Goal: Task Accomplishment & Management: Manage account settings

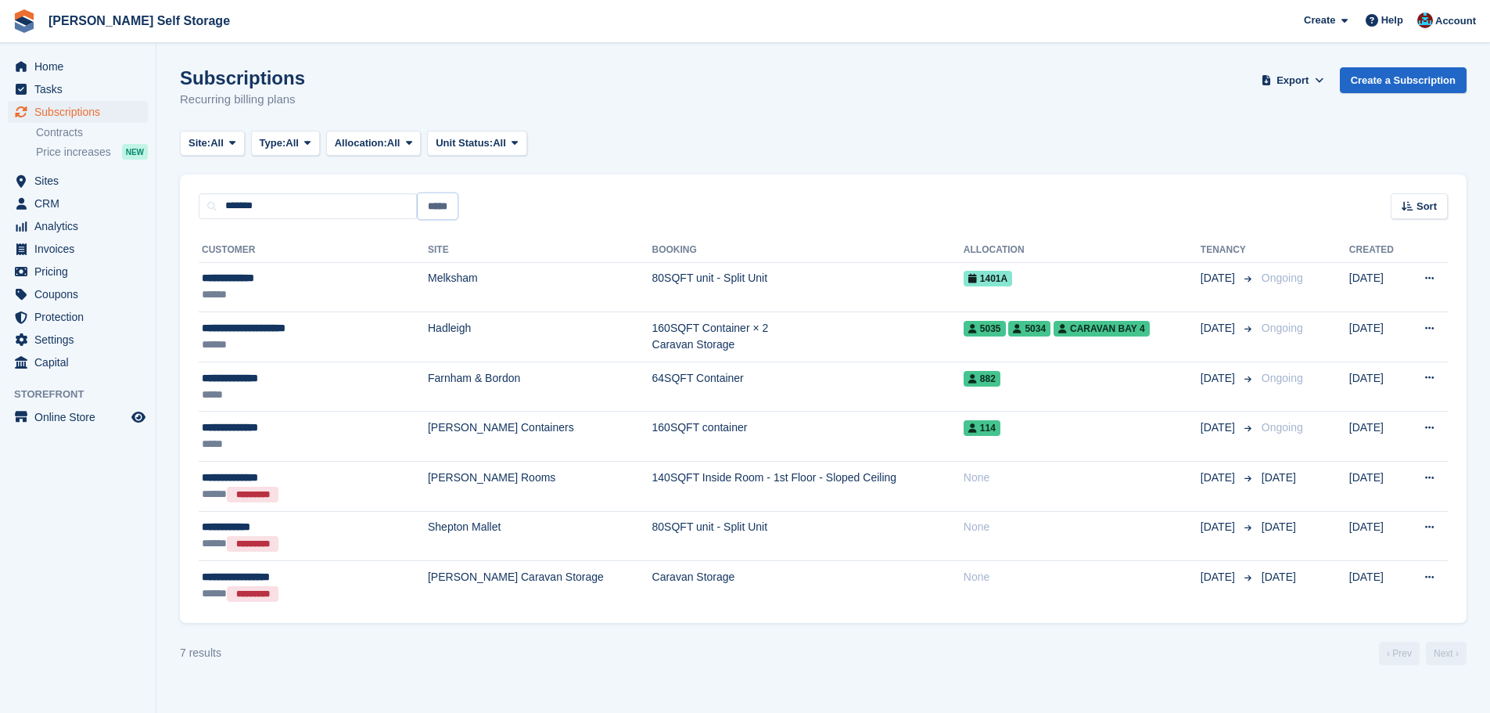
click at [433, 205] on input "*****" at bounding box center [438, 206] width 40 height 26
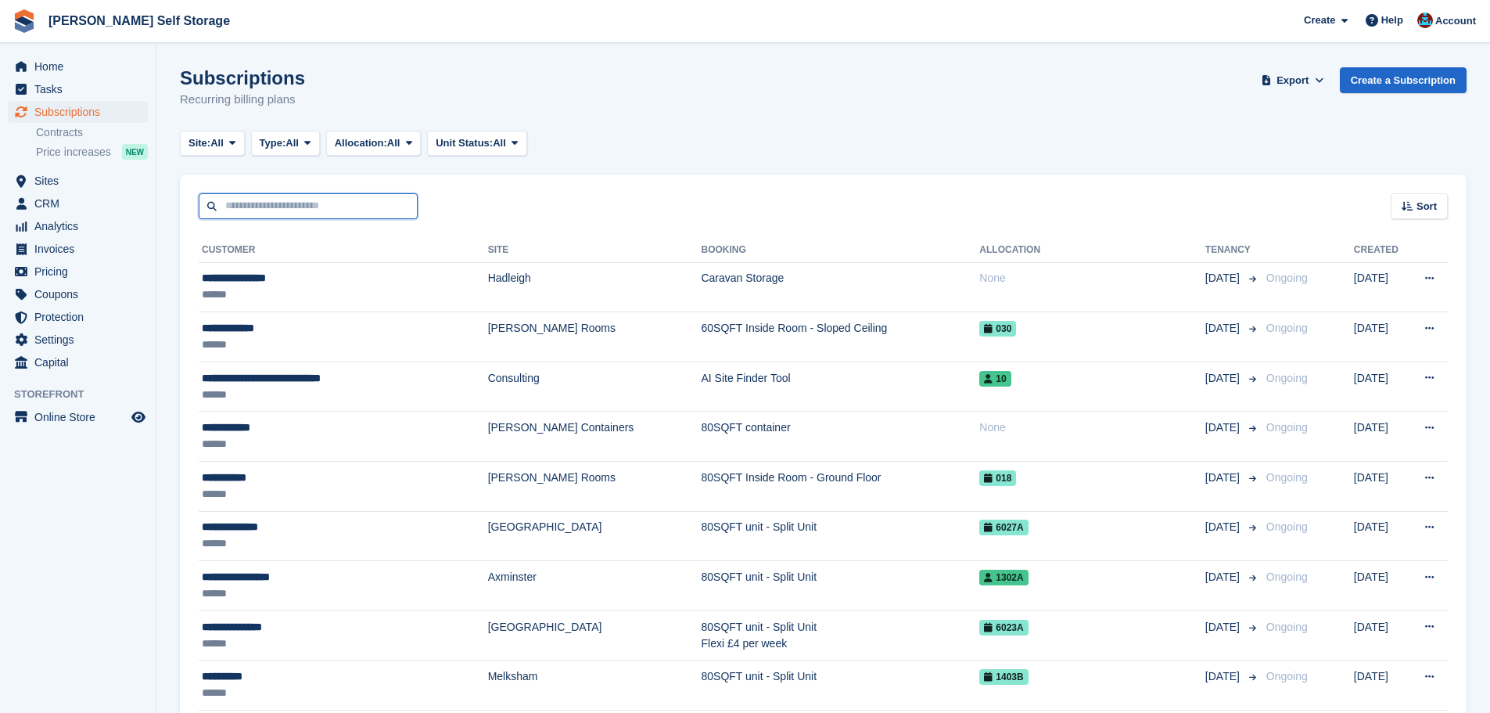
click at [254, 217] on input "text" at bounding box center [308, 206] width 219 height 26
drag, startPoint x: 407, startPoint y: 206, endPoint x: 468, endPoint y: 208, distance: 61.1
click at [407, 206] on input "text" at bounding box center [308, 206] width 219 height 26
click at [478, 208] on div "Sort Sort by Customer name Date created Move in date Move out date Created (old…" at bounding box center [823, 196] width 1287 height 45
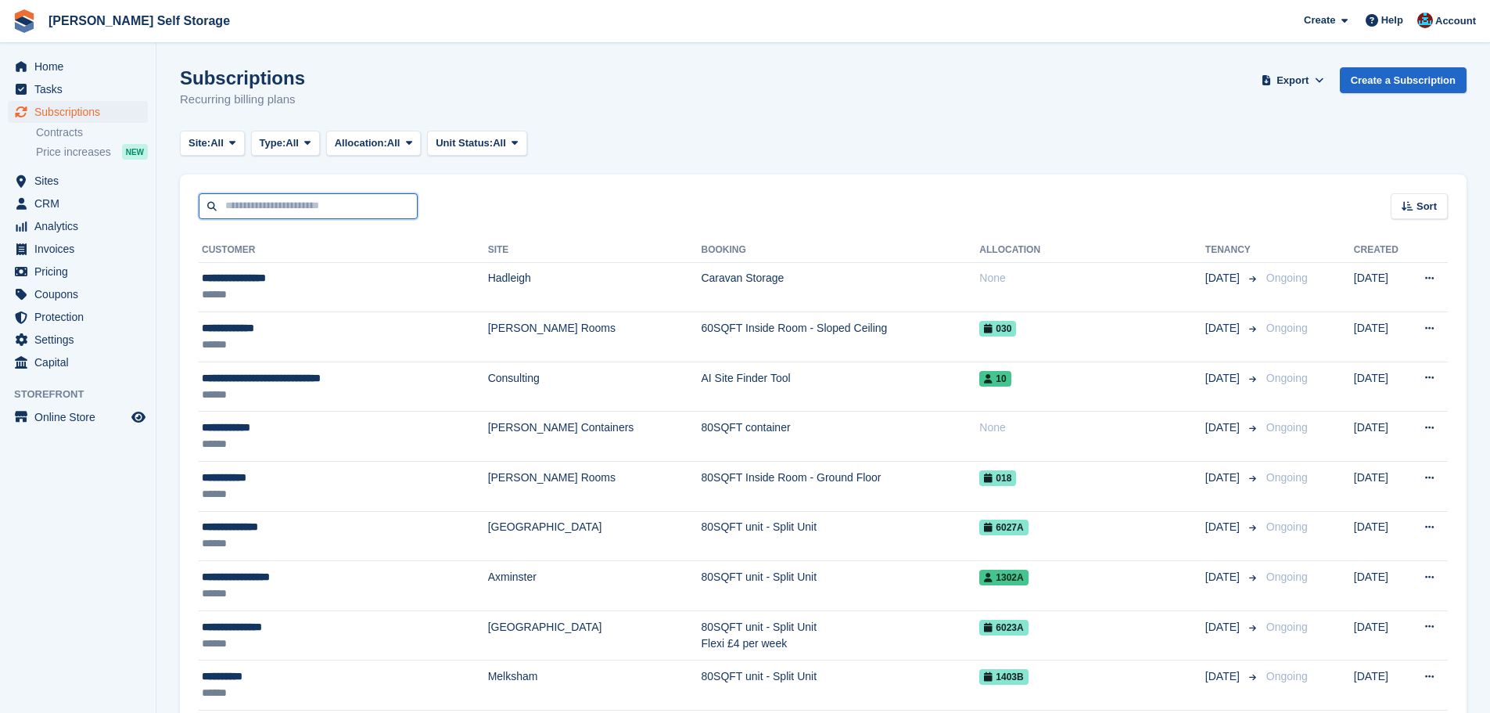
click at [413, 208] on input "text" at bounding box center [308, 206] width 219 height 26
click at [414, 209] on input "text" at bounding box center [308, 206] width 219 height 26
drag, startPoint x: 441, startPoint y: 210, endPoint x: 415, endPoint y: 210, distance: 26.6
click at [423, 210] on div "Sort Sort by Customer name Date created Move in date Move out date Created (old…" at bounding box center [823, 196] width 1287 height 45
click at [400, 210] on input "text" at bounding box center [308, 206] width 219 height 26
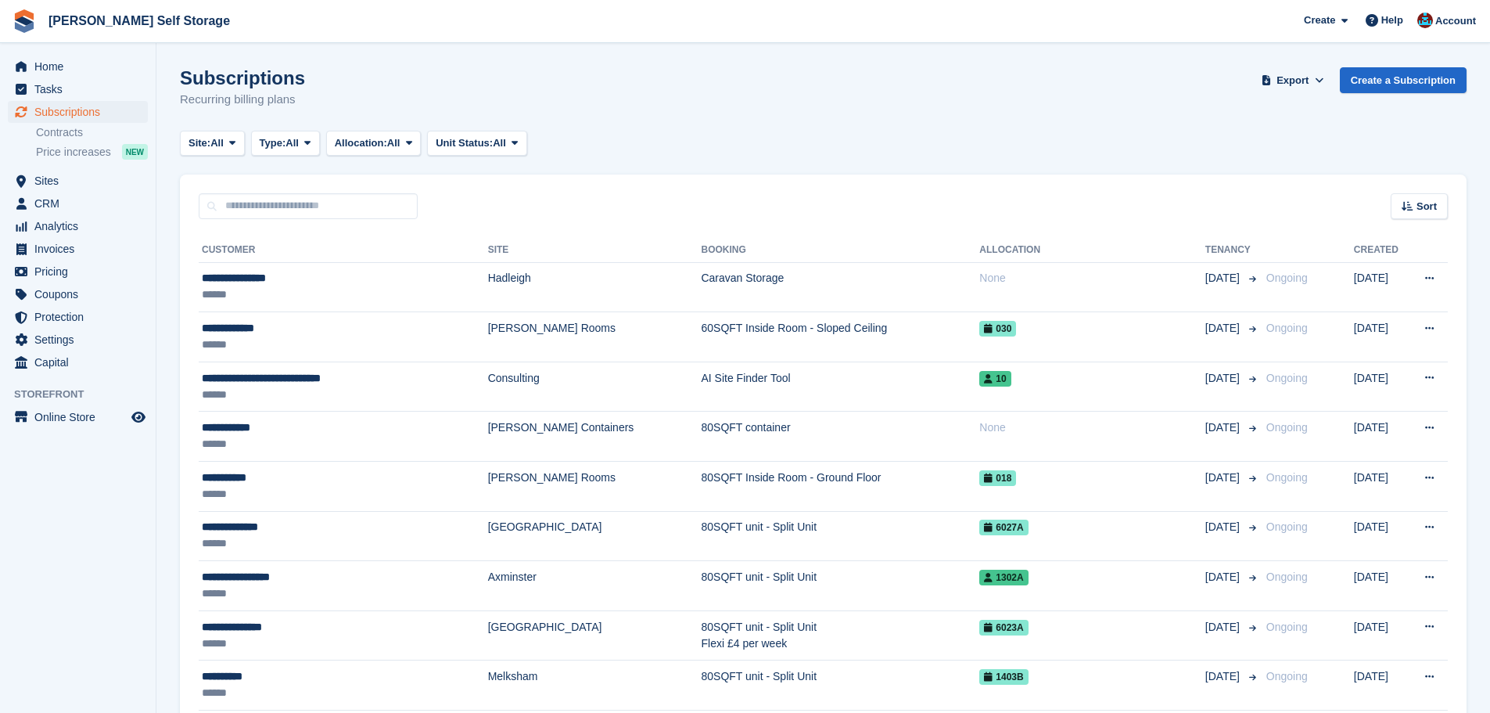
click at [465, 215] on div "Sort Sort by Customer name Date created Move in date Move out date Created (old…" at bounding box center [823, 196] width 1287 height 45
click at [340, 216] on input "text" at bounding box center [308, 206] width 219 height 26
click at [53, 178] on span "Sites" at bounding box center [81, 181] width 94 height 22
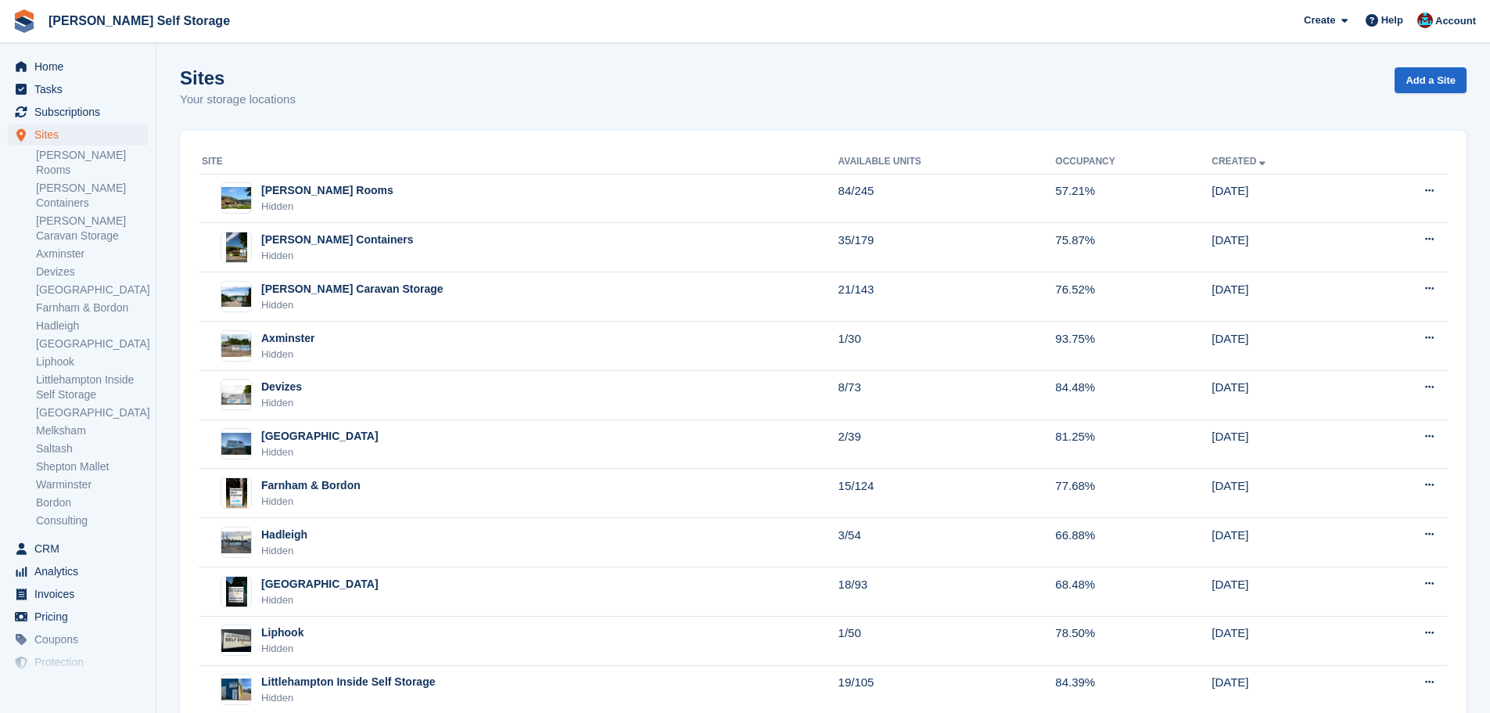
click at [580, 137] on div "Site Available Units Occupancy Created Alton Rooms Hidden 84/245 57.21% 09 Feb …" at bounding box center [823, 601] width 1287 height 940
drag, startPoint x: 841, startPoint y: 164, endPoint x: 930, endPoint y: 162, distance: 89.2
click at [928, 164] on th "Available Units" at bounding box center [946, 161] width 217 height 25
click at [936, 145] on div "Site Available Units Occupancy Created Alton Rooms Hidden 84/245 57.21% 09 Feb …" at bounding box center [823, 601] width 1287 height 940
drag, startPoint x: 831, startPoint y: 159, endPoint x: 930, endPoint y: 151, distance: 98.9
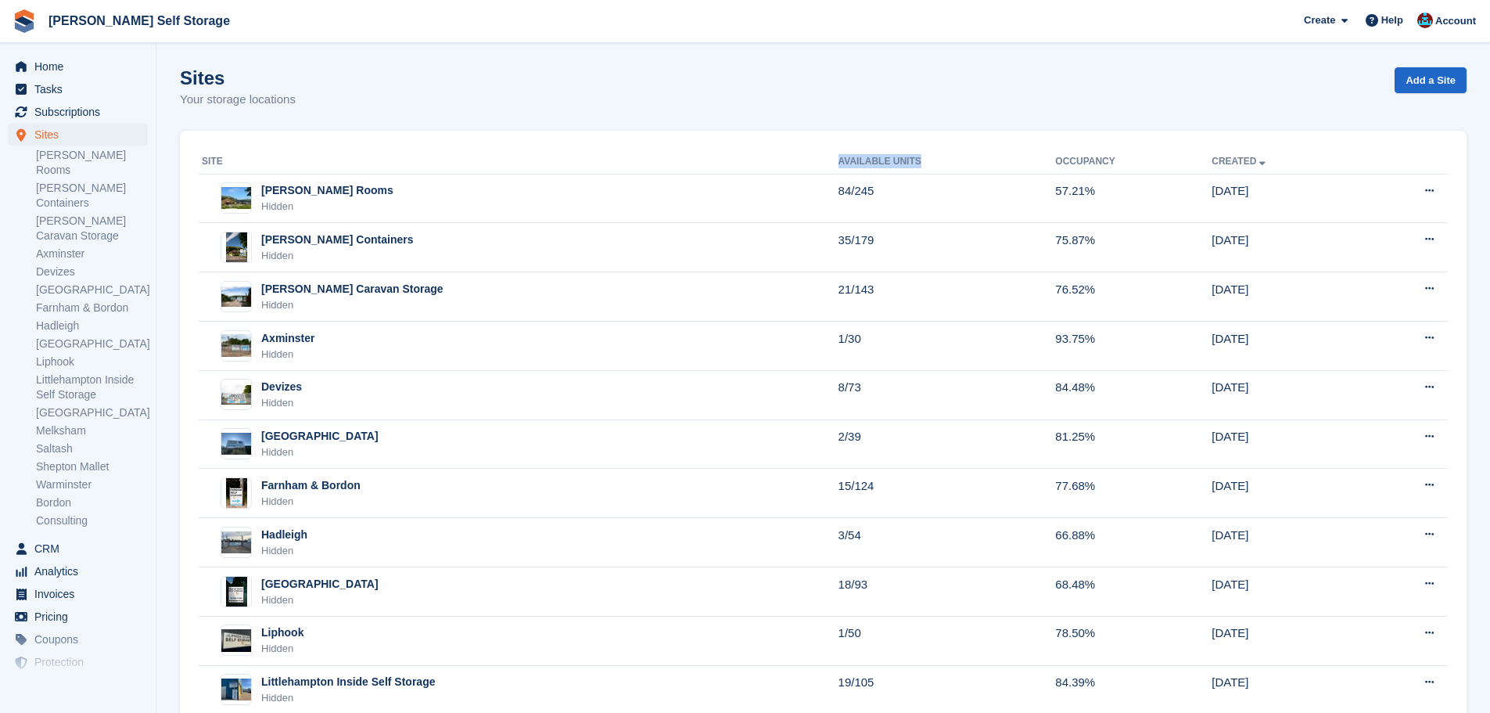
click at [927, 161] on tr "Site Available Units Occupancy Created" at bounding box center [823, 161] width 1249 height 25
click at [931, 148] on div "Site Available Units Occupancy Created Alton Rooms Hidden 84/245 57.21% 09 Feb …" at bounding box center [823, 601] width 1287 height 940
click at [69, 110] on span "Subscriptions" at bounding box center [81, 112] width 94 height 22
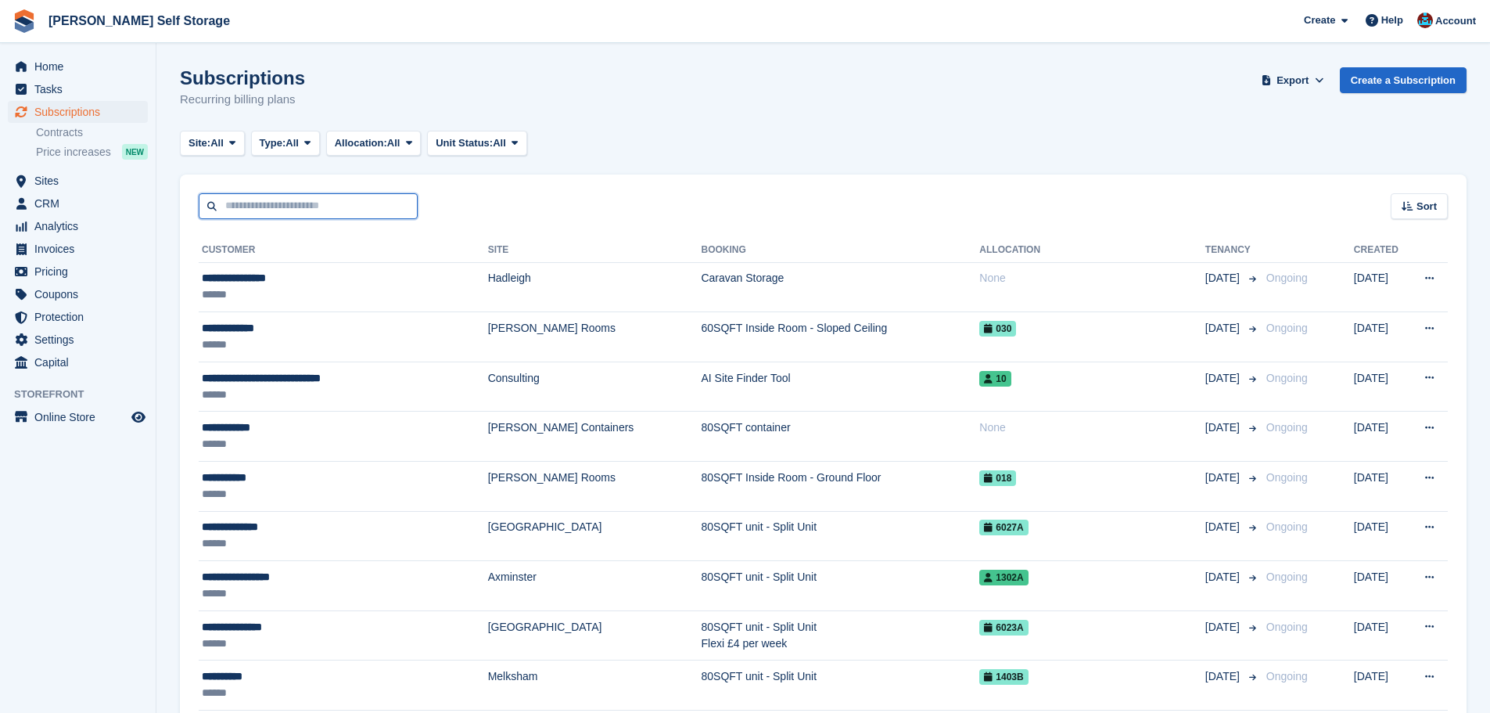
click at [330, 210] on input "text" at bounding box center [308, 206] width 219 height 26
type input "****"
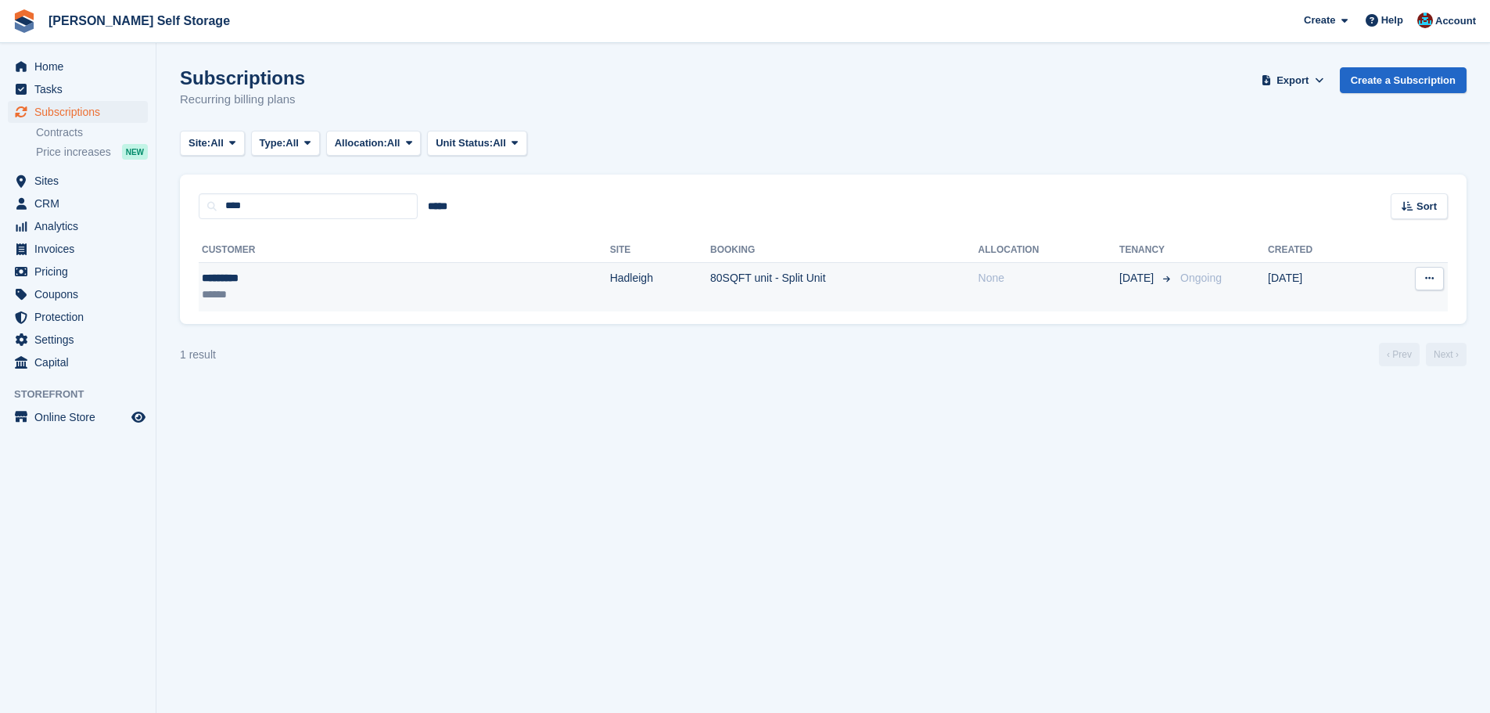
click at [336, 271] on td "********* ******" at bounding box center [404, 286] width 411 height 49
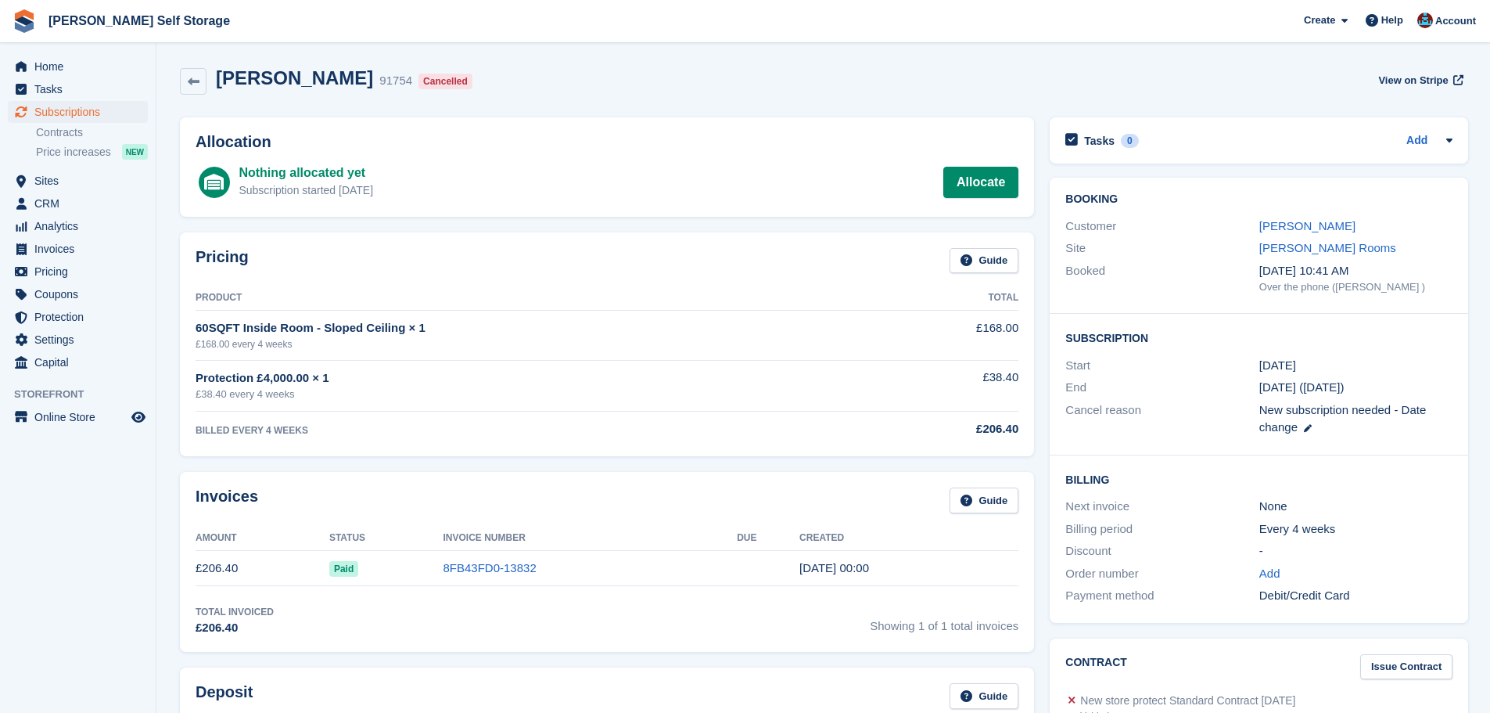
click at [92, 107] on span "Subscriptions" at bounding box center [81, 112] width 94 height 22
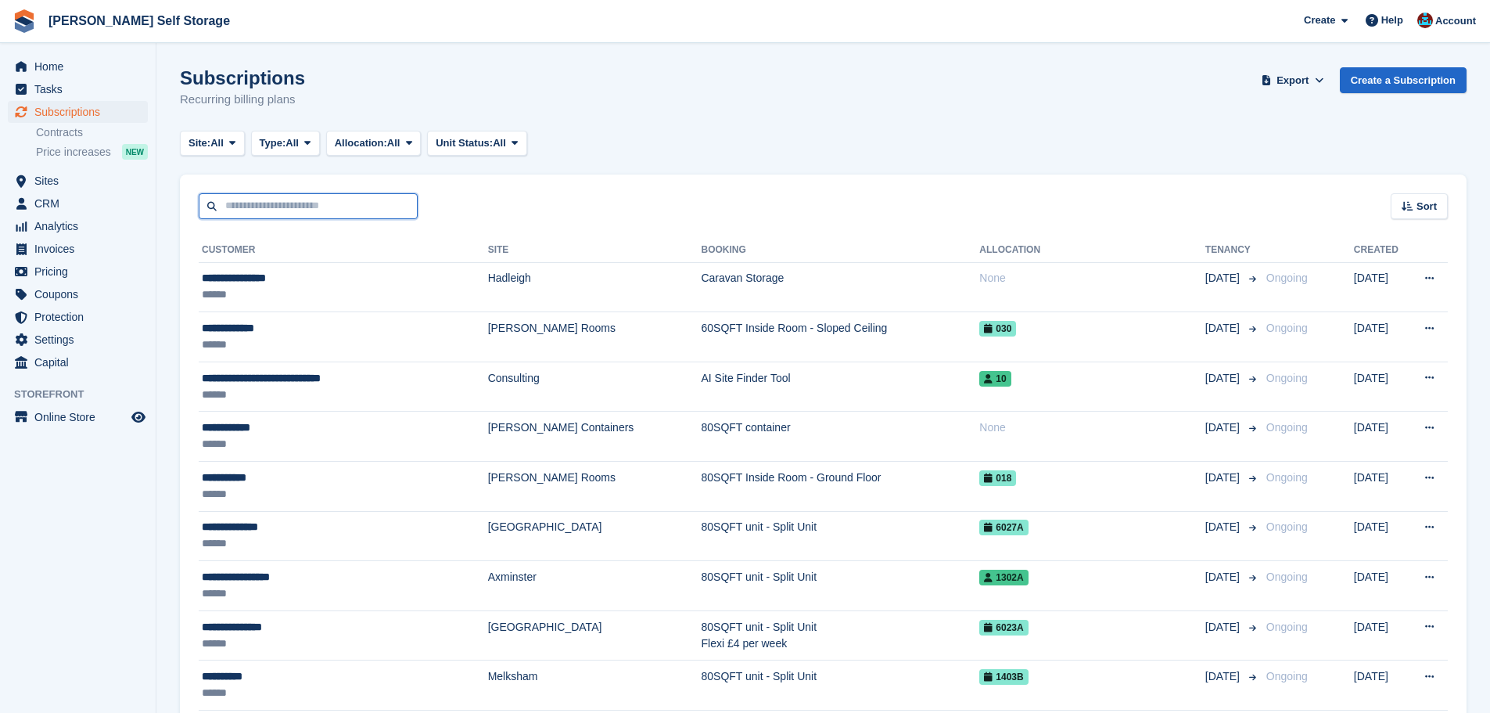
click at [370, 200] on input "text" at bounding box center [308, 206] width 219 height 26
click at [447, 199] on div "Sort Sort by Customer name Date created Move in date Move out date Created (old…" at bounding box center [823, 196] width 1287 height 45
click at [88, 108] on span "Subscriptions" at bounding box center [81, 112] width 94 height 22
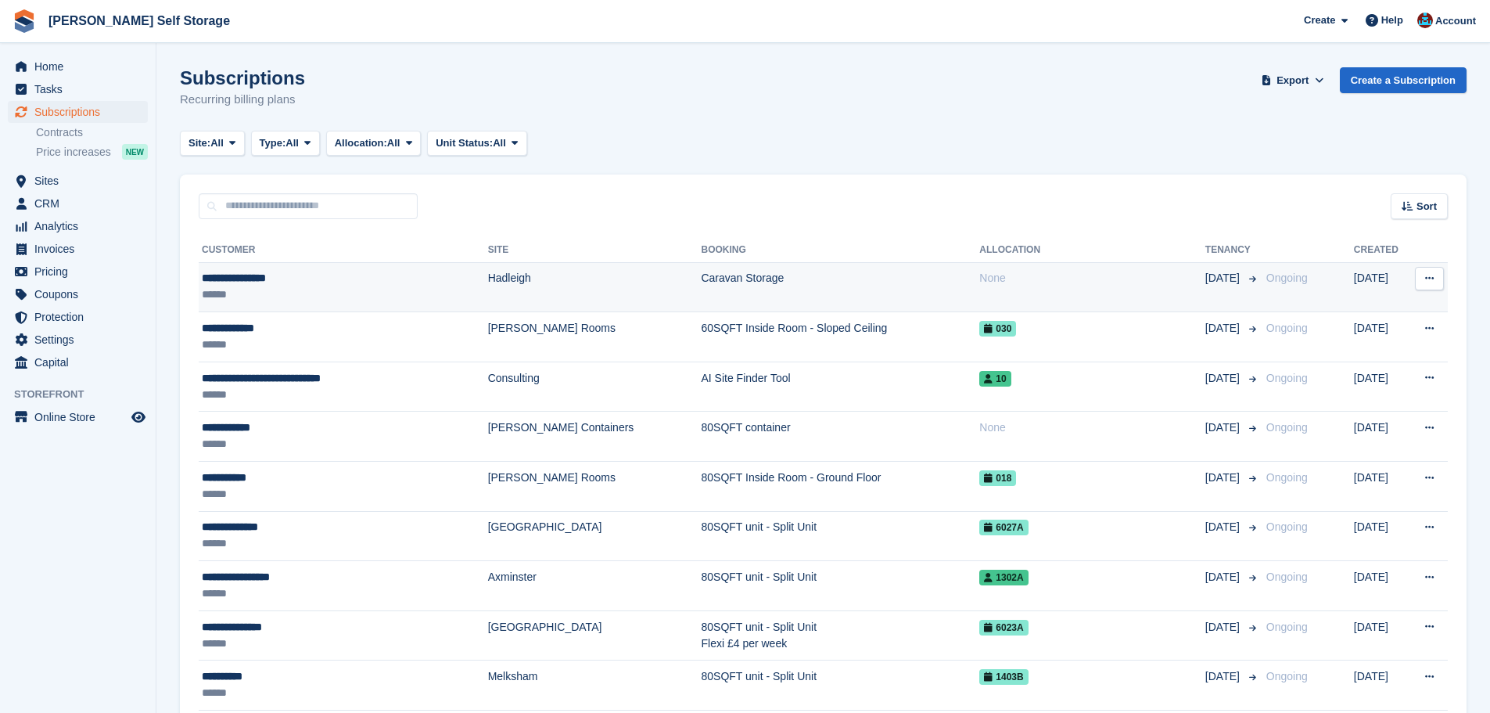
click at [498, 282] on td "Hadleigh" at bounding box center [595, 287] width 214 height 50
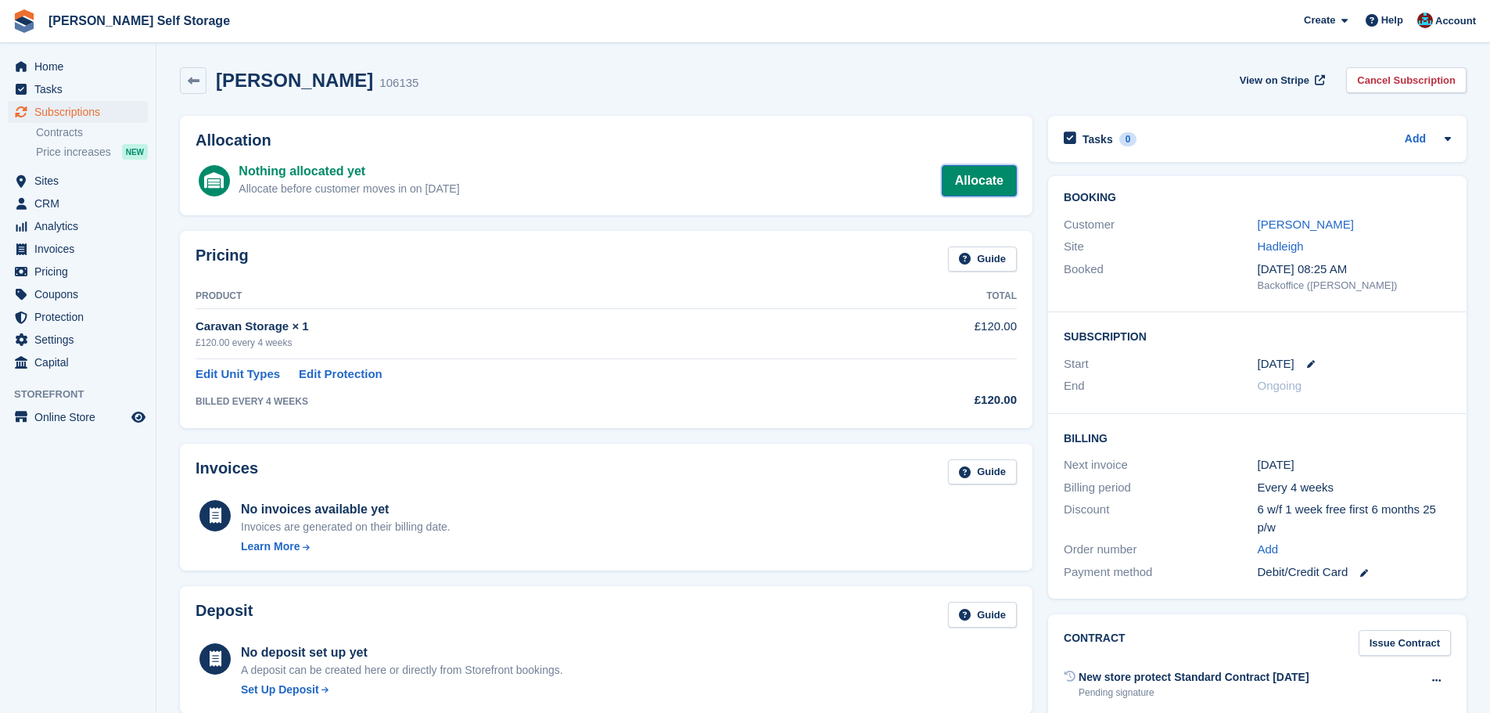
click at [982, 174] on link "Allocate" at bounding box center [979, 180] width 75 height 31
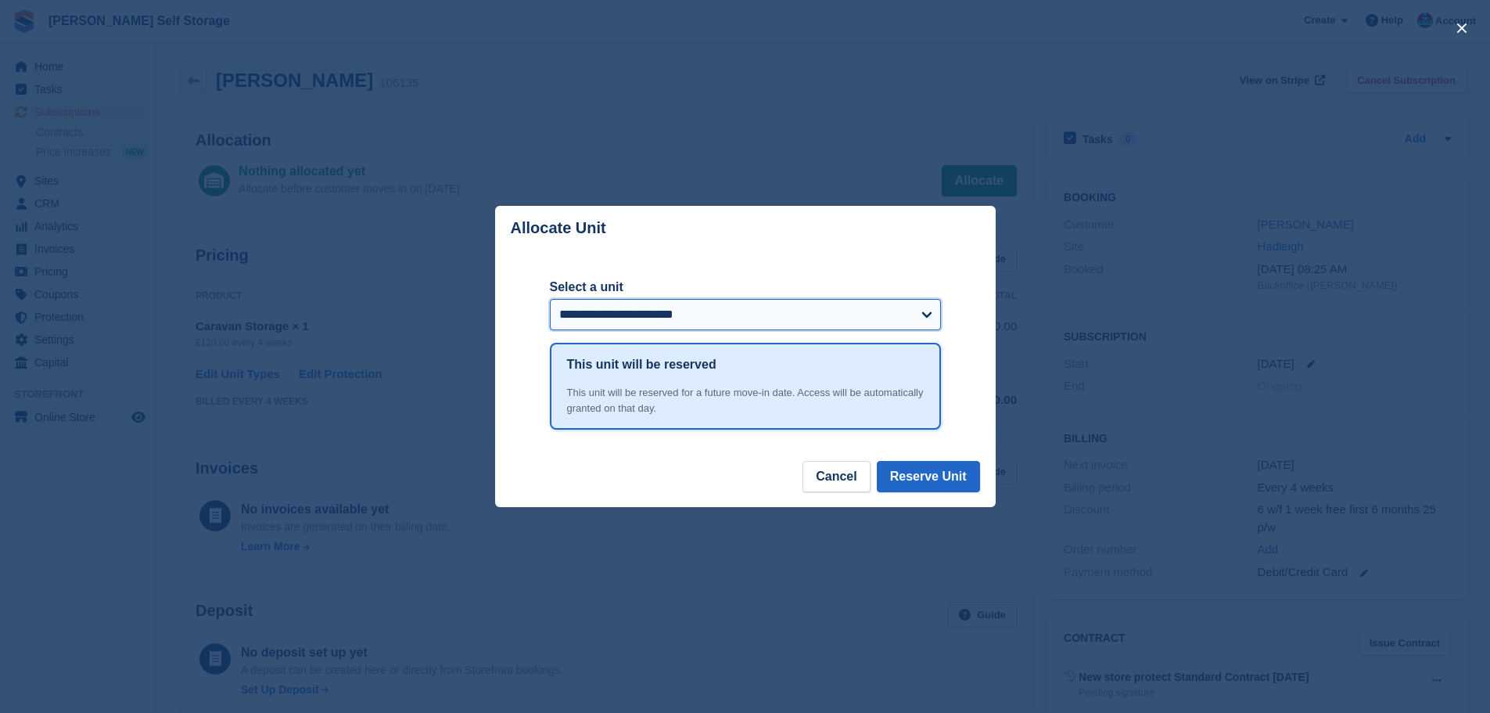
click at [725, 317] on select "**********" at bounding box center [745, 314] width 391 height 31
click at [683, 240] on header "Allocate Unit" at bounding box center [745, 228] width 501 height 45
click at [838, 476] on button "Cancel" at bounding box center [835, 476] width 67 height 31
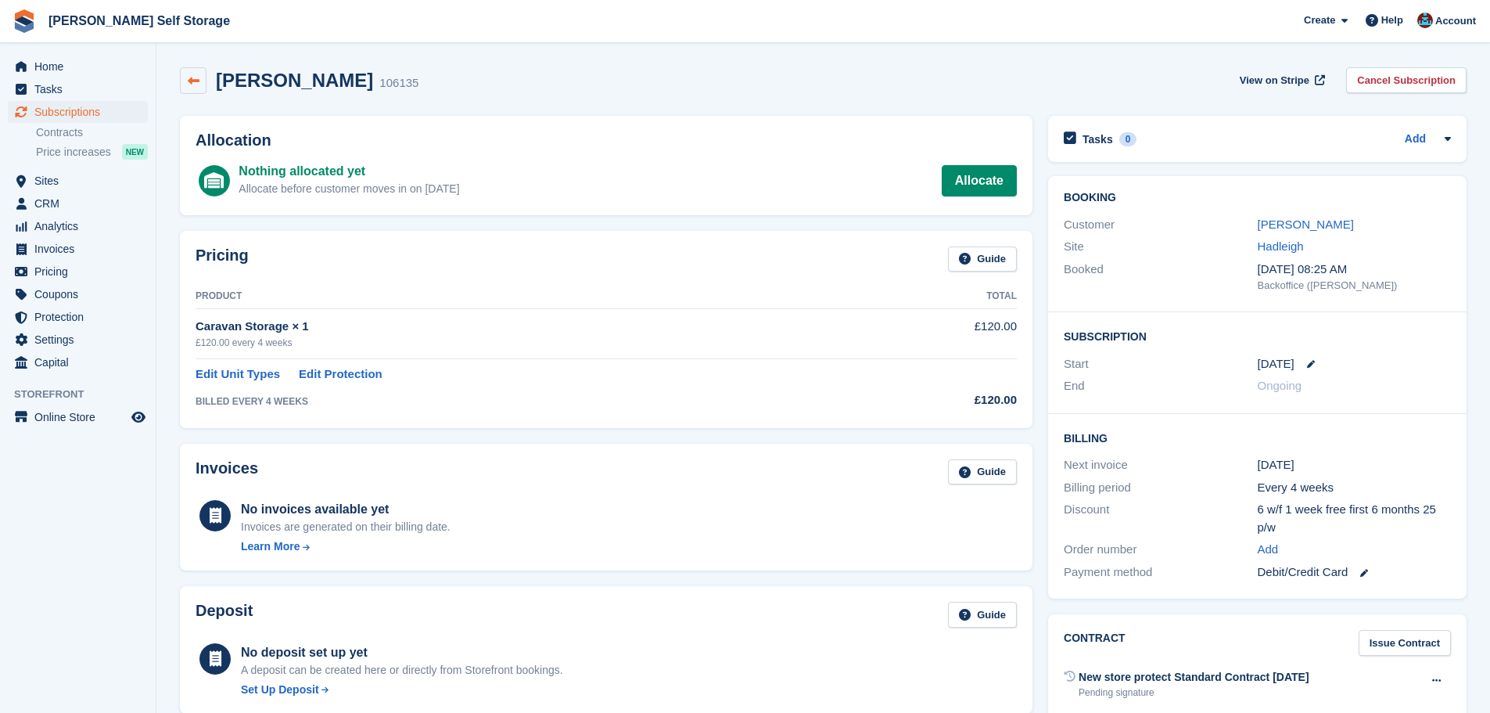
click at [199, 82] on link at bounding box center [193, 80] width 27 height 27
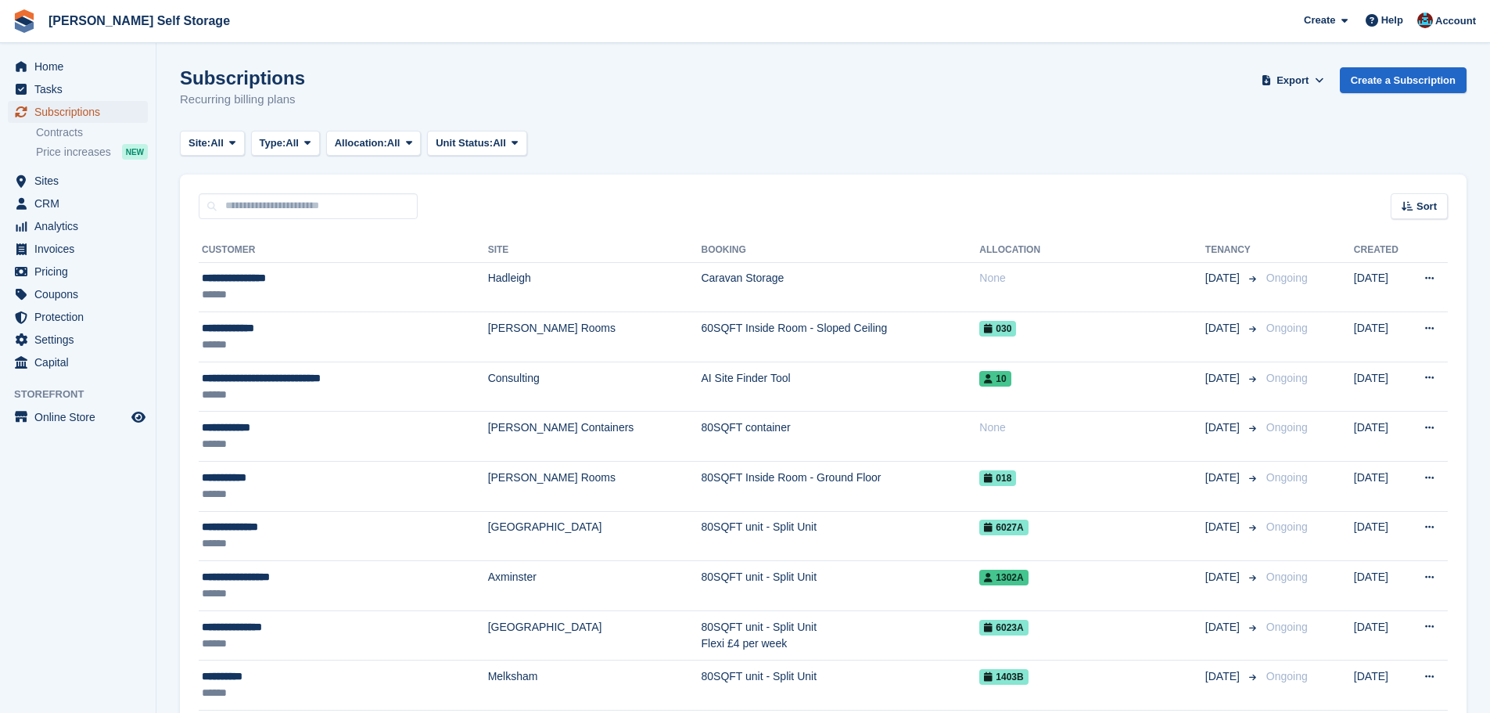
click at [109, 108] on span "Subscriptions" at bounding box center [81, 112] width 94 height 22
click at [110, 109] on span "Subscriptions" at bounding box center [81, 112] width 94 height 22
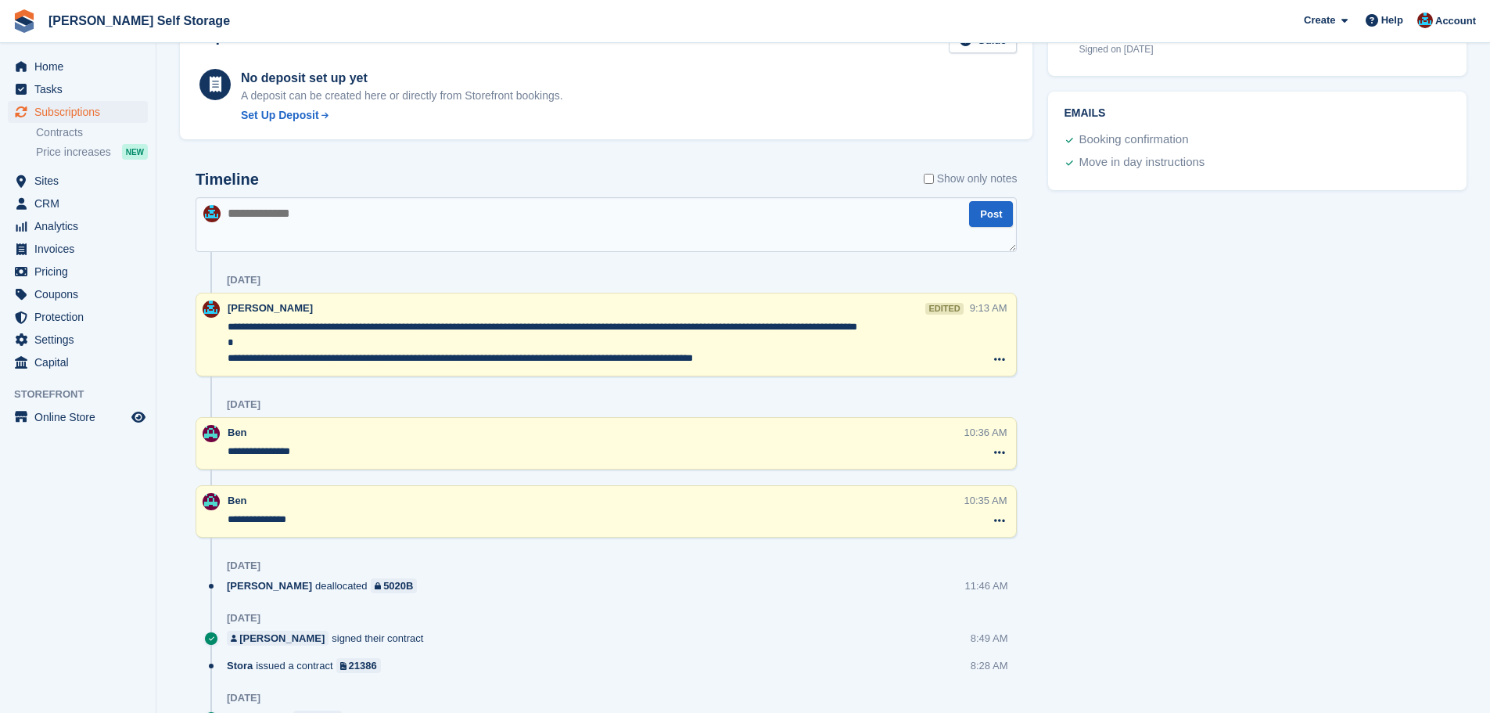
scroll to position [539, 0]
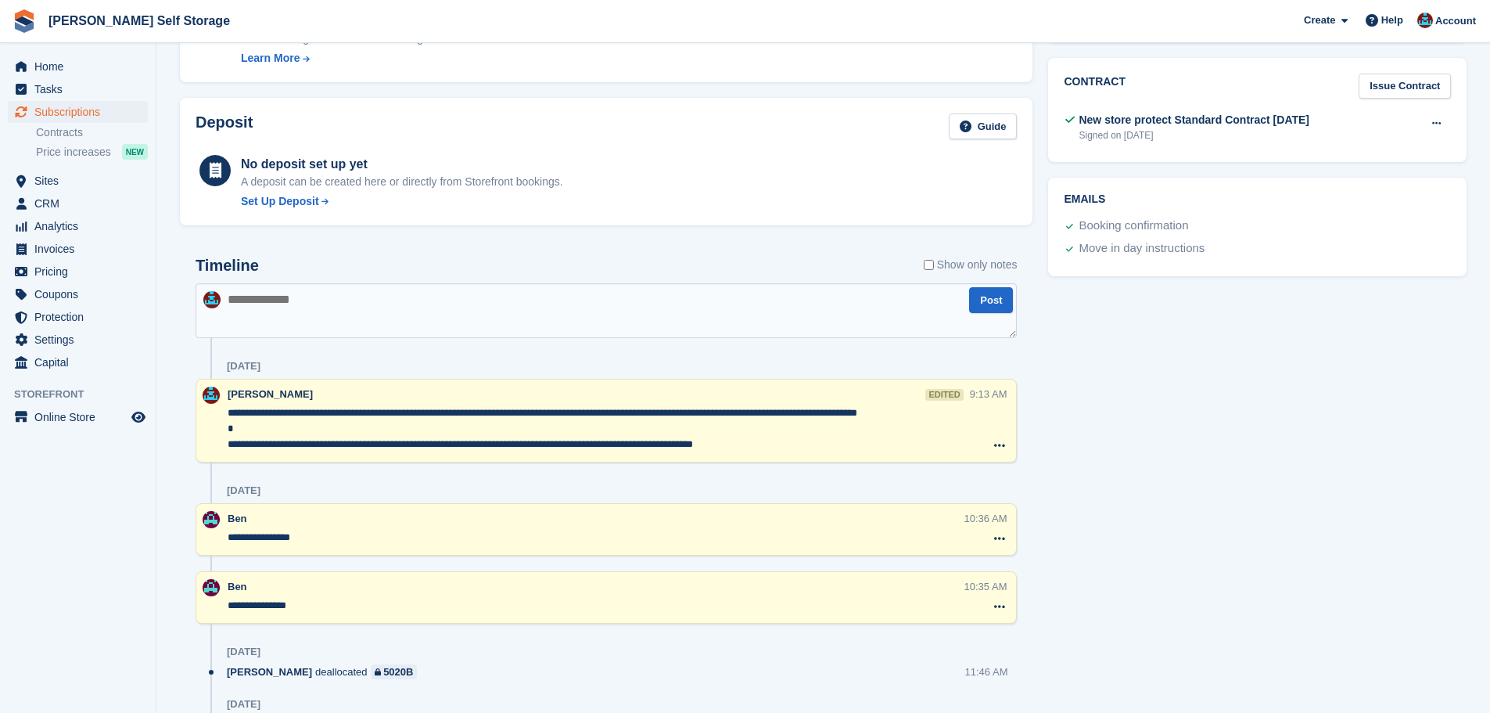
click at [324, 318] on textarea at bounding box center [606, 310] width 821 height 55
paste textarea "**********"
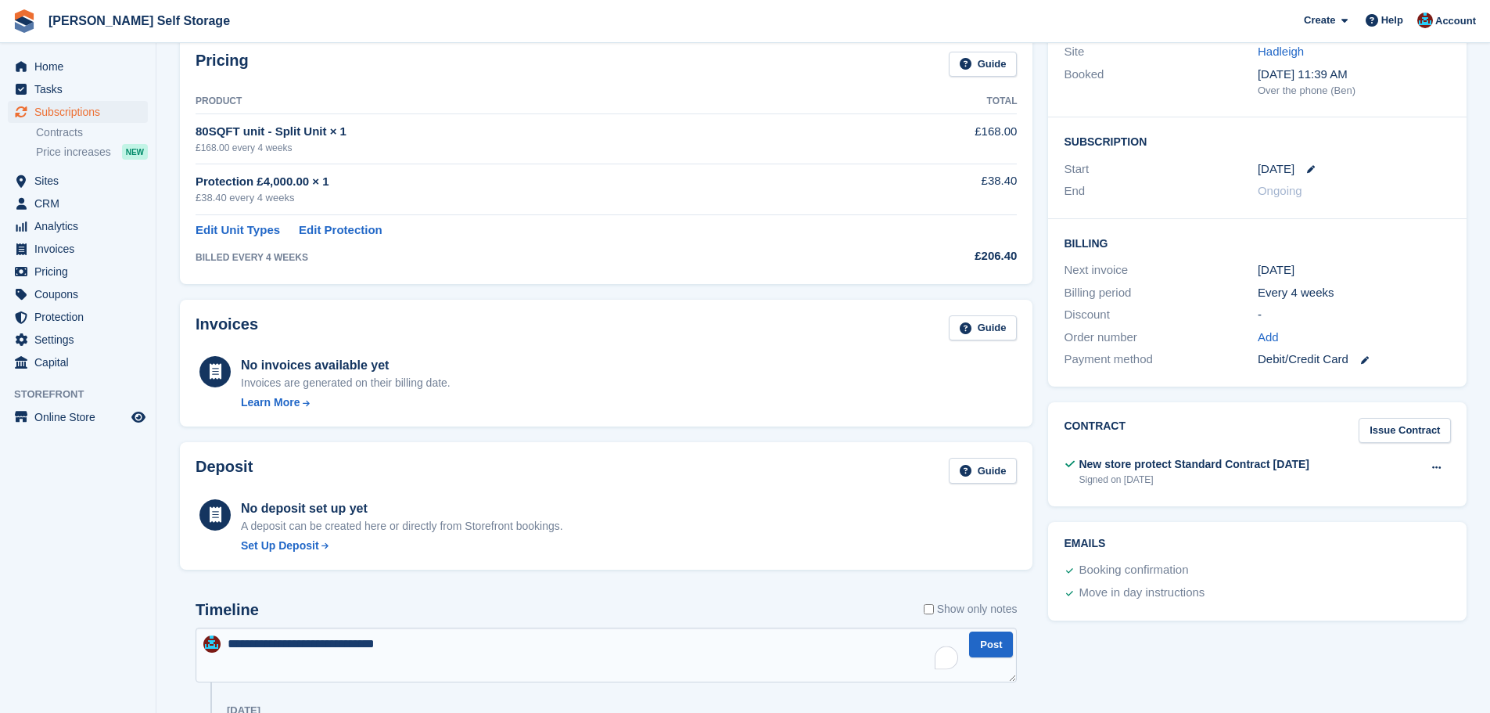
scroll to position [547, 0]
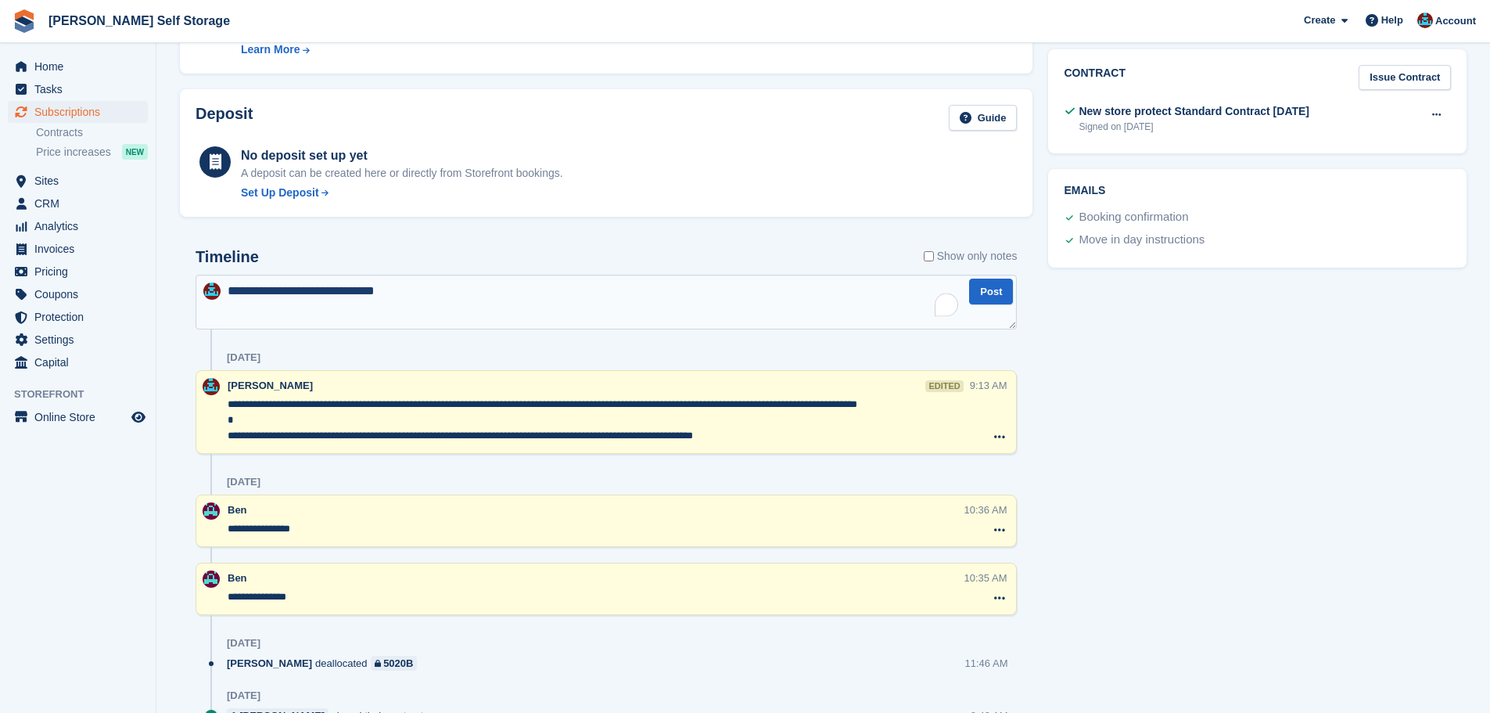
type textarea "**********"
click at [971, 270] on form "Show only notes" at bounding box center [971, 261] width 94 height 27
click at [989, 289] on button "Post" at bounding box center [991, 291] width 44 height 26
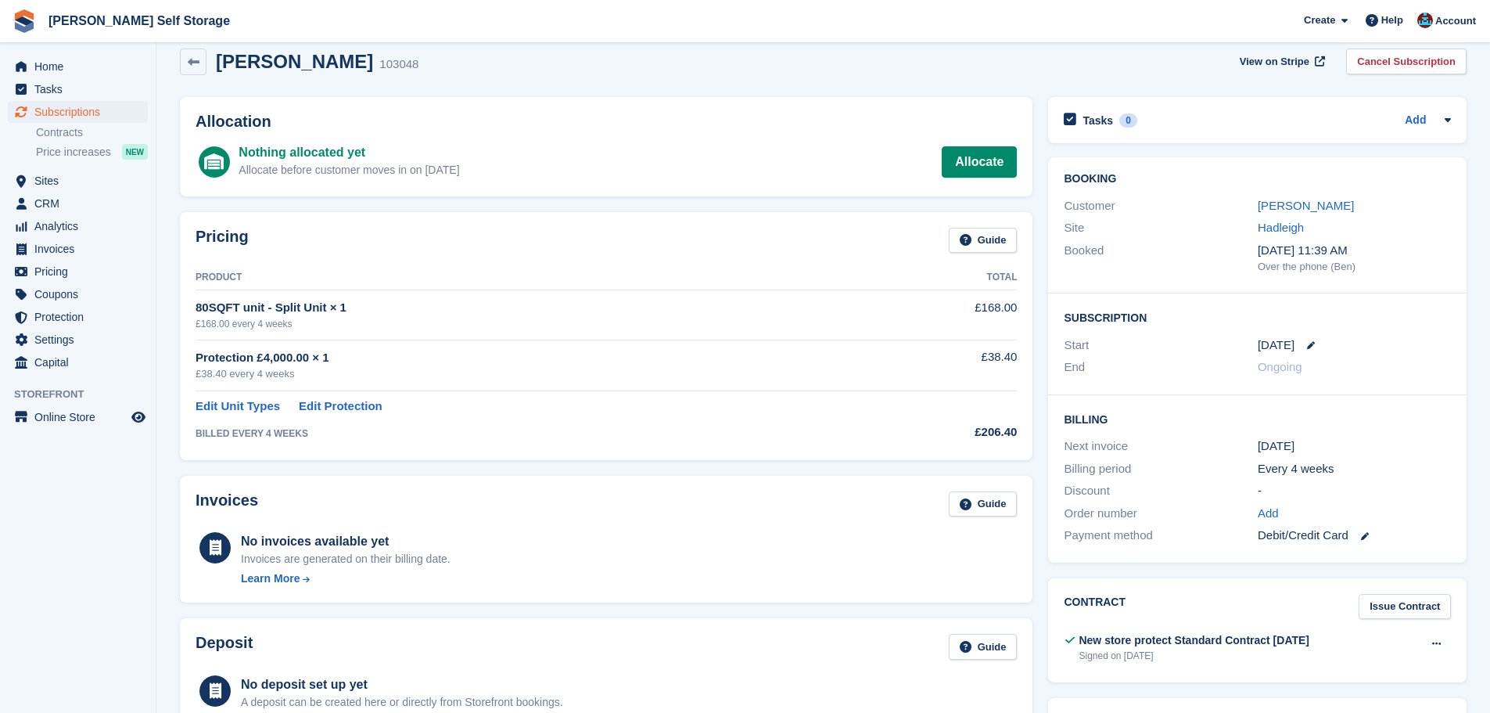
scroll to position [0, 0]
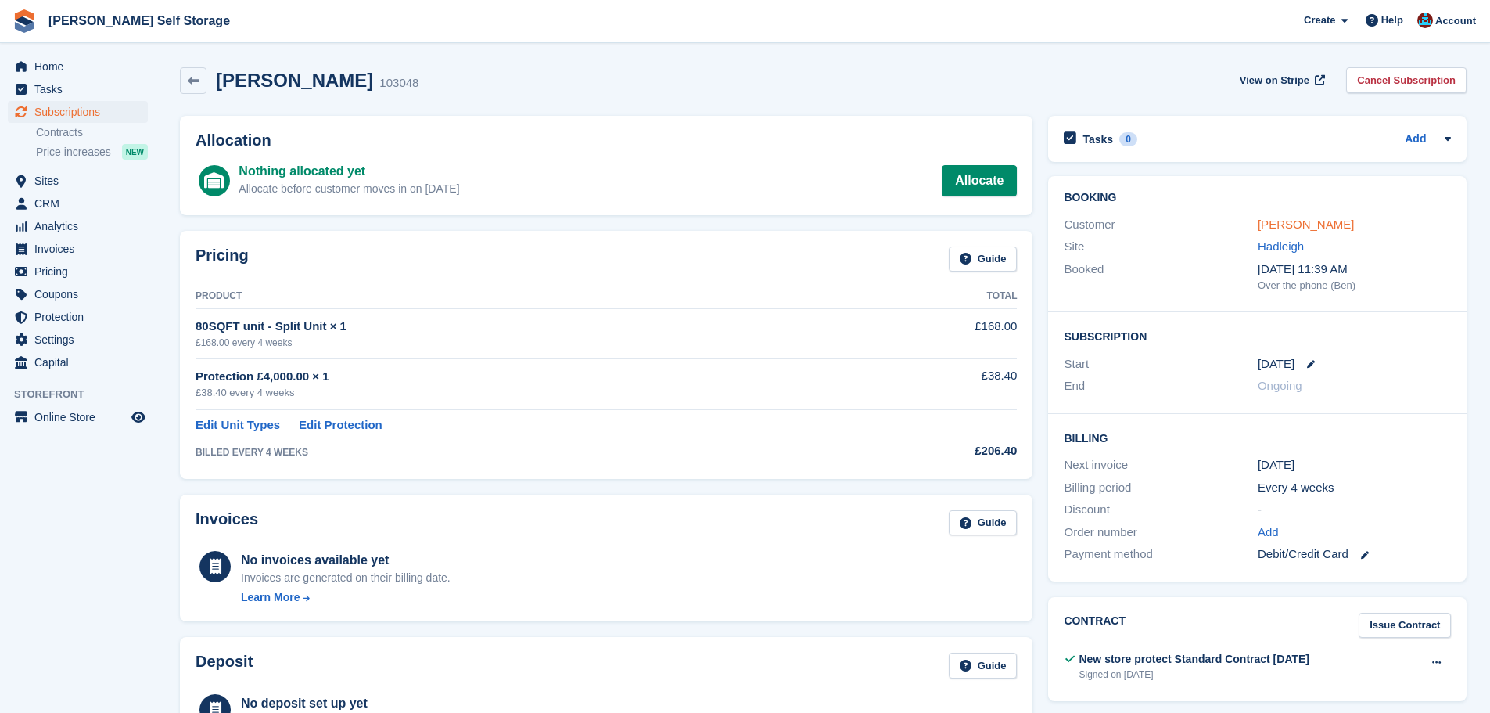
click at [1283, 217] on link "Kate Rupp" at bounding box center [1306, 223] width 96 height 13
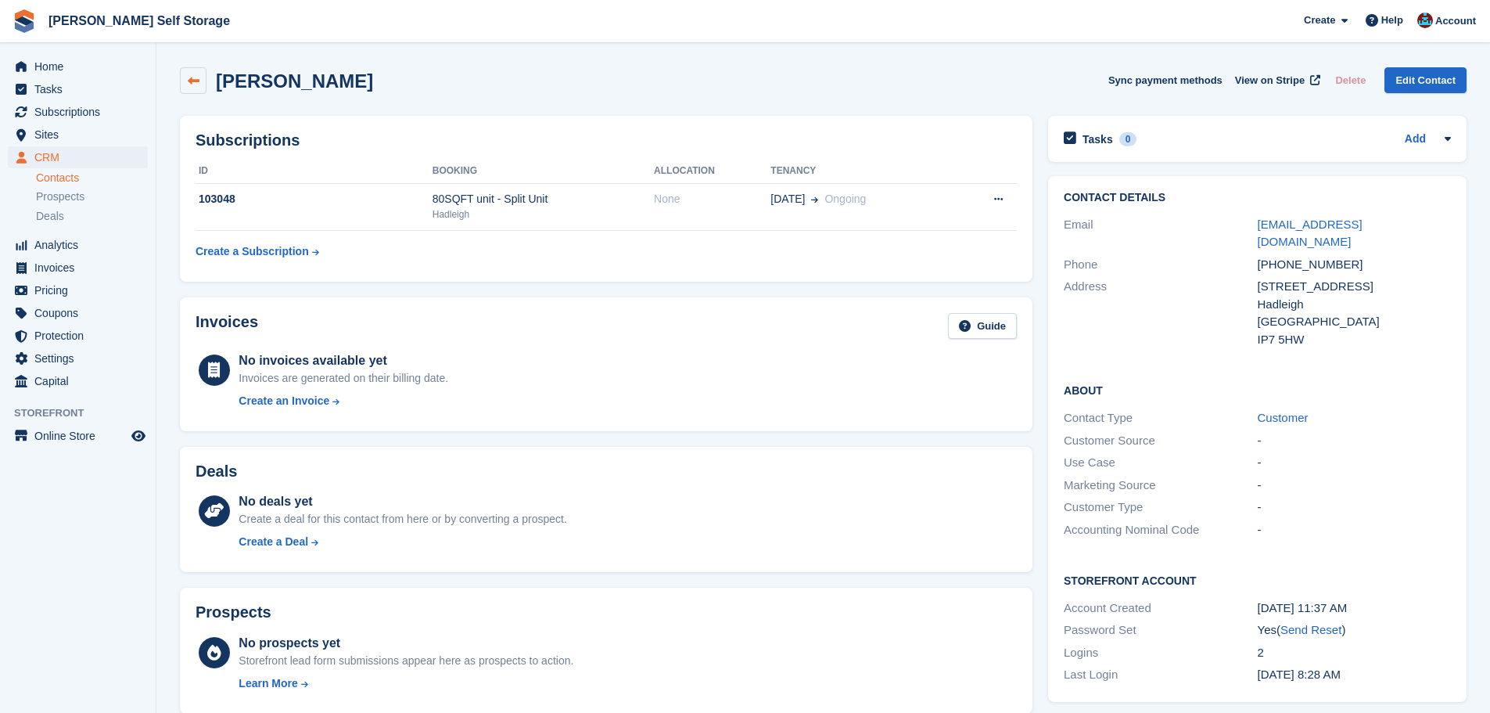
click at [199, 77] on link at bounding box center [193, 80] width 27 height 27
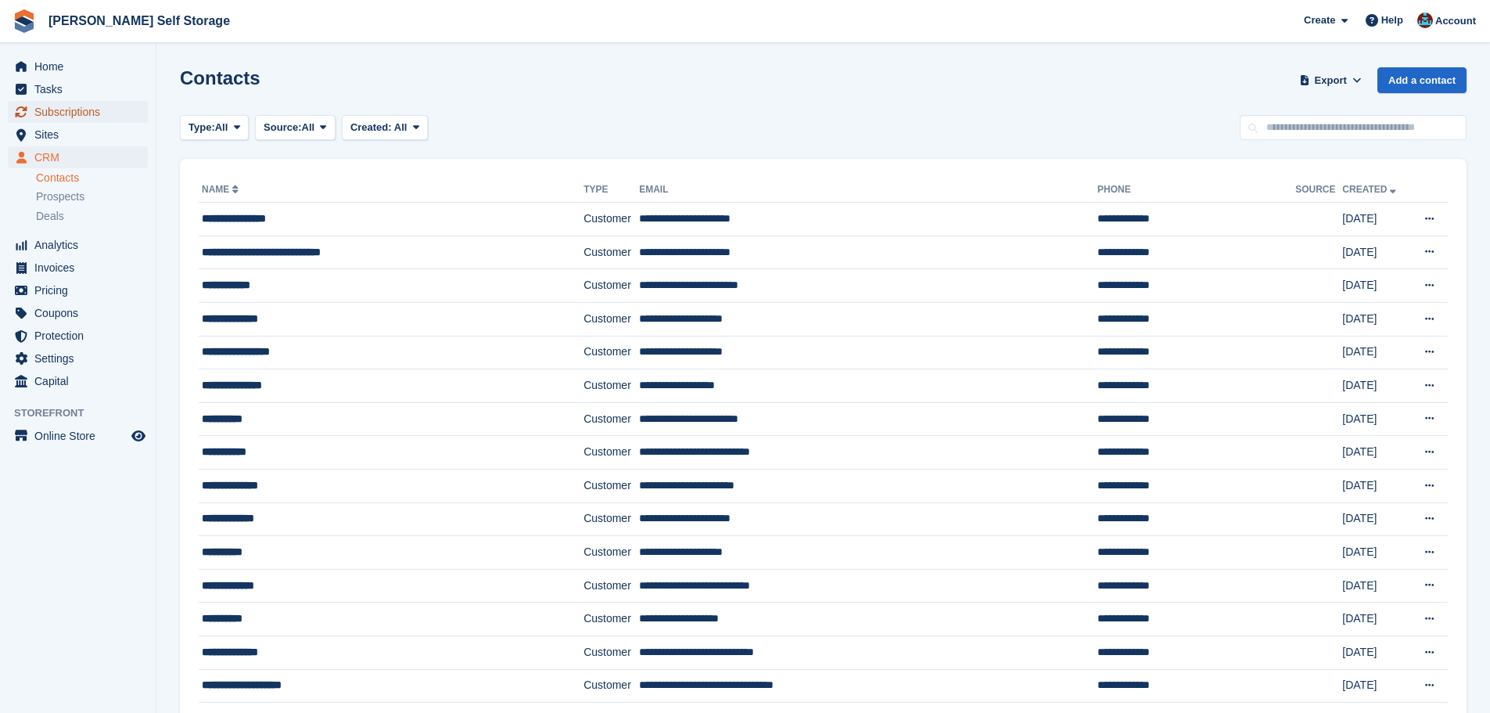
click at [99, 111] on span "Subscriptions" at bounding box center [81, 112] width 94 height 22
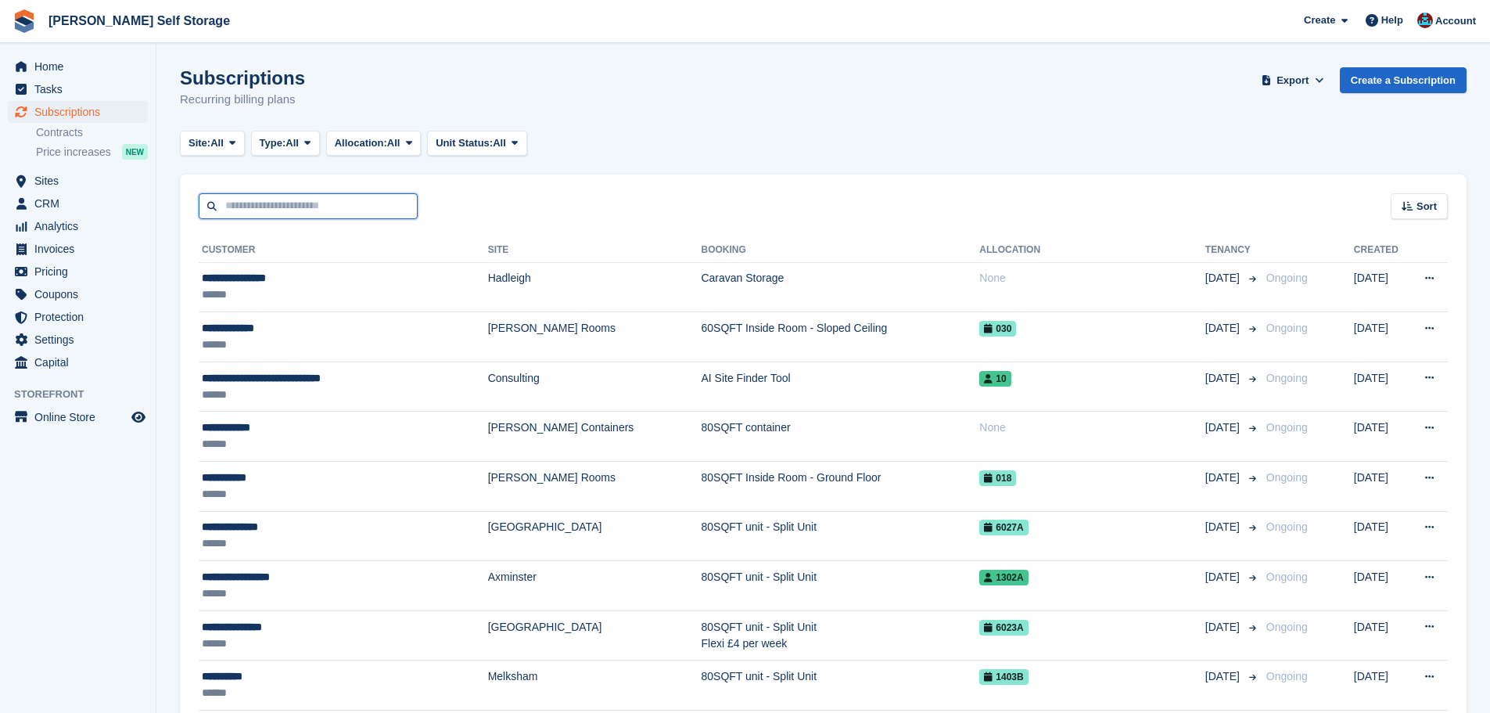
click at [242, 212] on input "text" at bounding box center [308, 206] width 219 height 26
type input "*******"
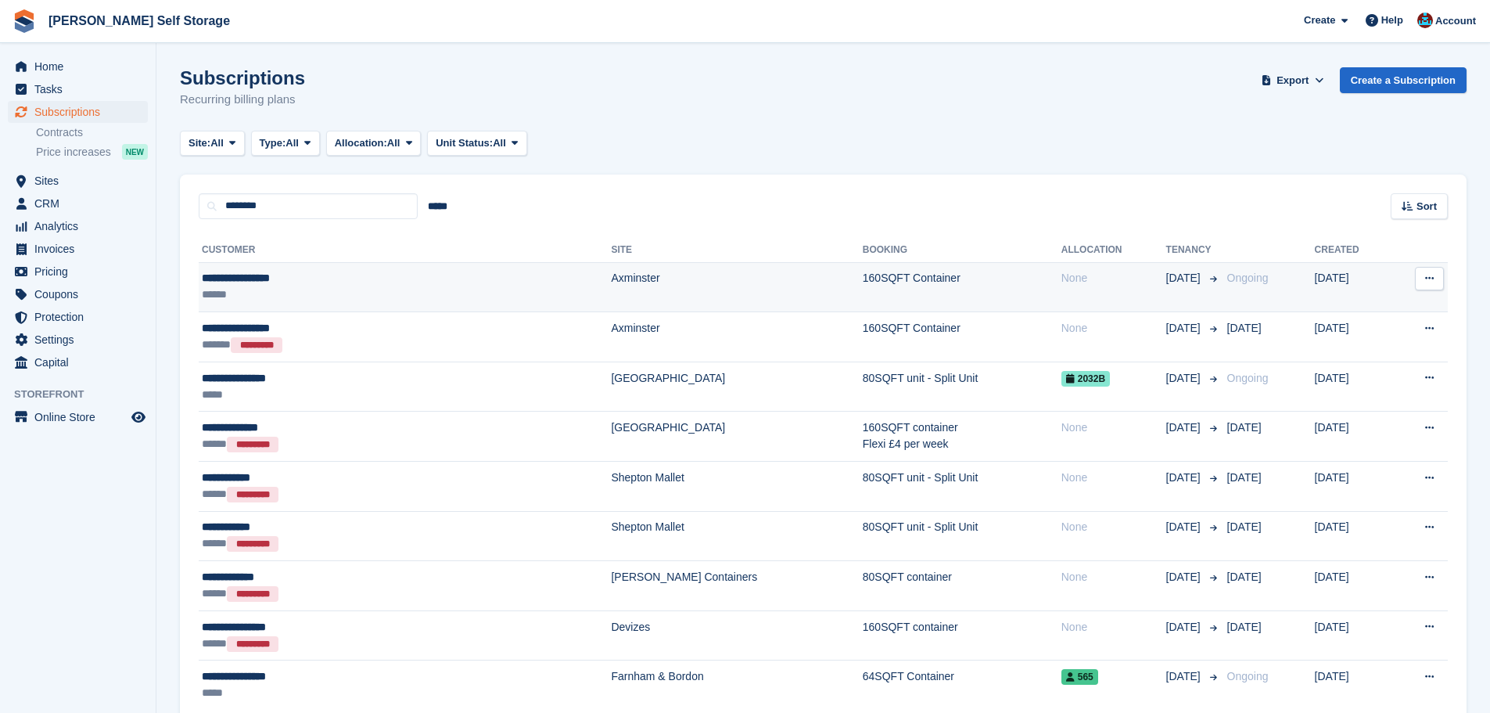
click at [289, 278] on div "**********" at bounding box center [320, 278] width 236 height 16
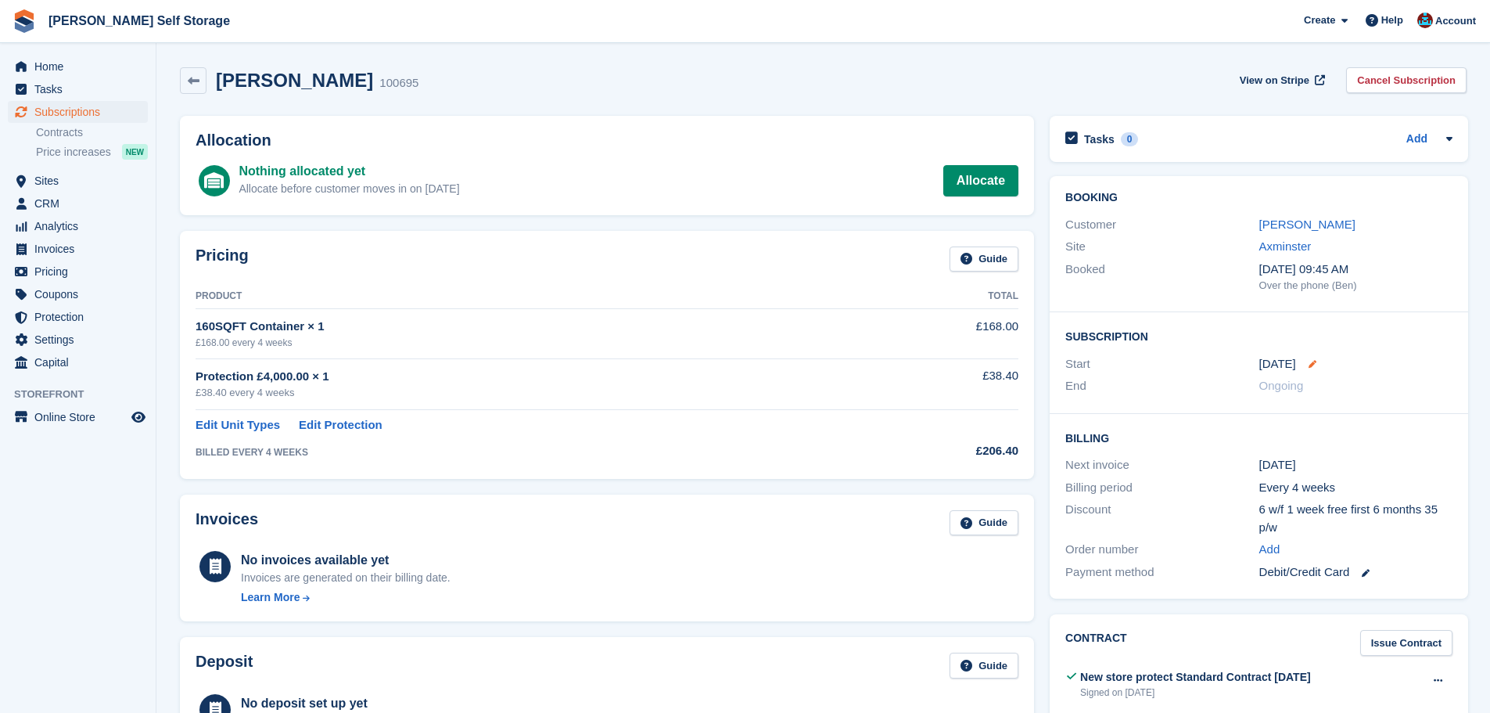
click at [1308, 365] on icon at bounding box center [1312, 364] width 8 height 8
select select "*"
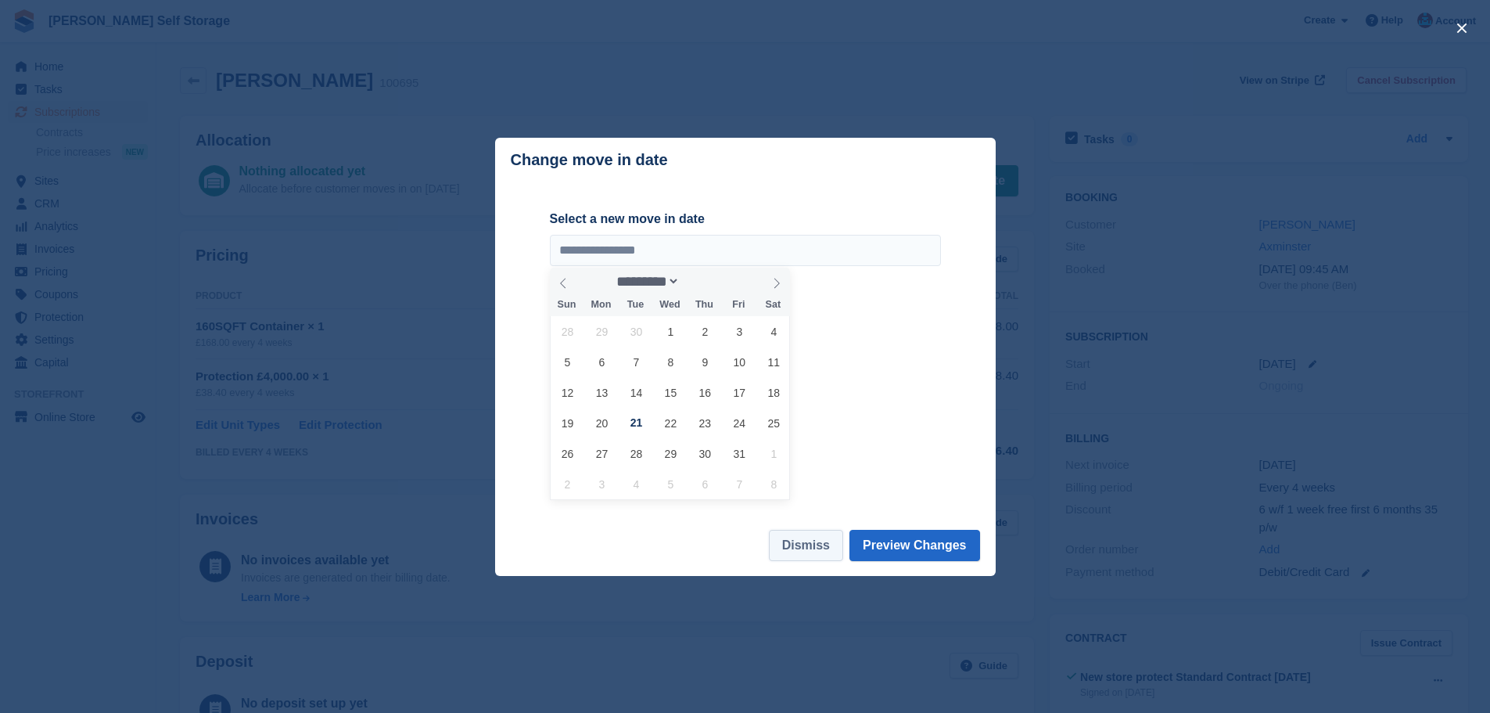
click at [806, 547] on button "Dismiss" at bounding box center [806, 544] width 74 height 31
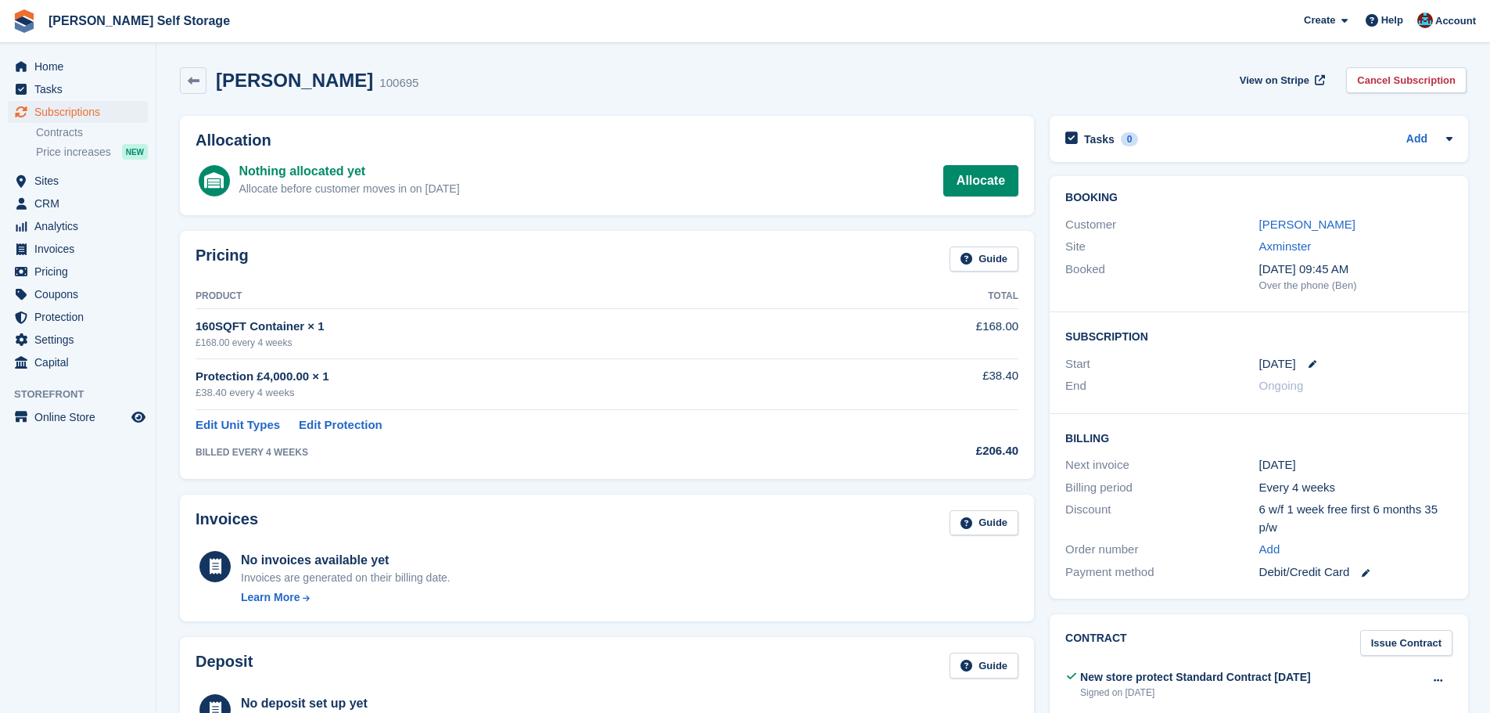
drag, startPoint x: 652, startPoint y: 479, endPoint x: 677, endPoint y: 479, distance: 24.3
drag, startPoint x: 677, startPoint y: 479, endPoint x: 532, endPoint y: 245, distance: 275.7
click at [526, 249] on div "Pricing Guide" at bounding box center [607, 263] width 823 height 35
click at [1321, 224] on link "[PERSON_NAME]" at bounding box center [1307, 223] width 96 height 13
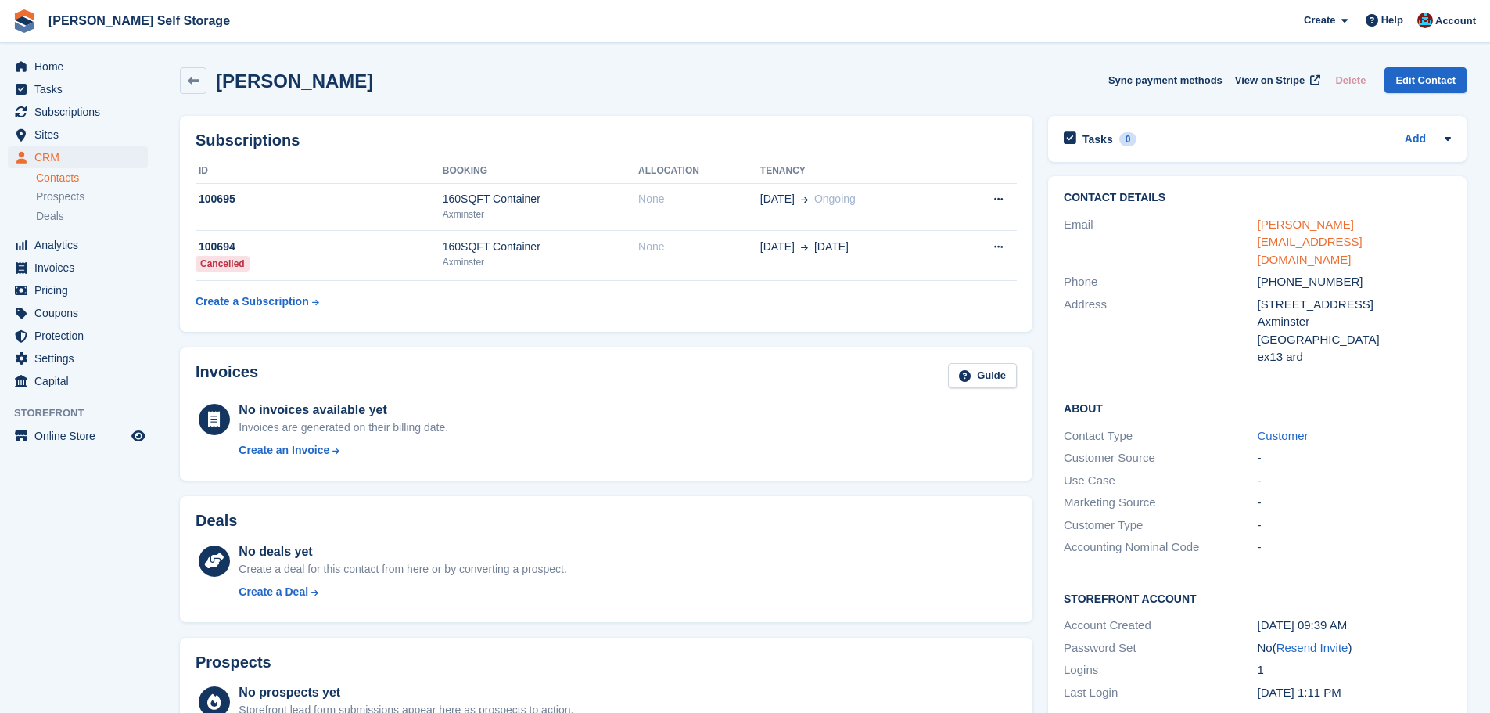
click at [1308, 221] on link "deborahbeth@icloud.com" at bounding box center [1310, 241] width 105 height 48
click at [321, 180] on th "ID" at bounding box center [319, 171] width 247 height 25
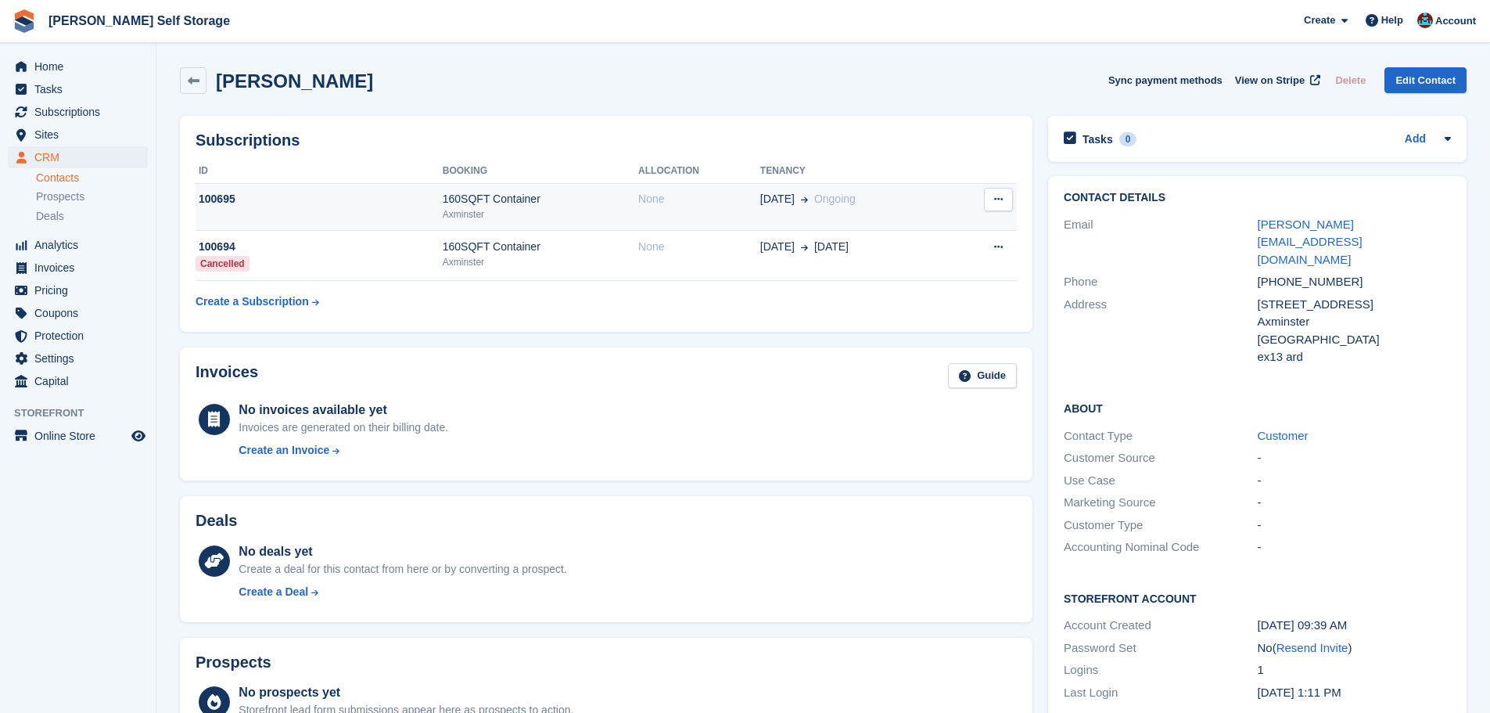
click at [363, 203] on div "100695" at bounding box center [319, 199] width 247 height 16
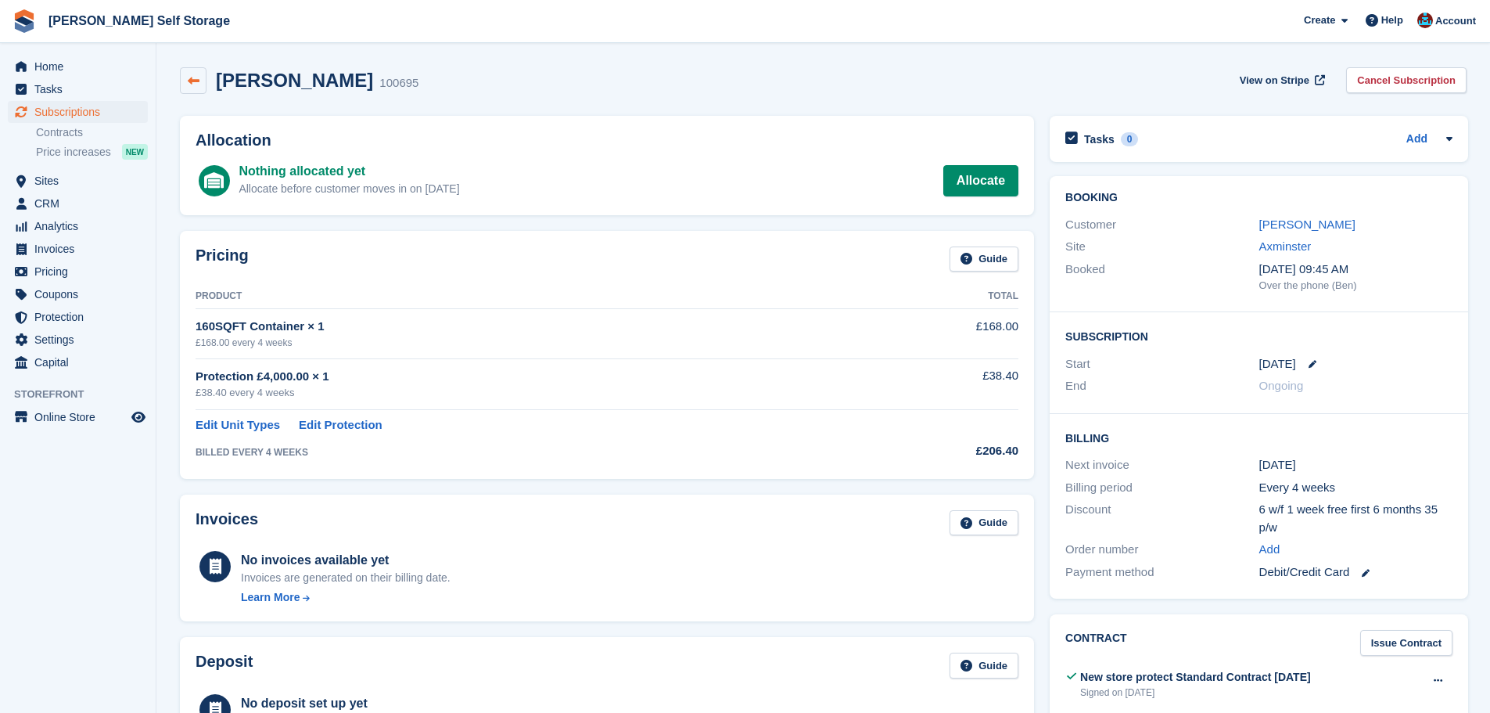
click at [197, 75] on icon at bounding box center [194, 81] width 12 height 12
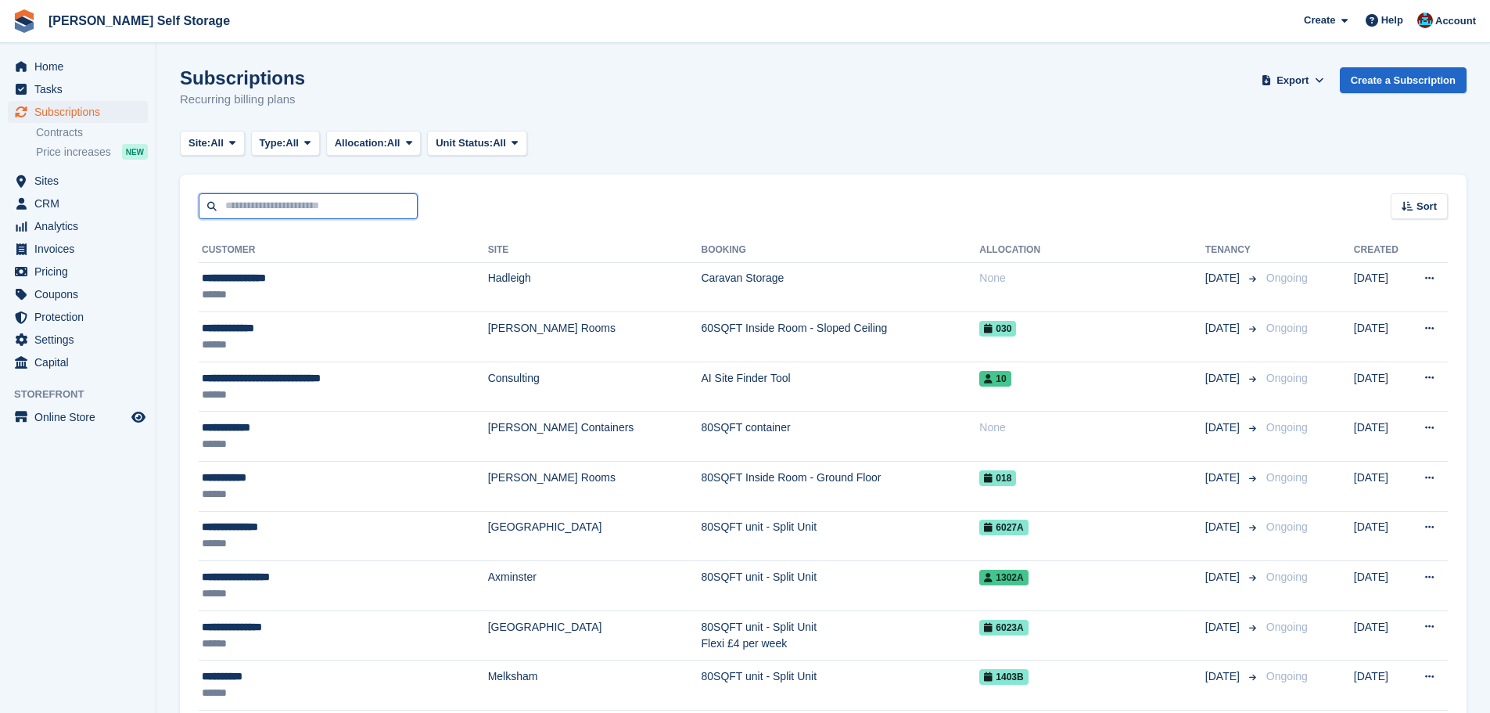
click at [332, 210] on input "text" at bounding box center [308, 206] width 219 height 26
type input "*******"
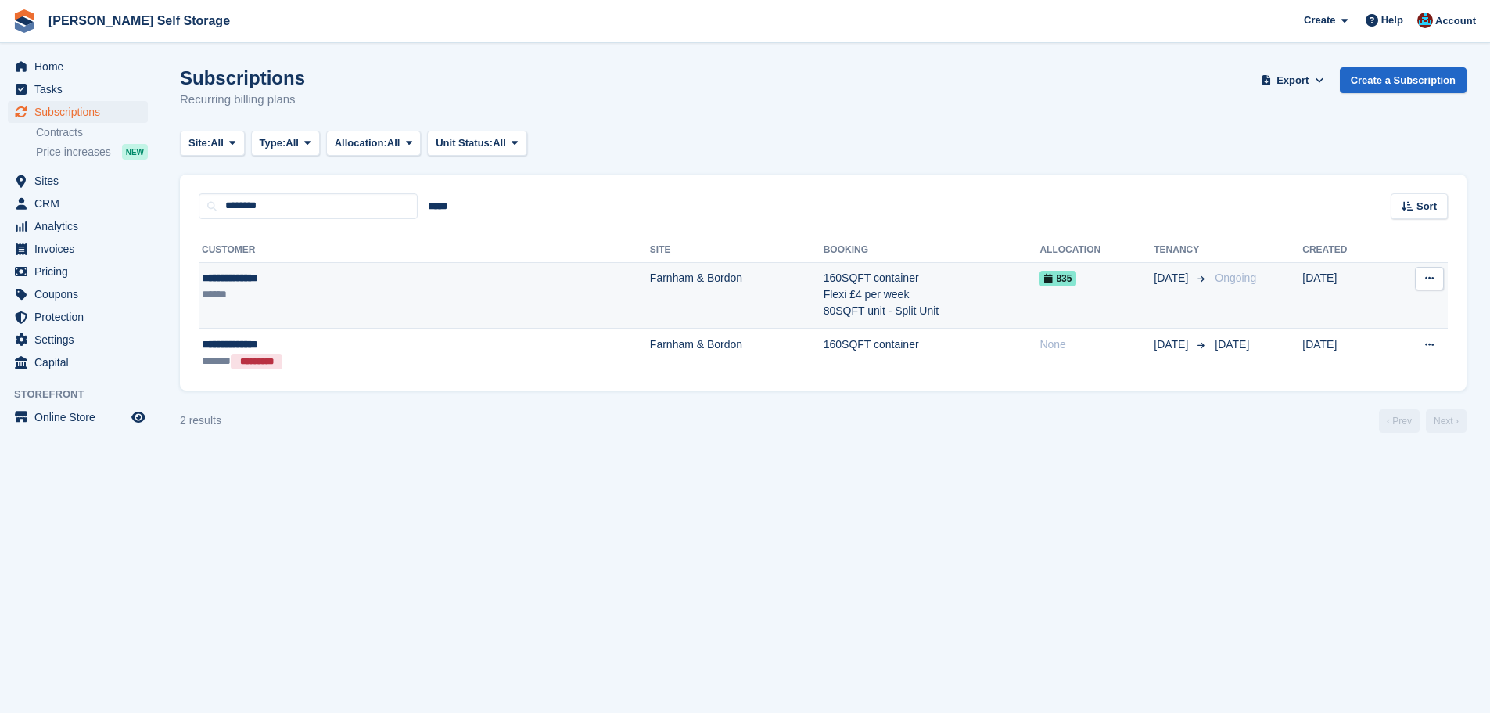
click at [650, 283] on td "Farnham & Bordon" at bounding box center [737, 295] width 174 height 66
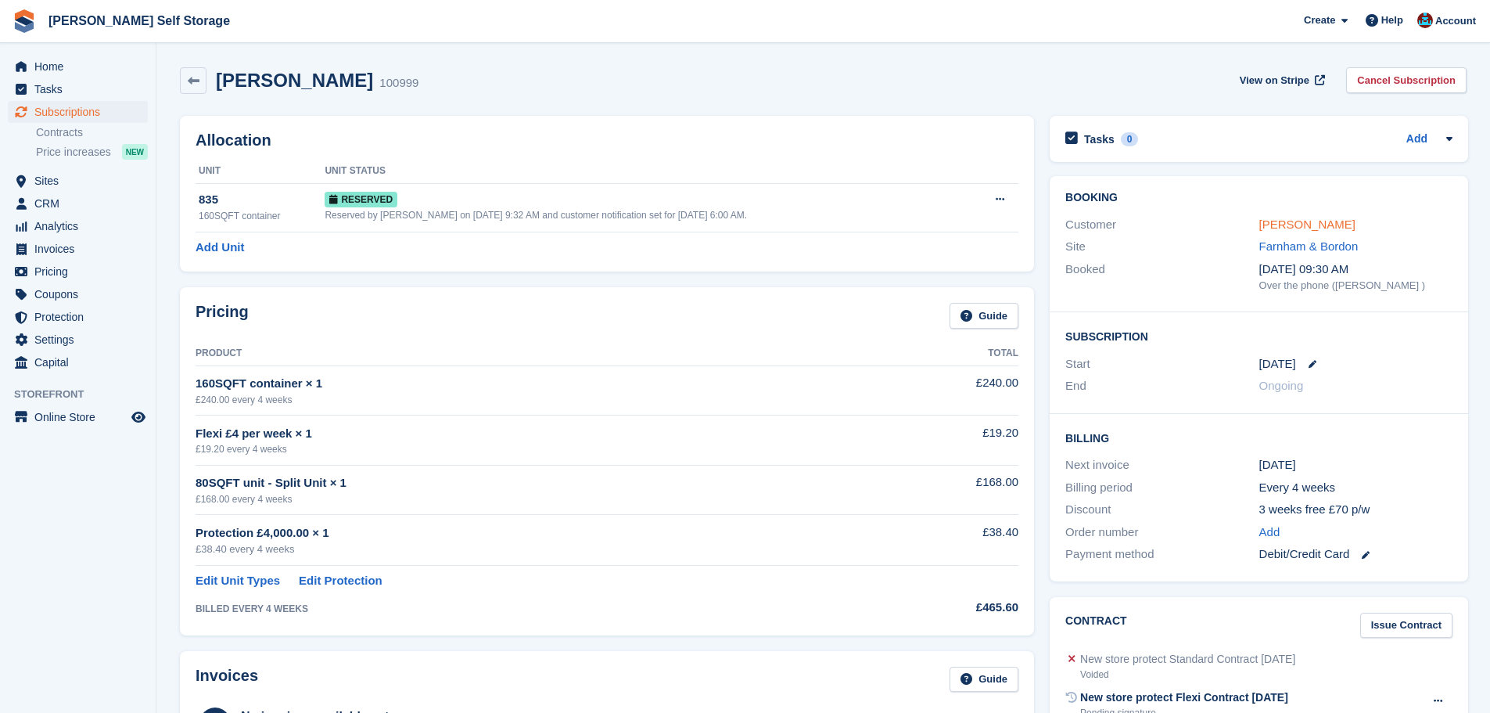
click at [1316, 220] on link "[PERSON_NAME]" at bounding box center [1307, 223] width 96 height 13
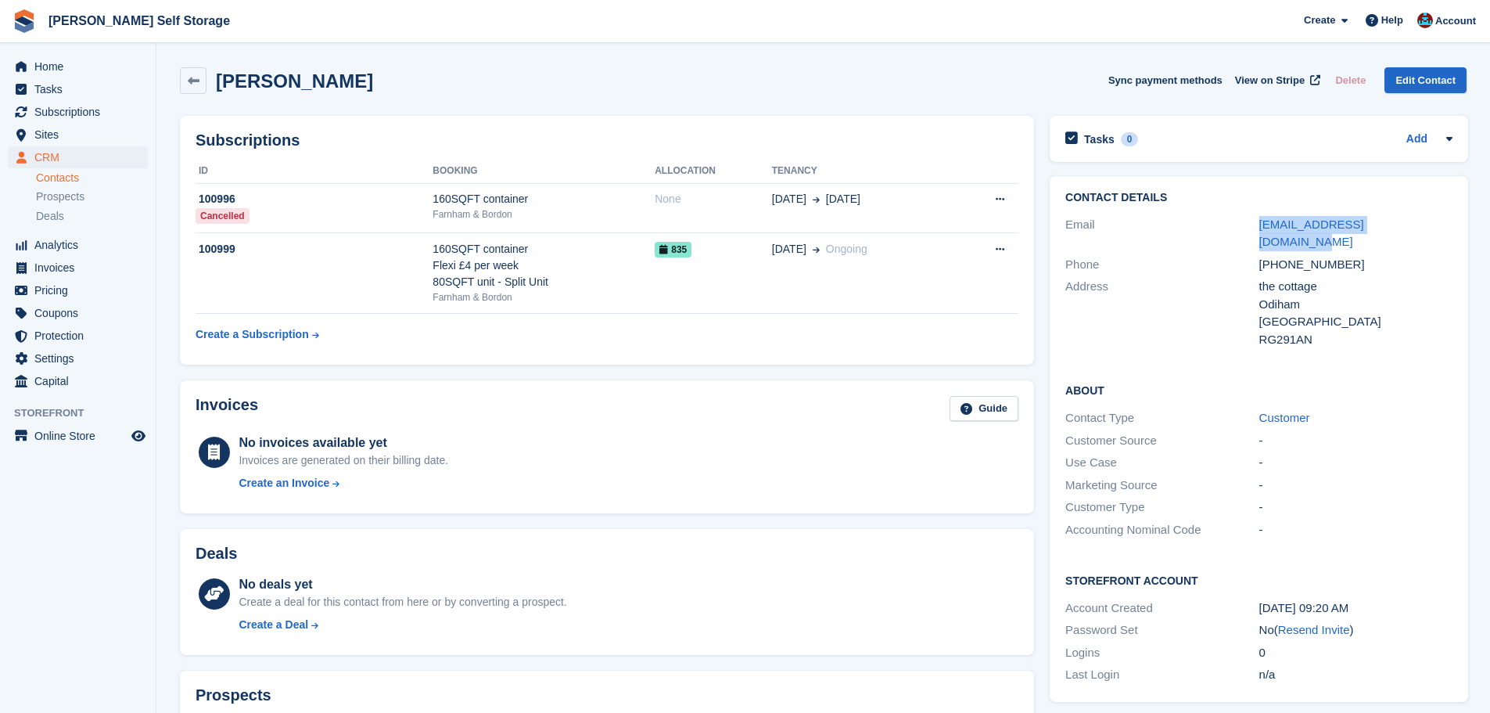
drag, startPoint x: 1240, startPoint y: 226, endPoint x: 1413, endPoint y: 232, distance: 172.2
click at [1413, 232] on div "Email maureencripps76@gmail.com" at bounding box center [1258, 234] width 387 height 40
copy div "maureencripps76@gmail.com"
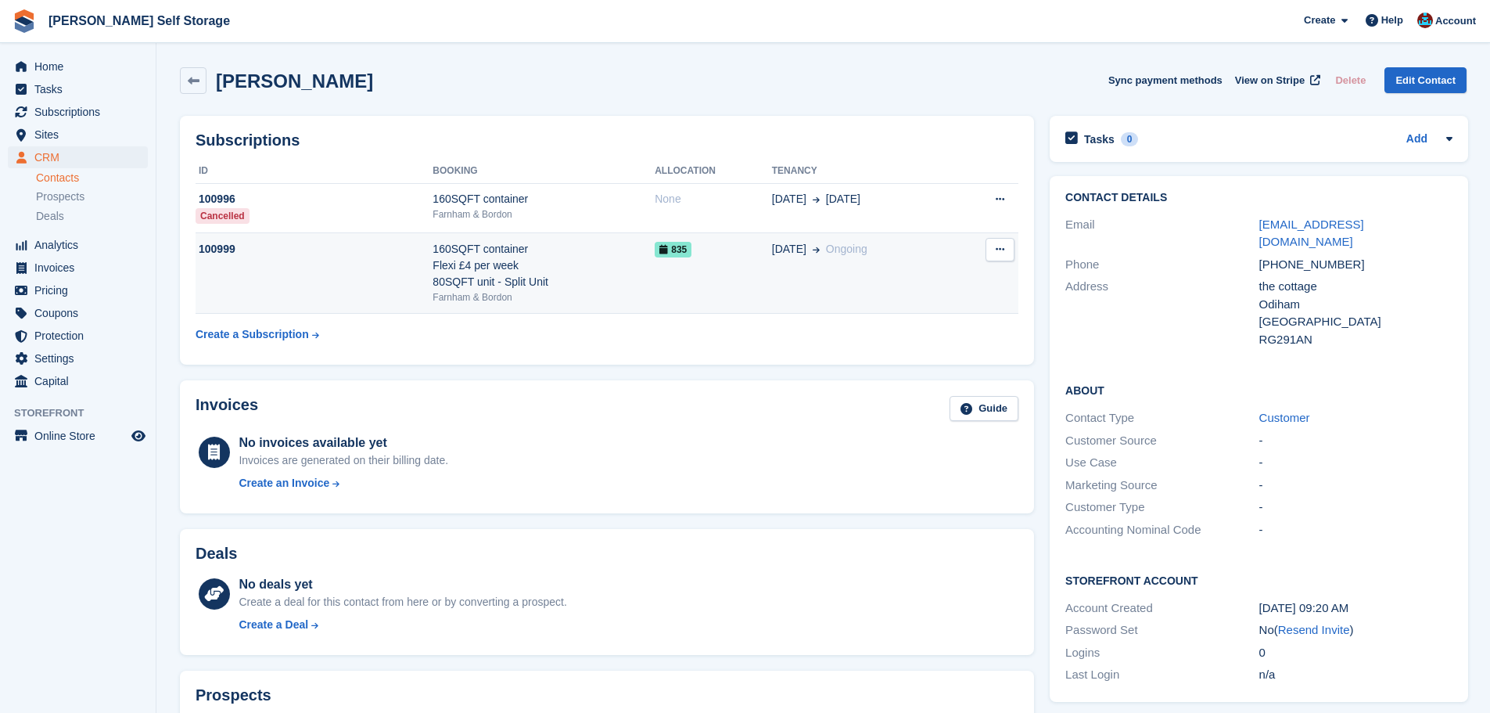
click at [517, 290] on td "160SQFT container Flexi £4 per week 80SQFT unit - Split Unit Farnham & Bordon" at bounding box center [544, 273] width 222 height 81
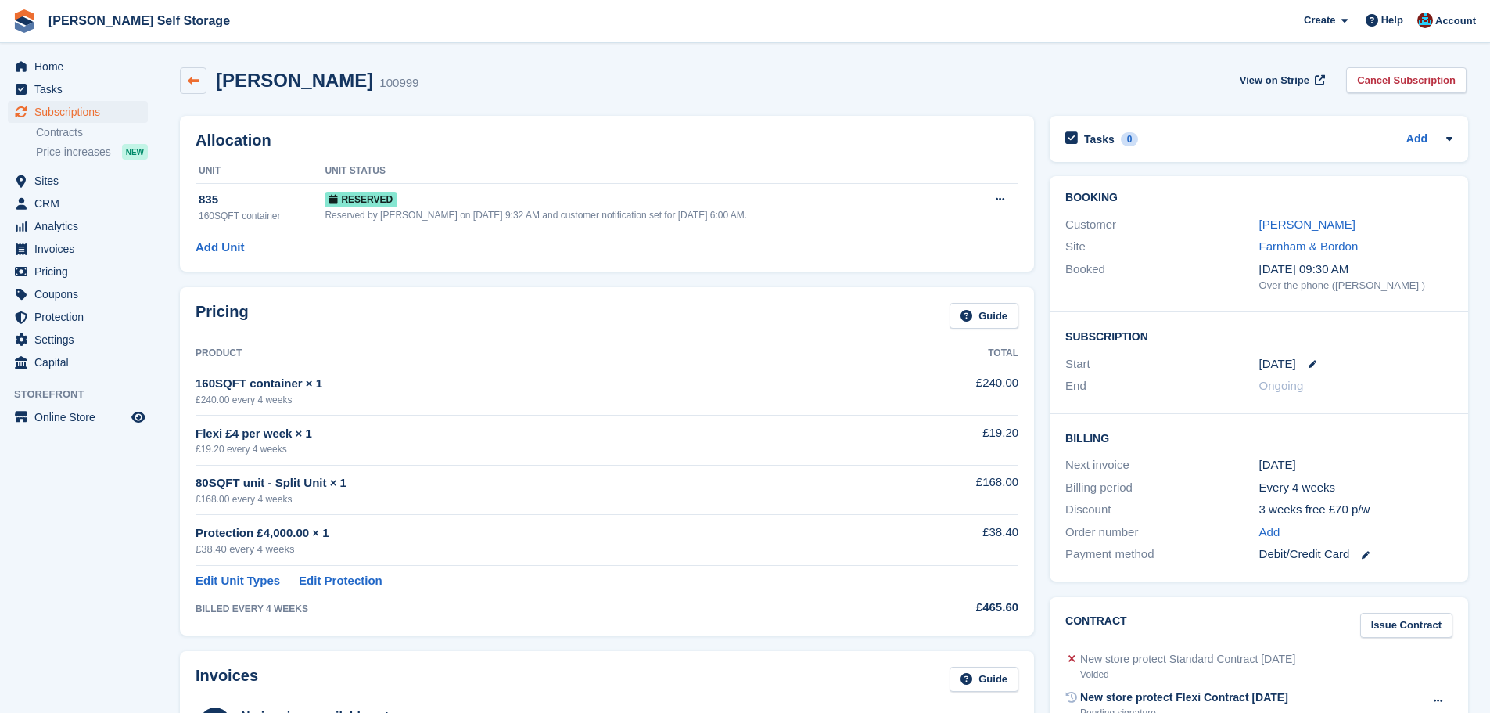
click at [198, 82] on link at bounding box center [193, 80] width 27 height 27
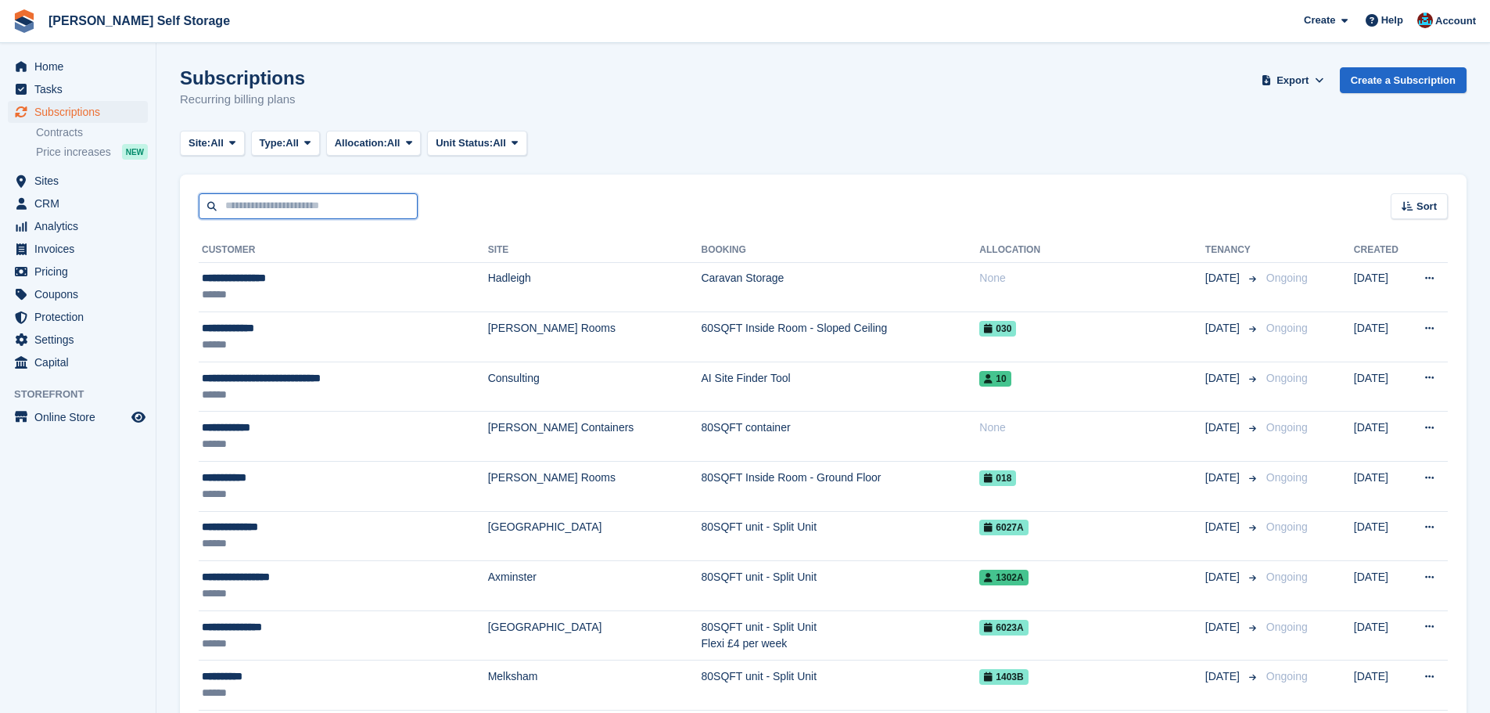
click at [275, 205] on input "text" at bounding box center [308, 206] width 219 height 26
type input "*********"
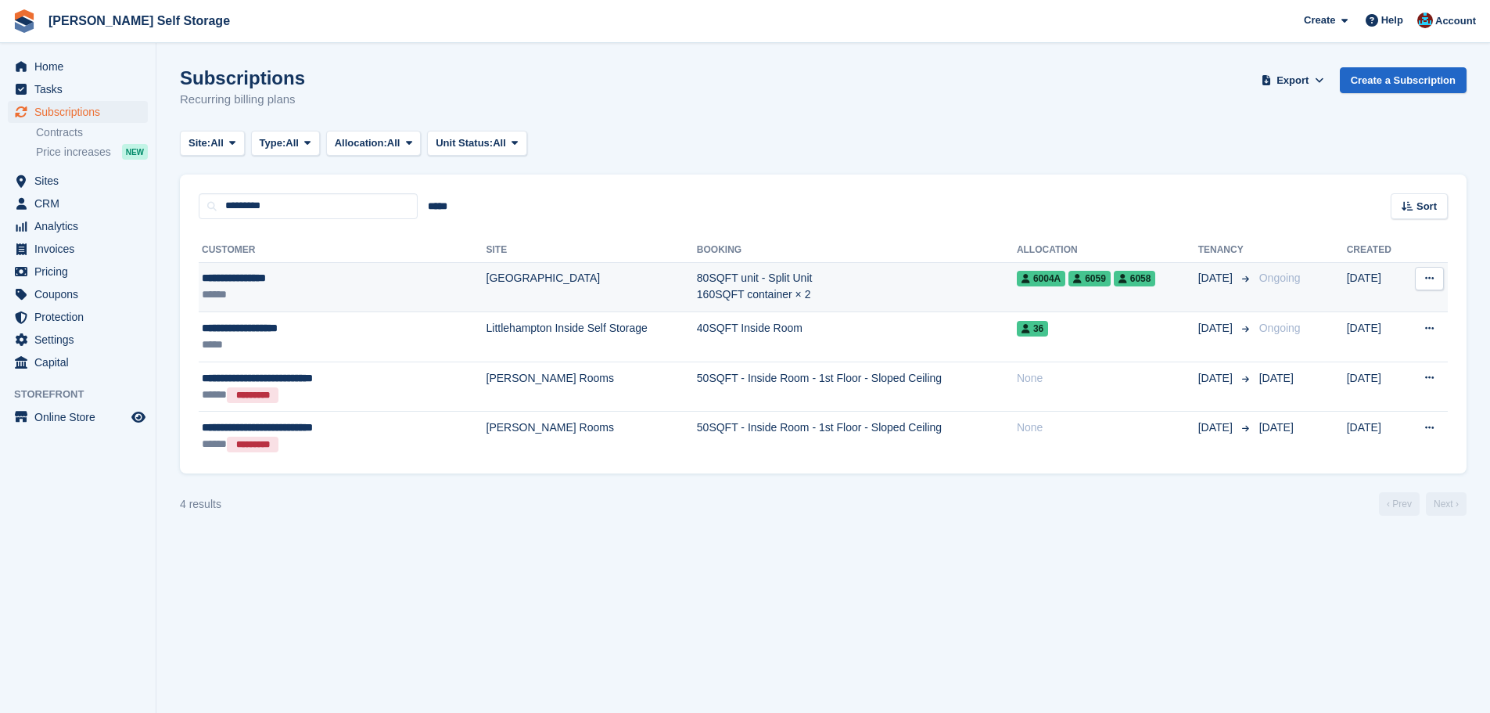
click at [555, 275] on td "[GEOGRAPHIC_DATA]" at bounding box center [591, 287] width 210 height 50
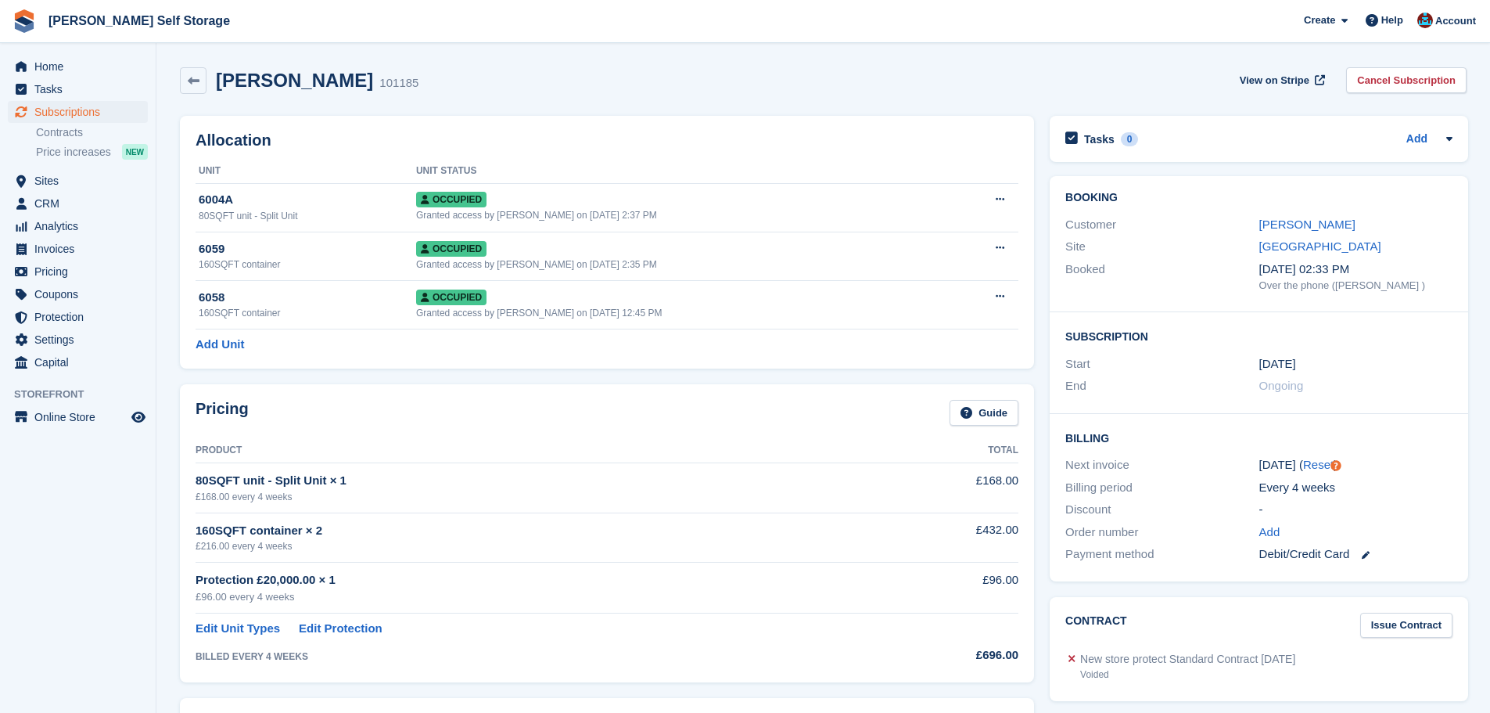
drag, startPoint x: 314, startPoint y: 135, endPoint x: 306, endPoint y: 128, distance: 10.6
click at [315, 135] on h2 "Allocation" at bounding box center [607, 140] width 823 height 18
click at [195, 79] on icon at bounding box center [194, 81] width 12 height 12
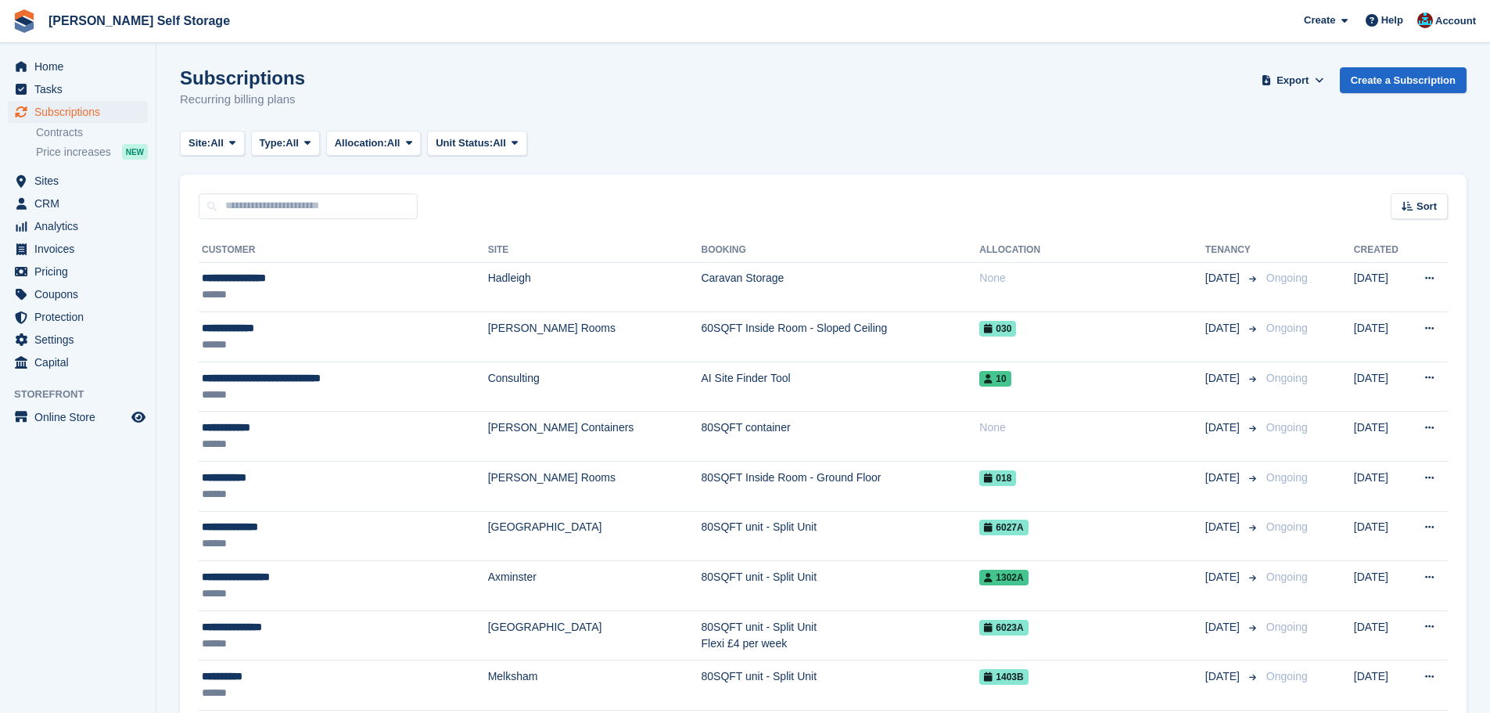
click at [607, 196] on div "Sort Sort by Customer name Date created Move in date Move out date Created (old…" at bounding box center [823, 196] width 1287 height 45
click at [357, 214] on input "text" at bounding box center [308, 206] width 219 height 26
click at [641, 204] on div "Sort Sort by Customer name Date created Move in date Move out date Created (old…" at bounding box center [823, 196] width 1287 height 45
click at [312, 203] on input "text" at bounding box center [308, 206] width 219 height 26
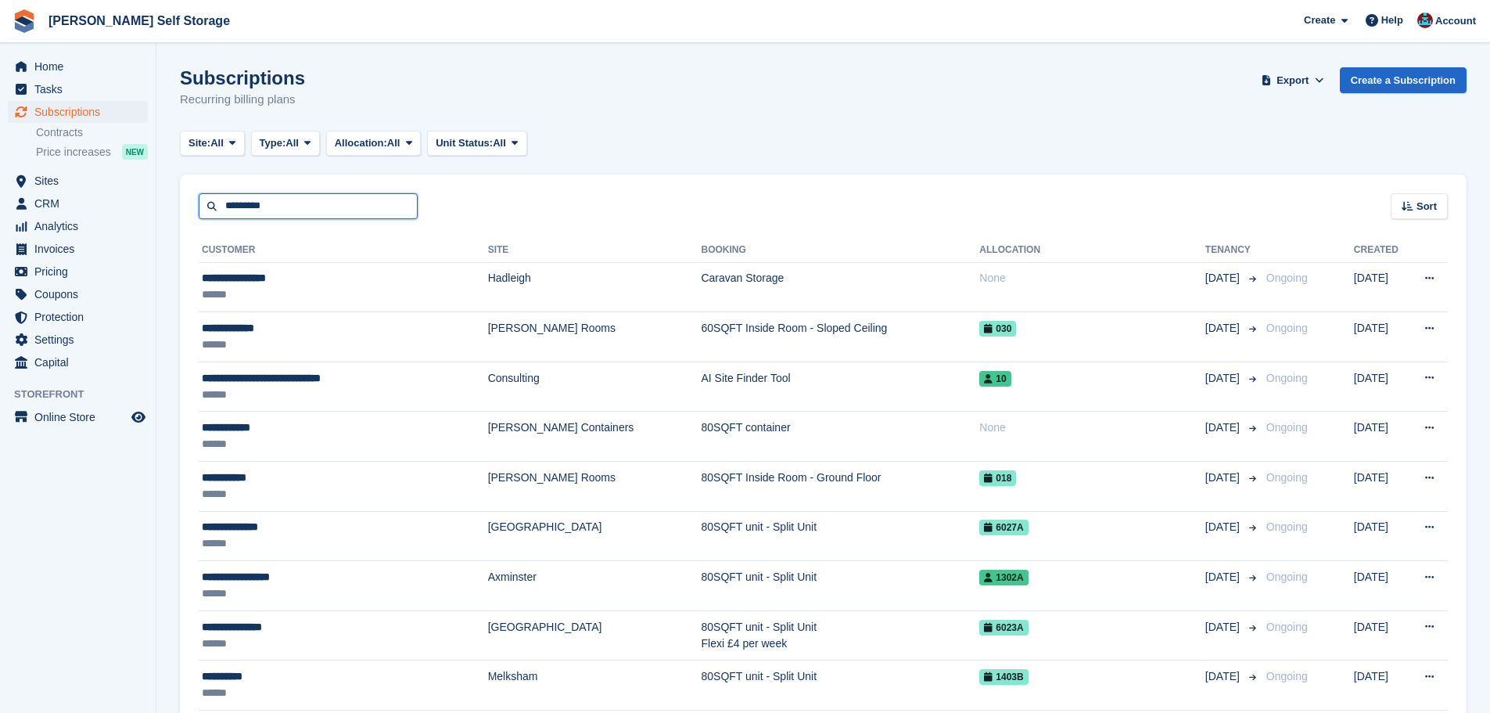
type input "********"
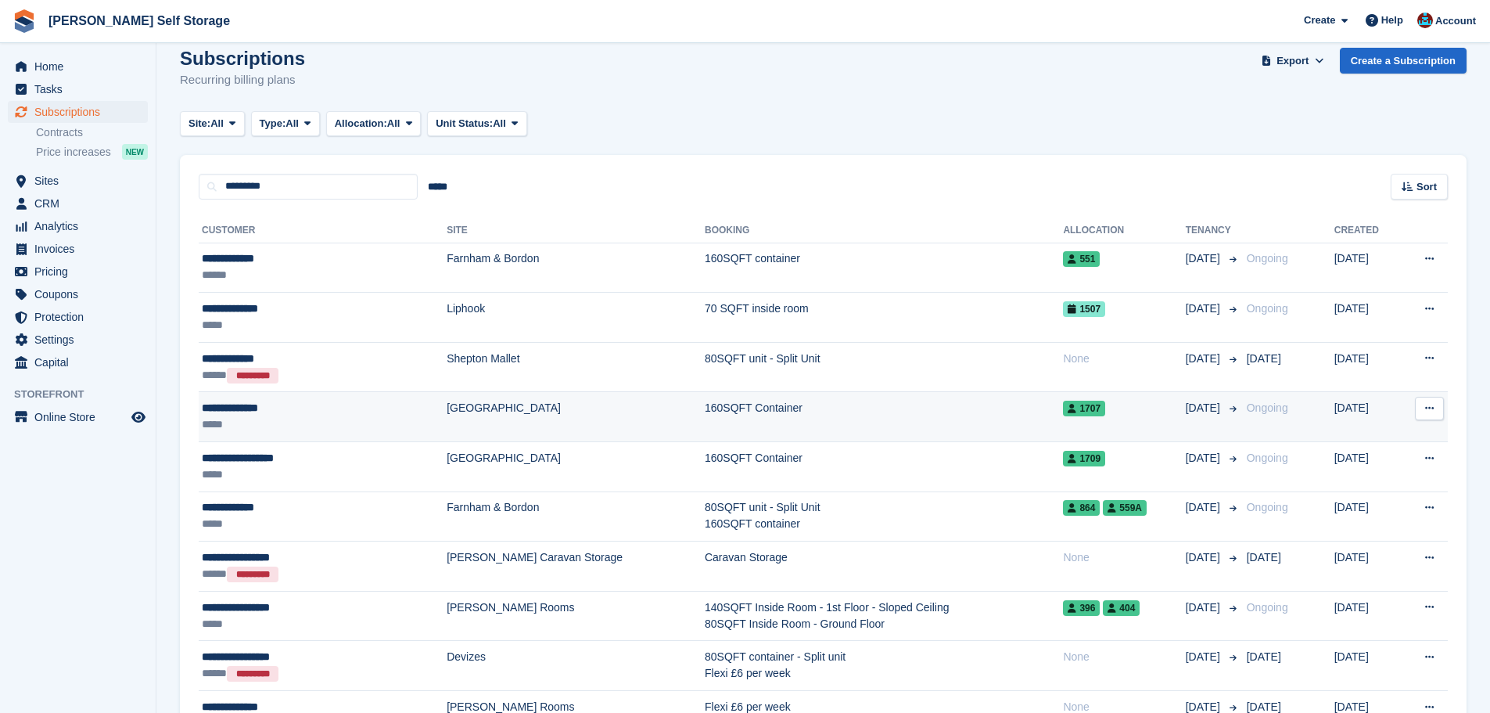
scroll to position [78, 0]
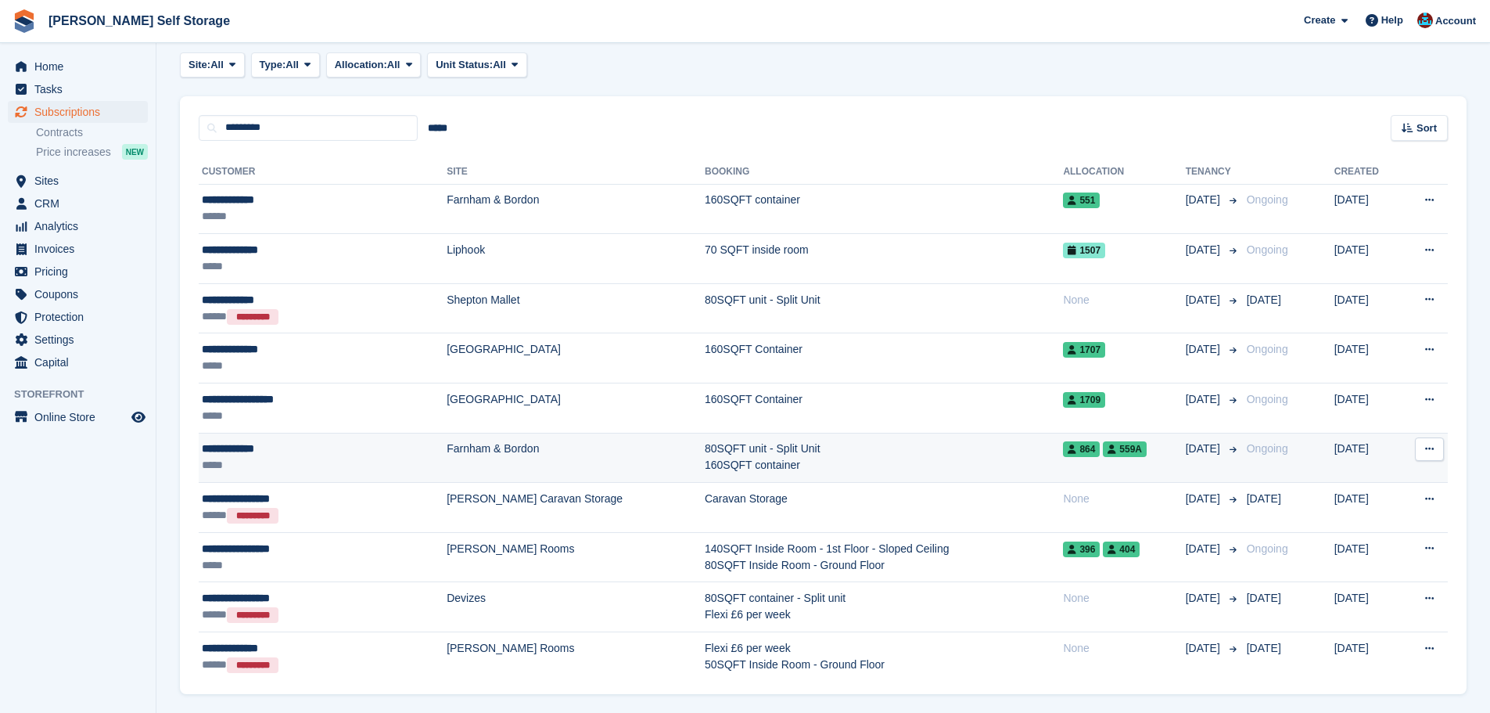
click at [330, 463] on div "*****" at bounding box center [285, 465] width 166 height 16
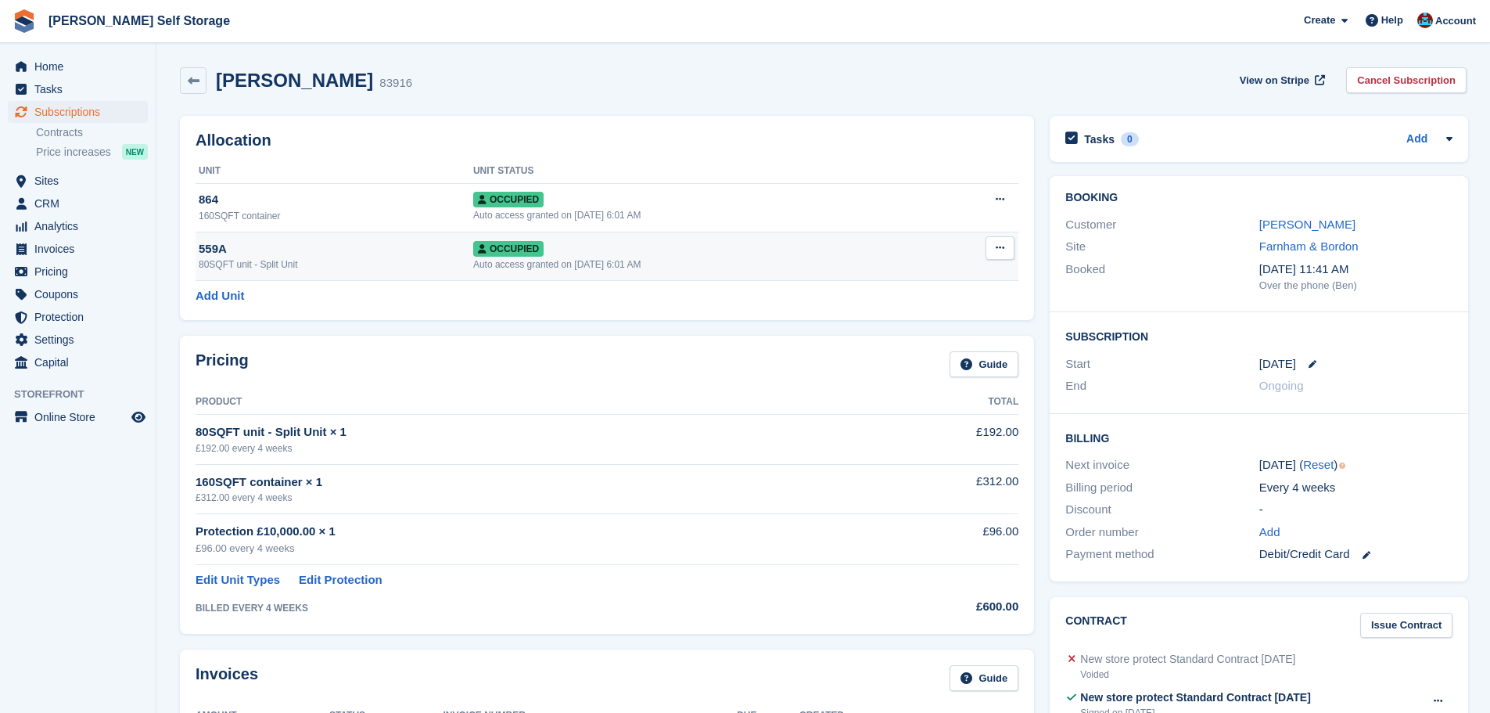
click at [416, 252] on div "559A" at bounding box center [336, 249] width 275 height 18
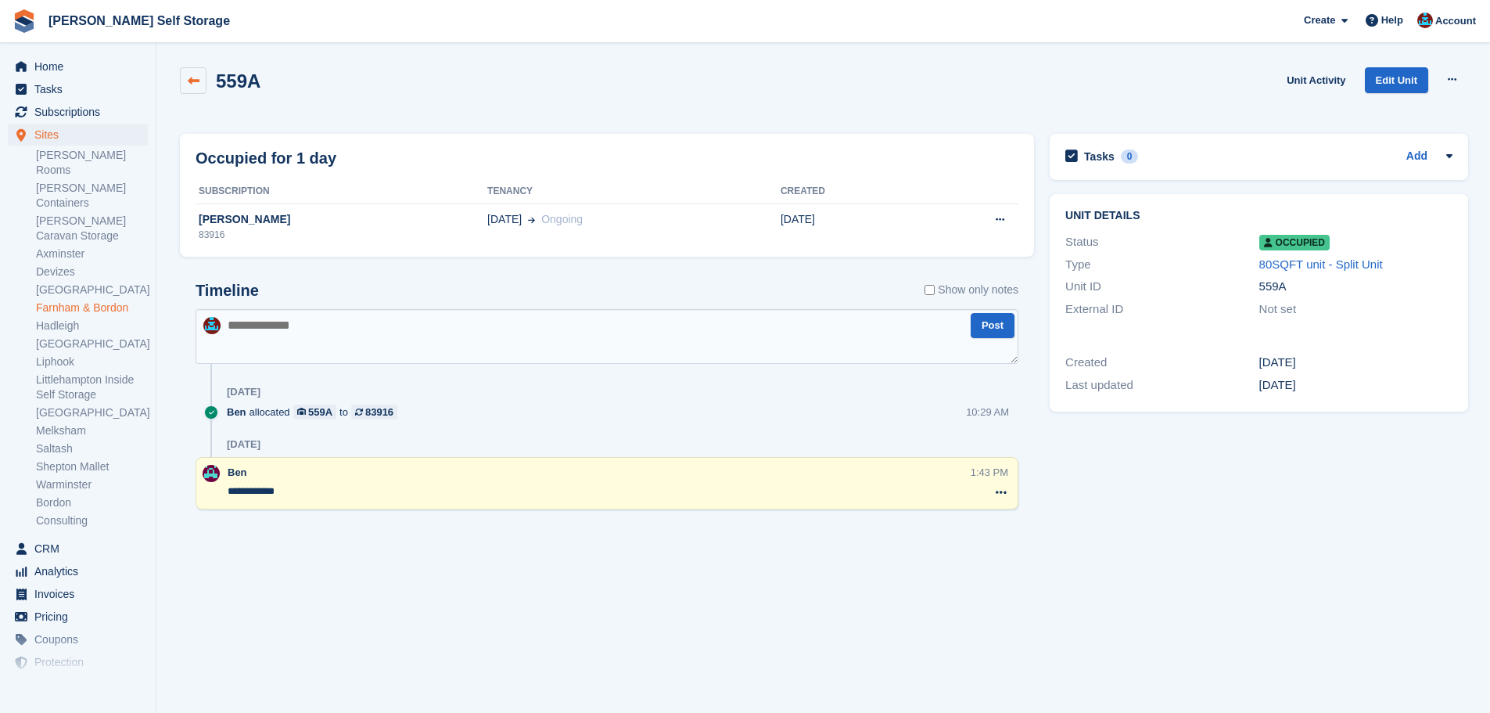
click at [196, 90] on link at bounding box center [193, 80] width 27 height 27
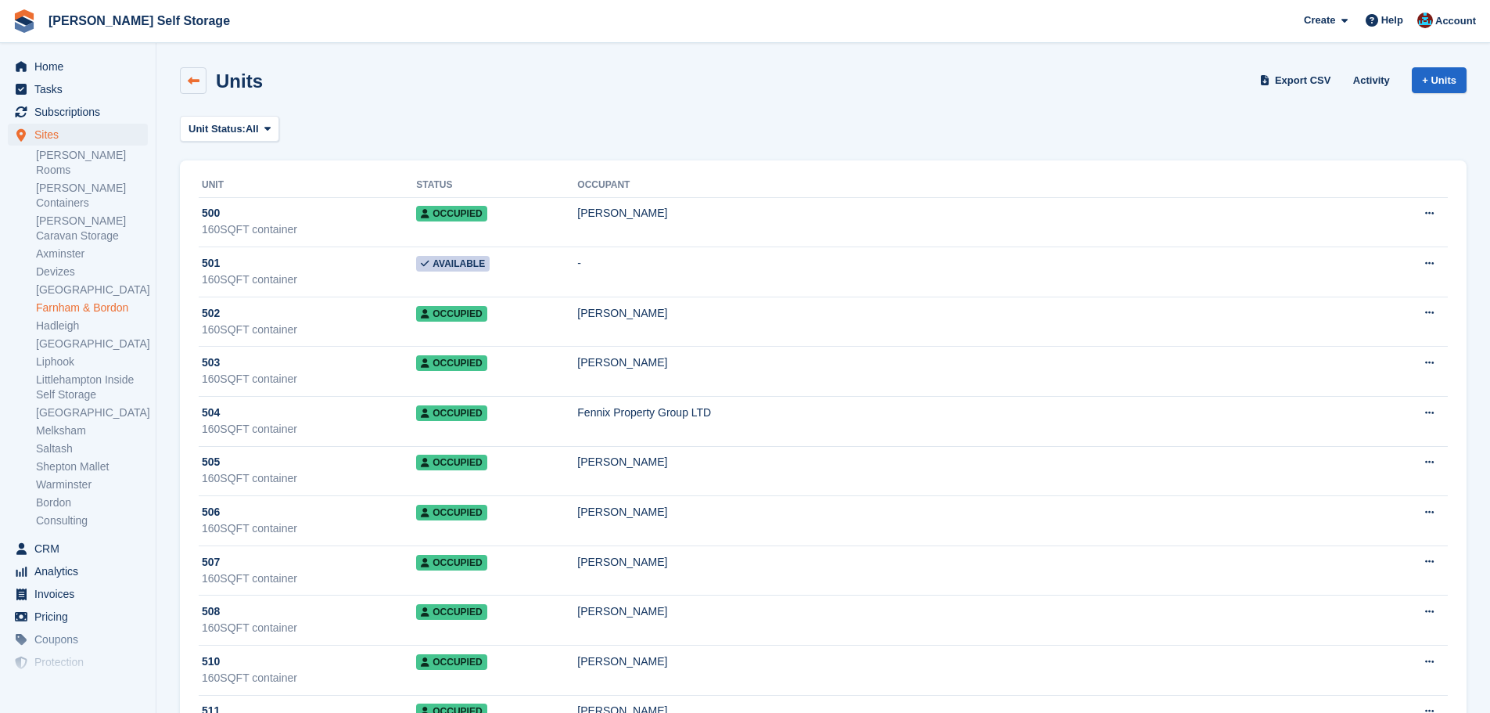
click at [203, 73] on link at bounding box center [193, 80] width 27 height 27
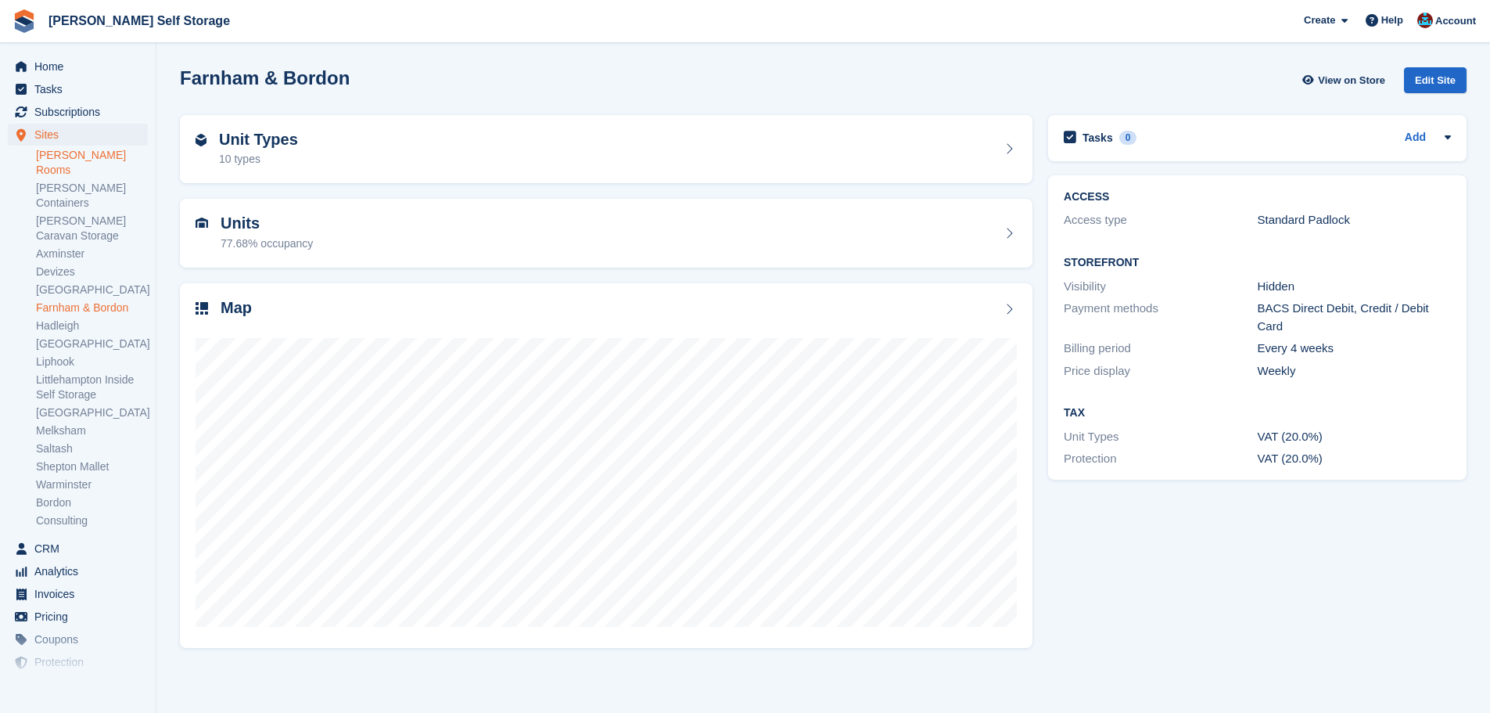
click at [64, 155] on link "[PERSON_NAME] Rooms" at bounding box center [92, 163] width 112 height 30
click at [65, 181] on link "[PERSON_NAME] Containers" at bounding box center [92, 196] width 112 height 30
click at [66, 159] on link "[PERSON_NAME] Rooms" at bounding box center [92, 163] width 112 height 30
click at [243, 239] on div "57.21% occupancy" at bounding box center [267, 243] width 92 height 16
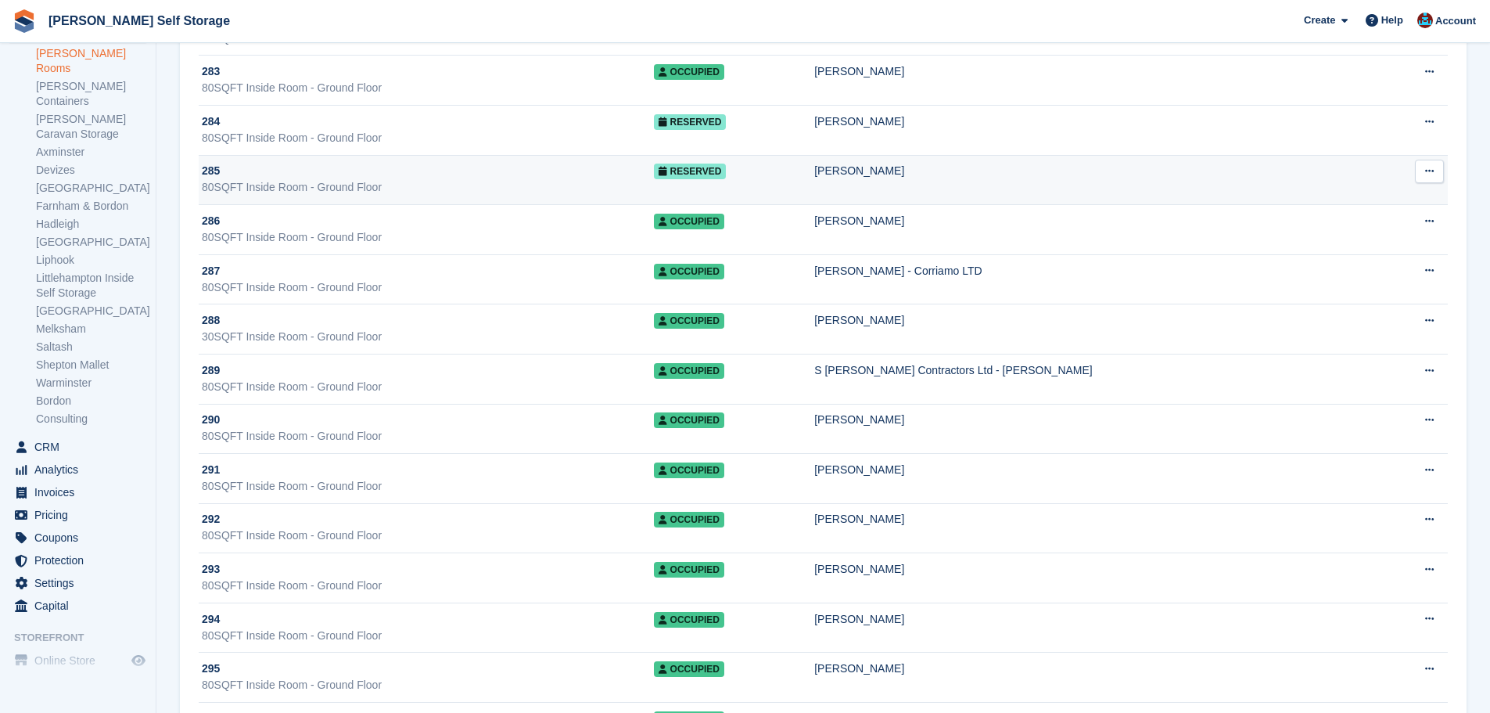
scroll to position [6022, 0]
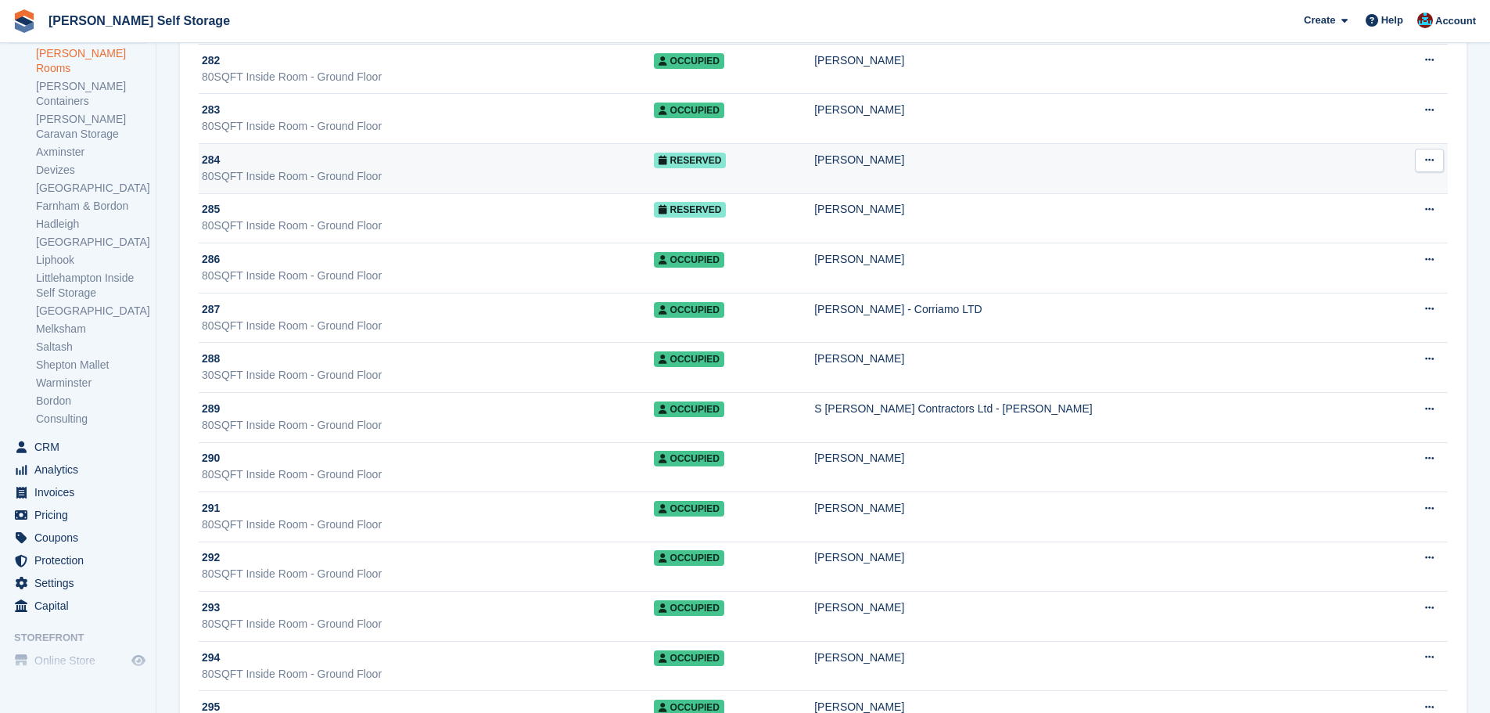
click at [436, 178] on div "80SQFT Inside Room - Ground Floor" at bounding box center [428, 176] width 452 height 16
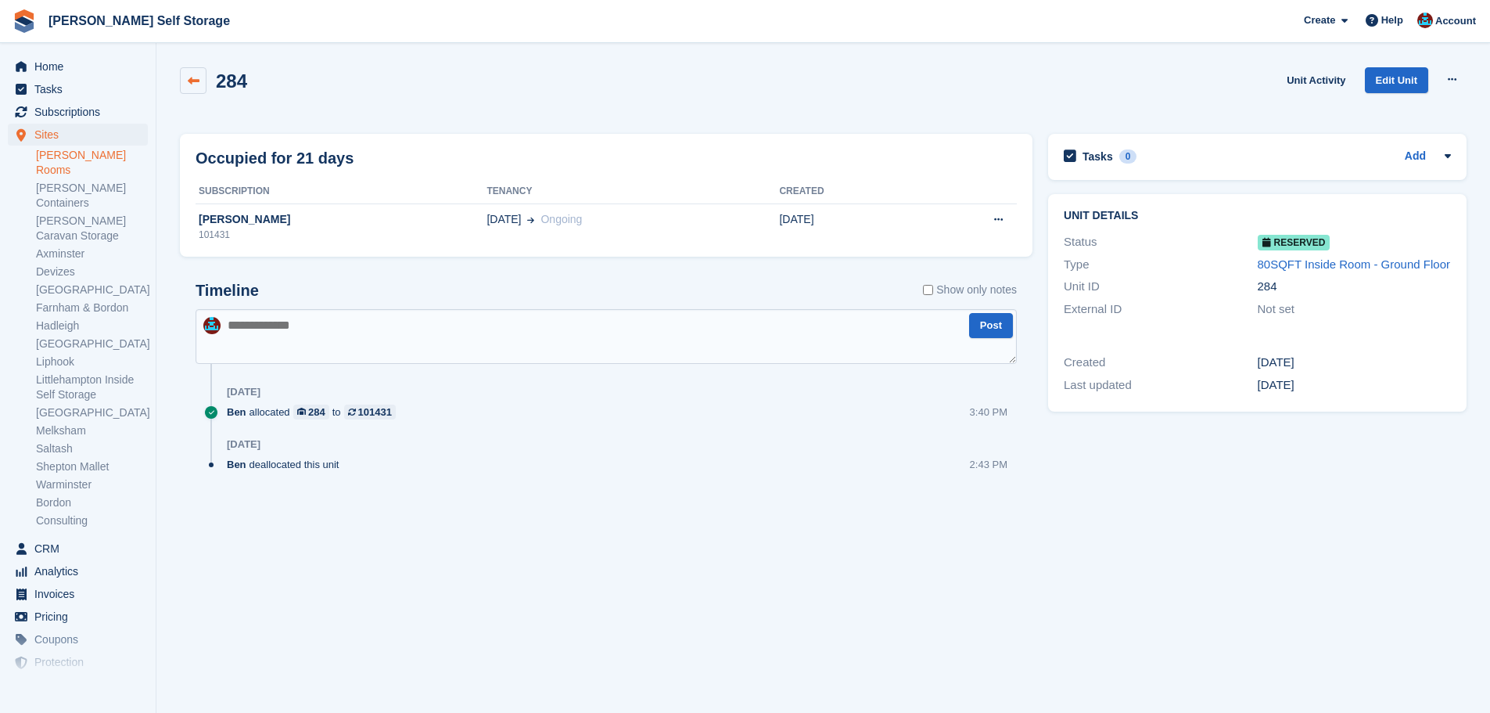
click at [189, 81] on icon at bounding box center [194, 81] width 12 height 12
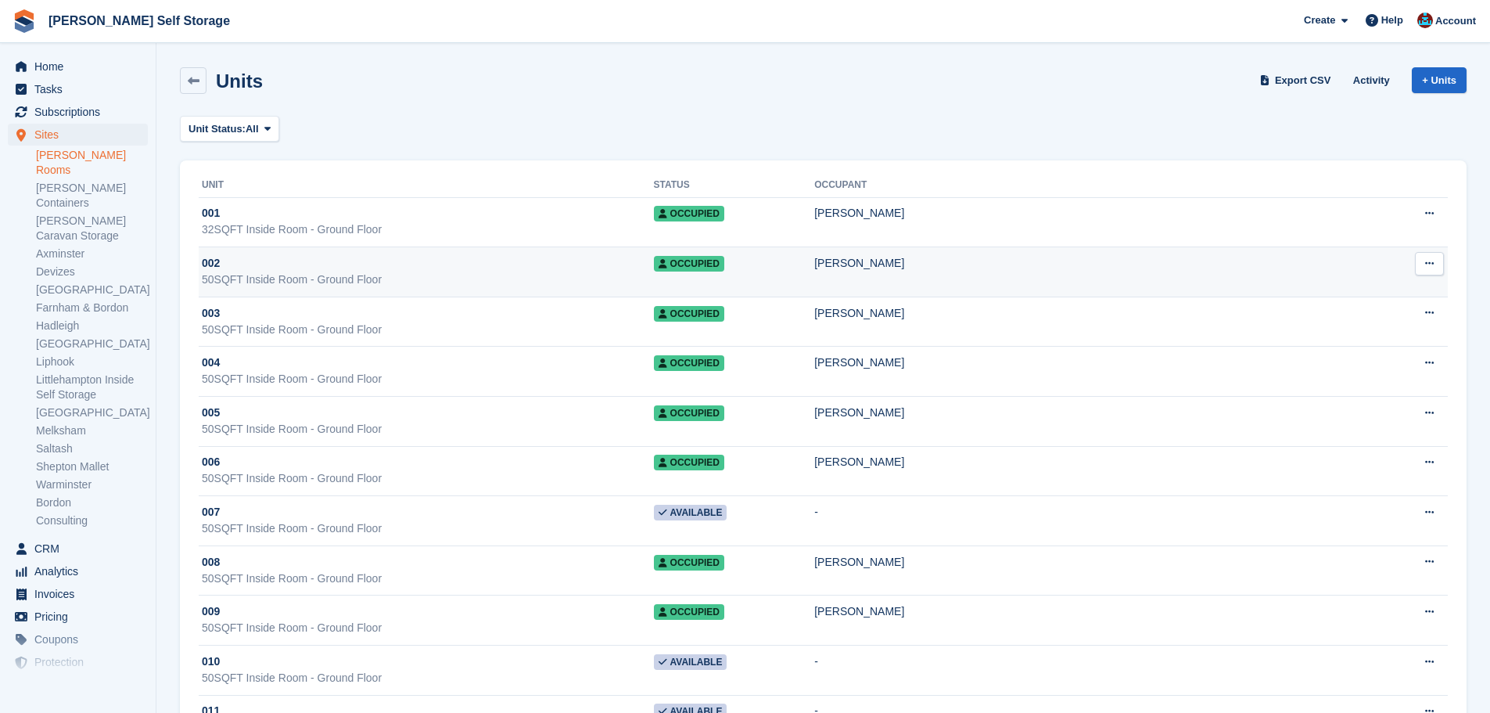
drag, startPoint x: 401, startPoint y: 271, endPoint x: 407, endPoint y: 278, distance: 8.3
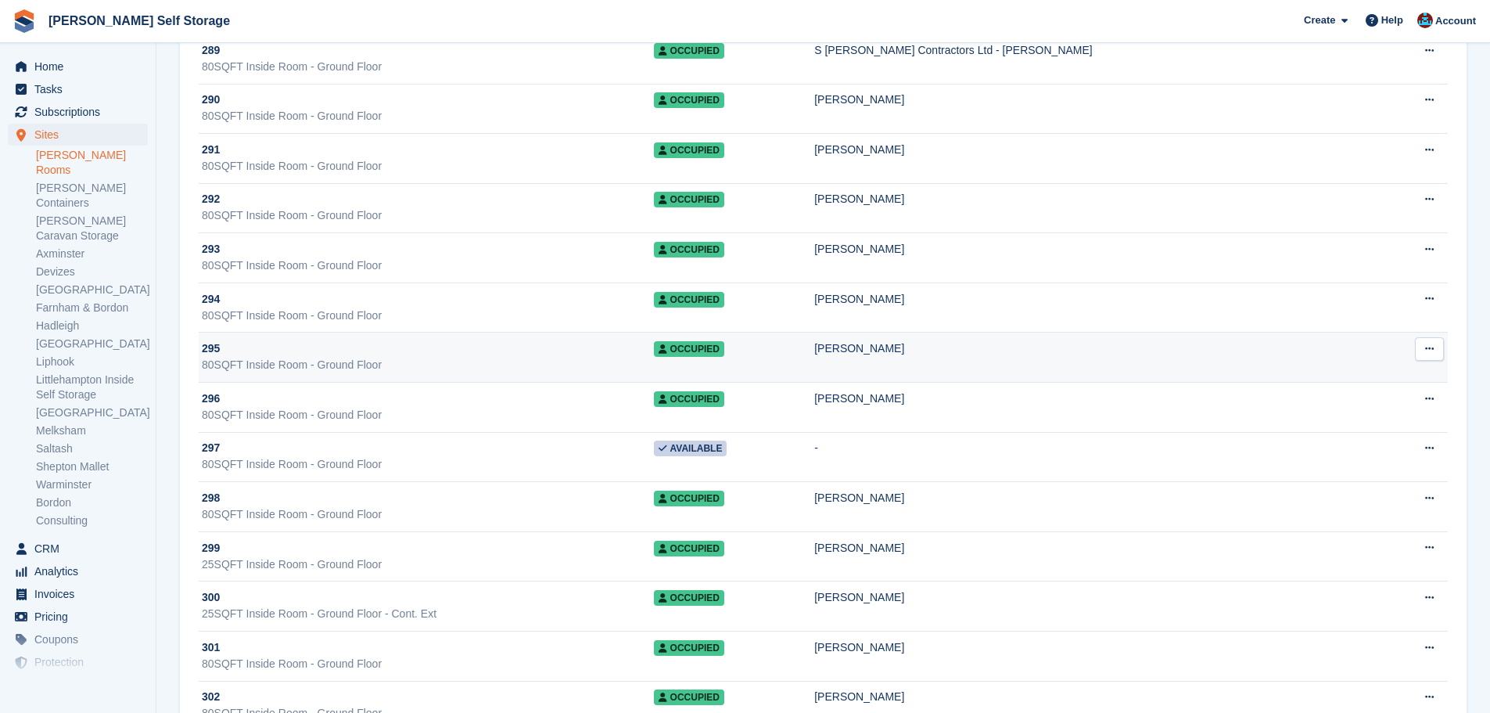
scroll to position [6495, 0]
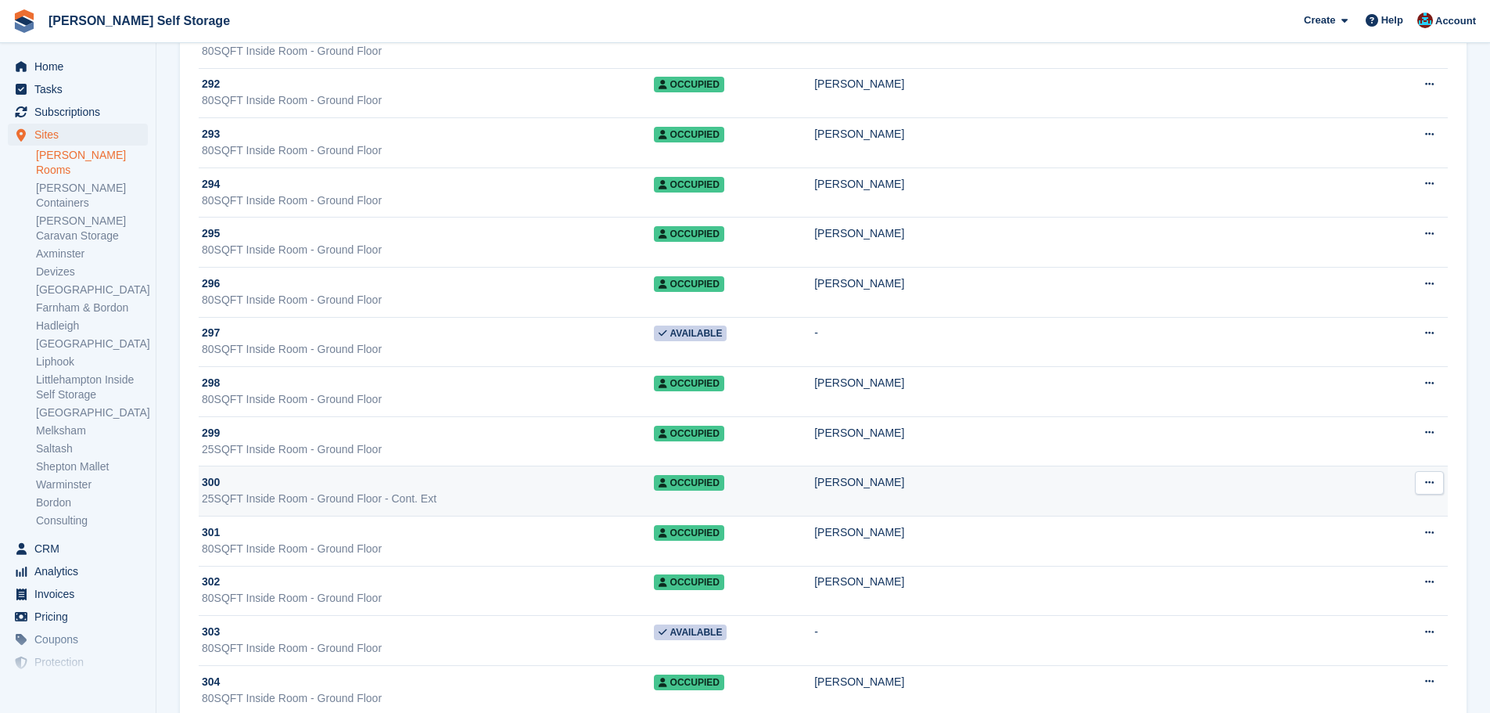
click at [422, 486] on div "300" at bounding box center [428, 482] width 452 height 16
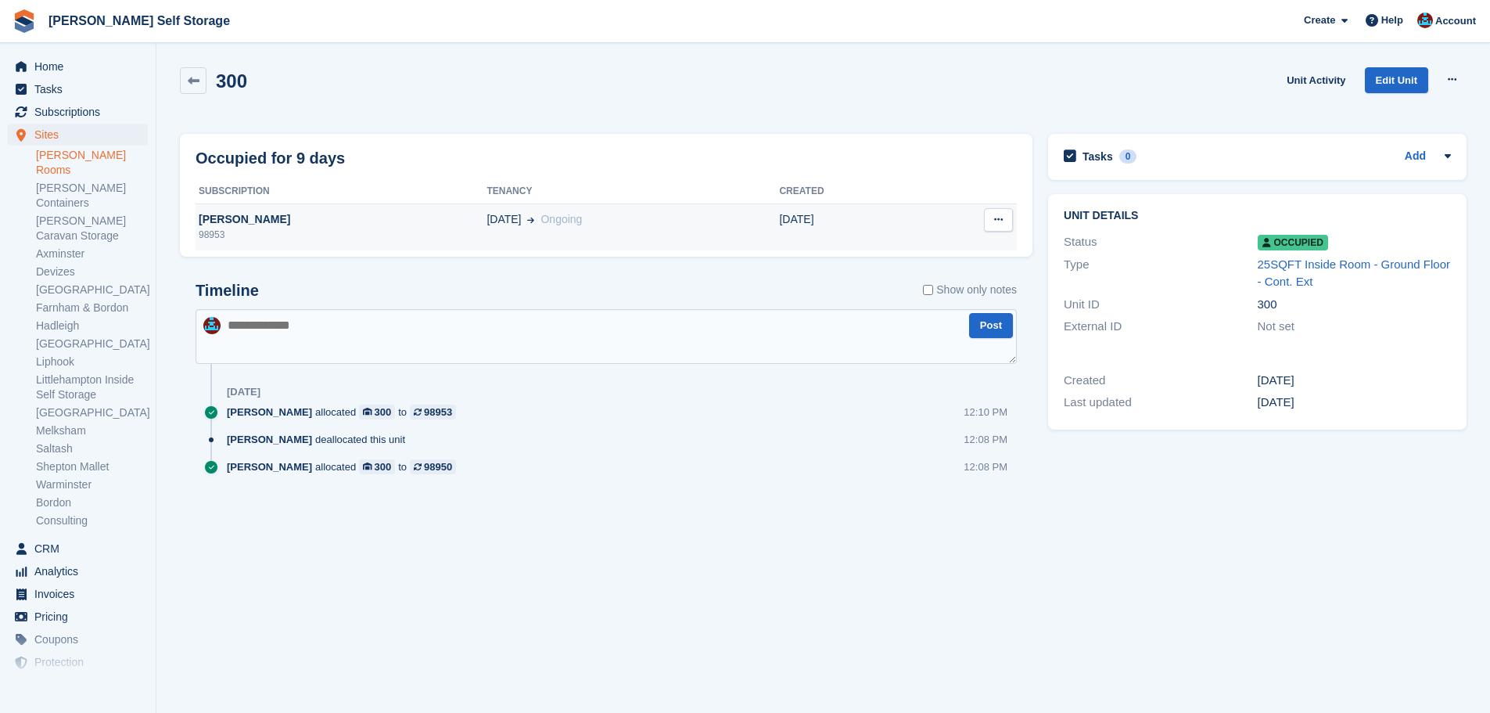
click at [486, 222] on span "[DATE]" at bounding box center [503, 219] width 34 height 16
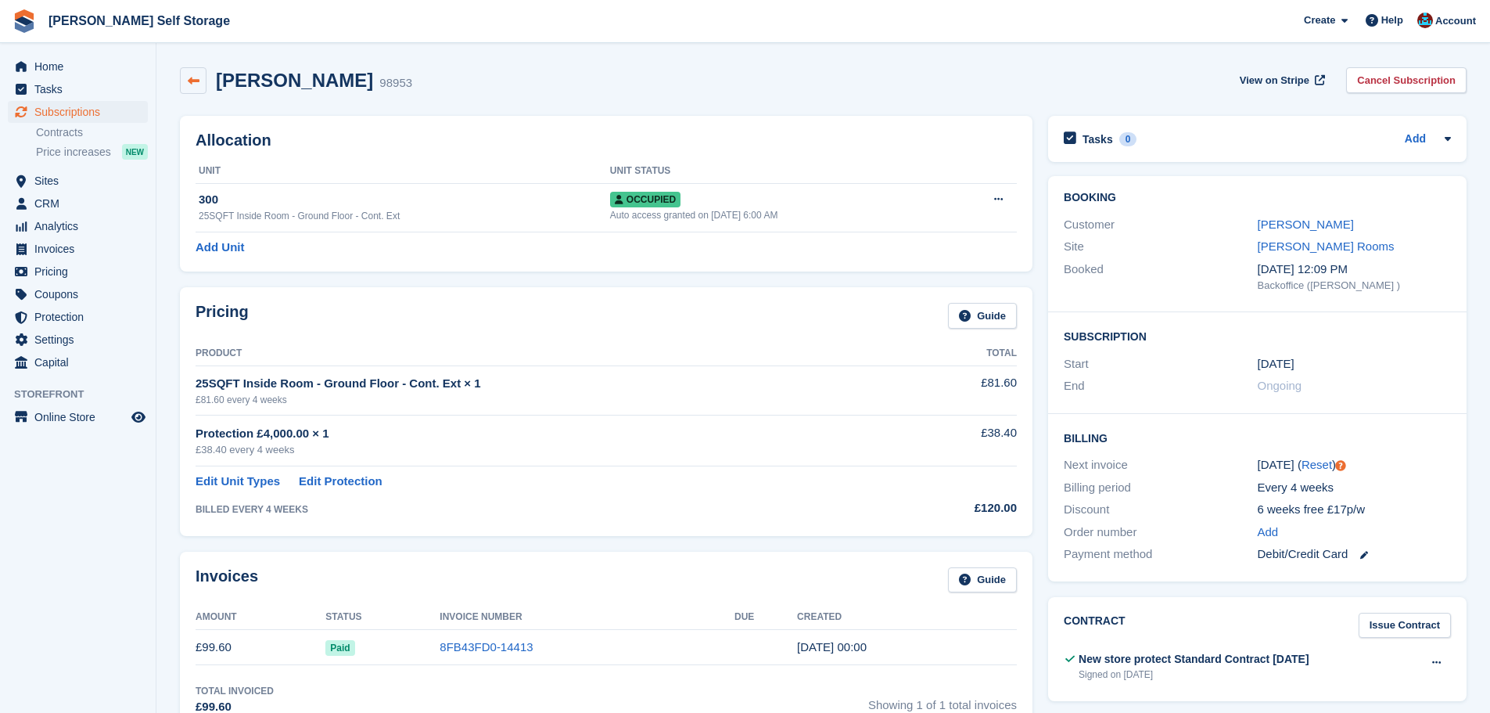
click at [205, 87] on link at bounding box center [193, 80] width 27 height 27
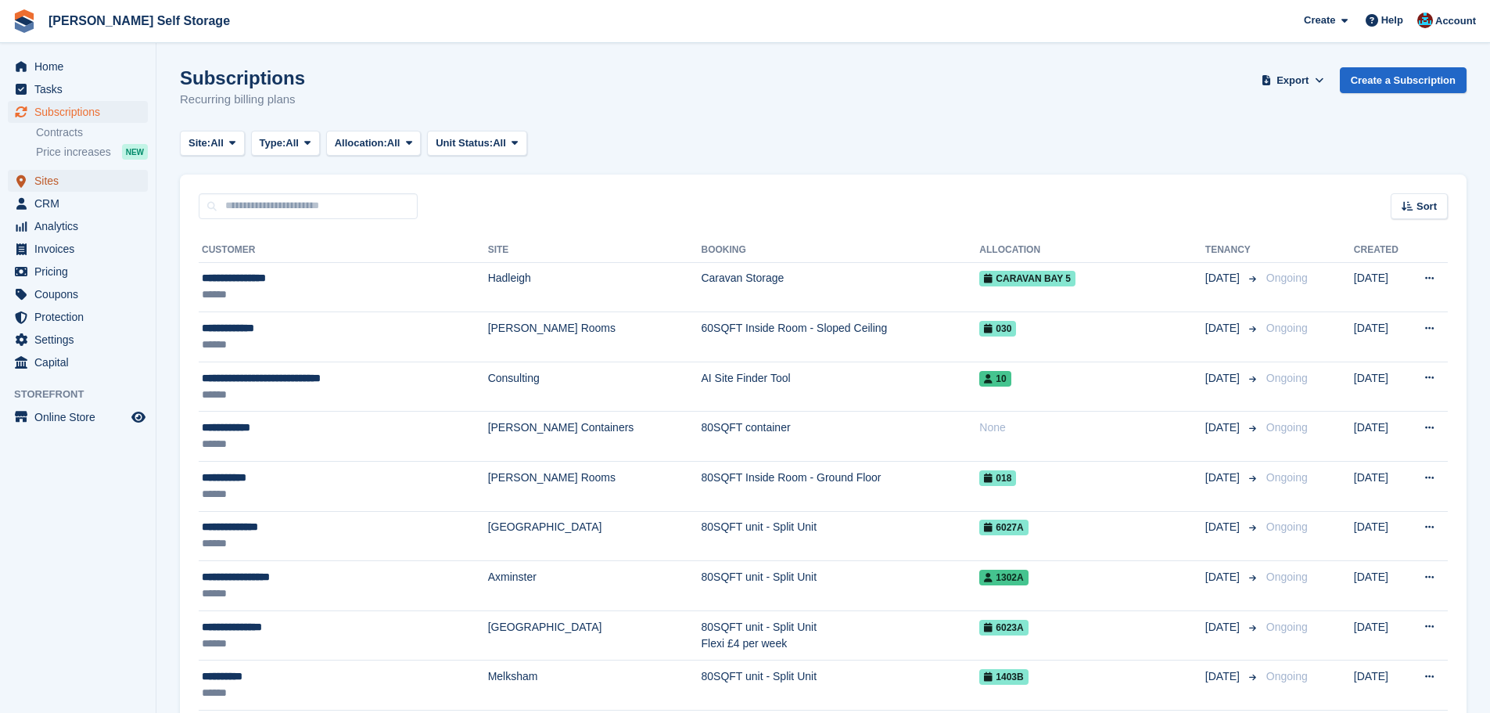
click at [71, 185] on span "Sites" at bounding box center [81, 181] width 94 height 22
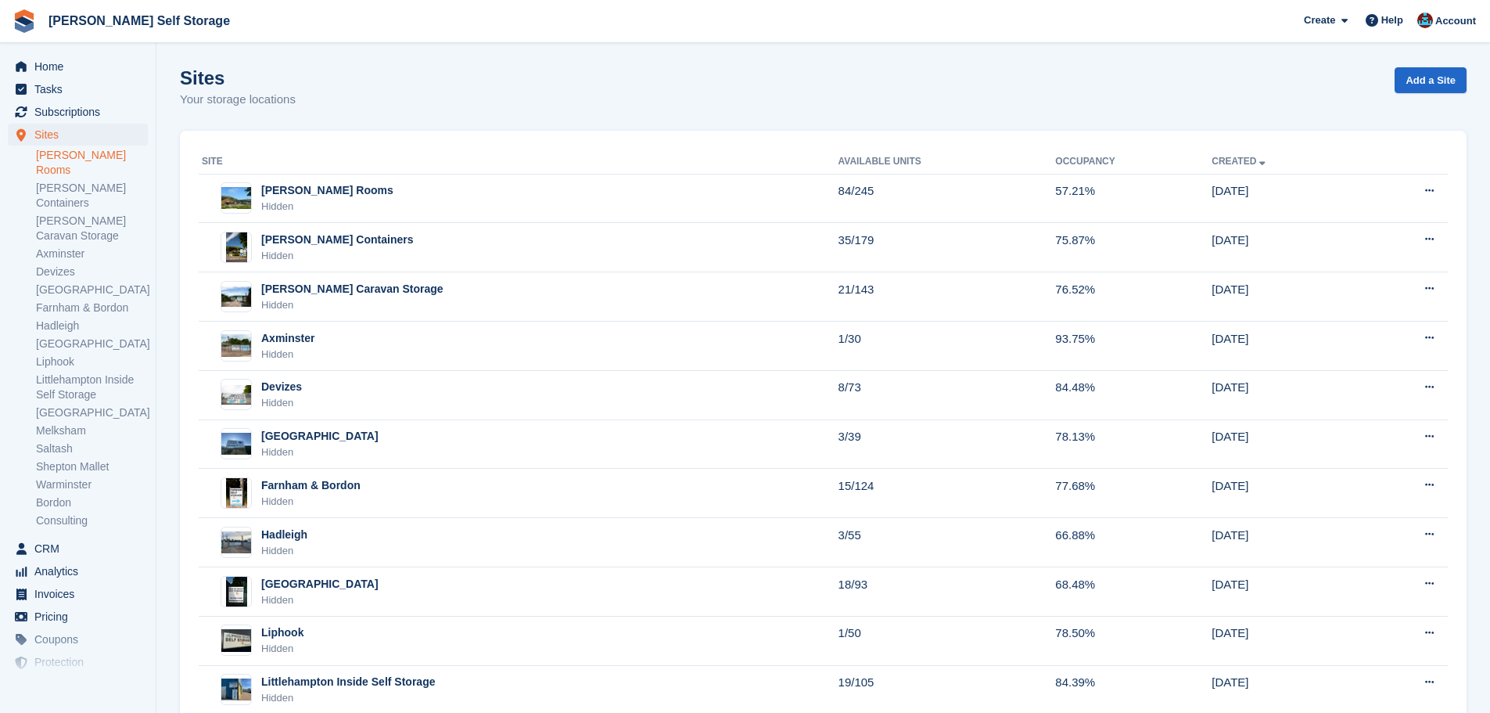
click at [73, 153] on link "[PERSON_NAME] Rooms" at bounding box center [92, 163] width 112 height 30
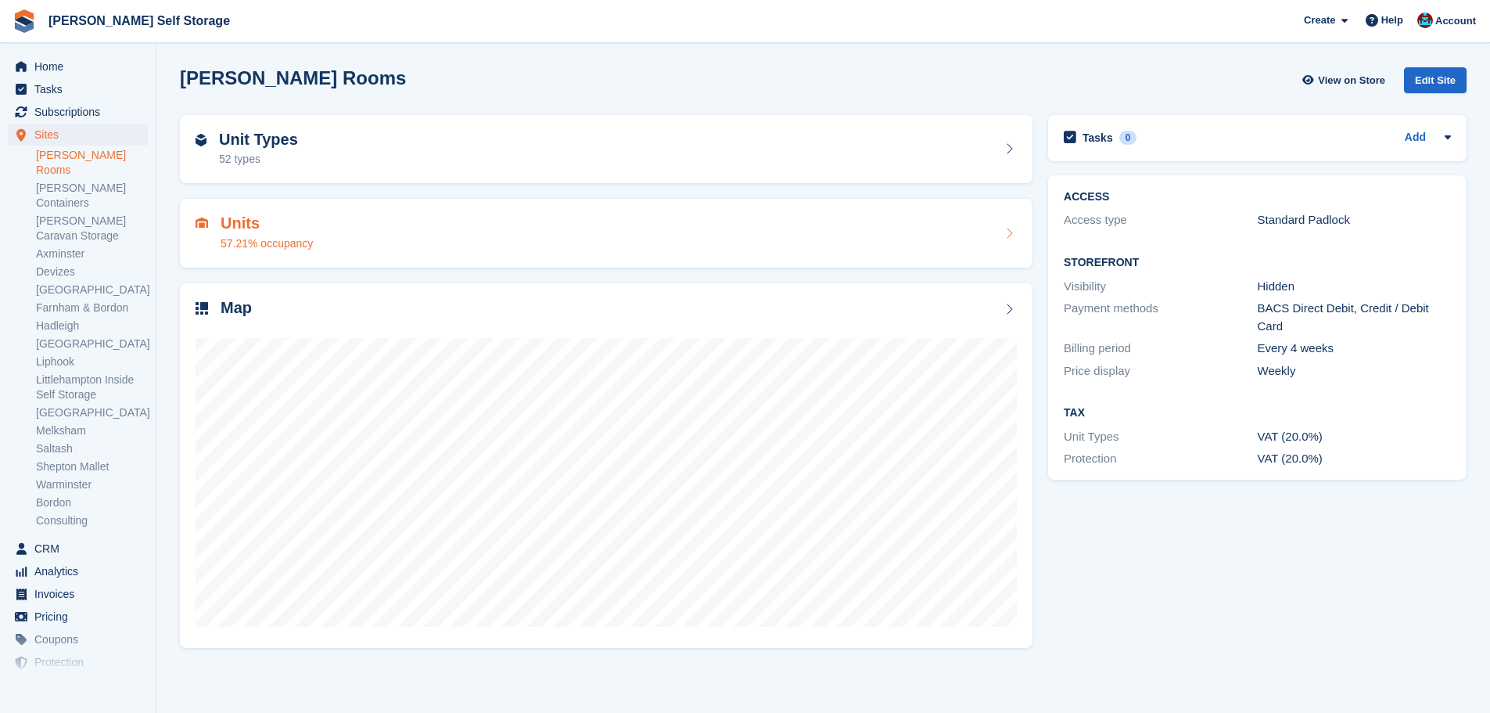
click at [293, 242] on div "57.21% occupancy" at bounding box center [267, 243] width 92 height 16
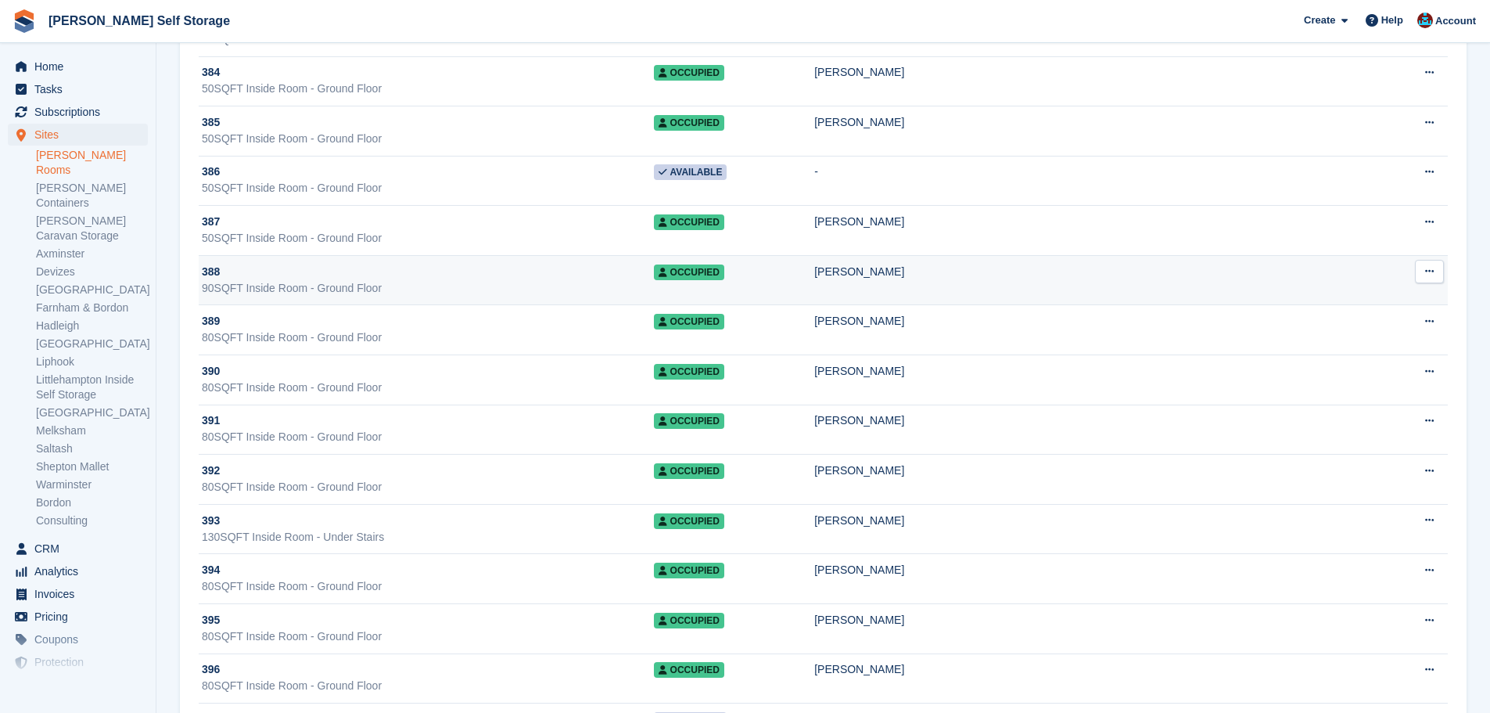
scroll to position [9620, 0]
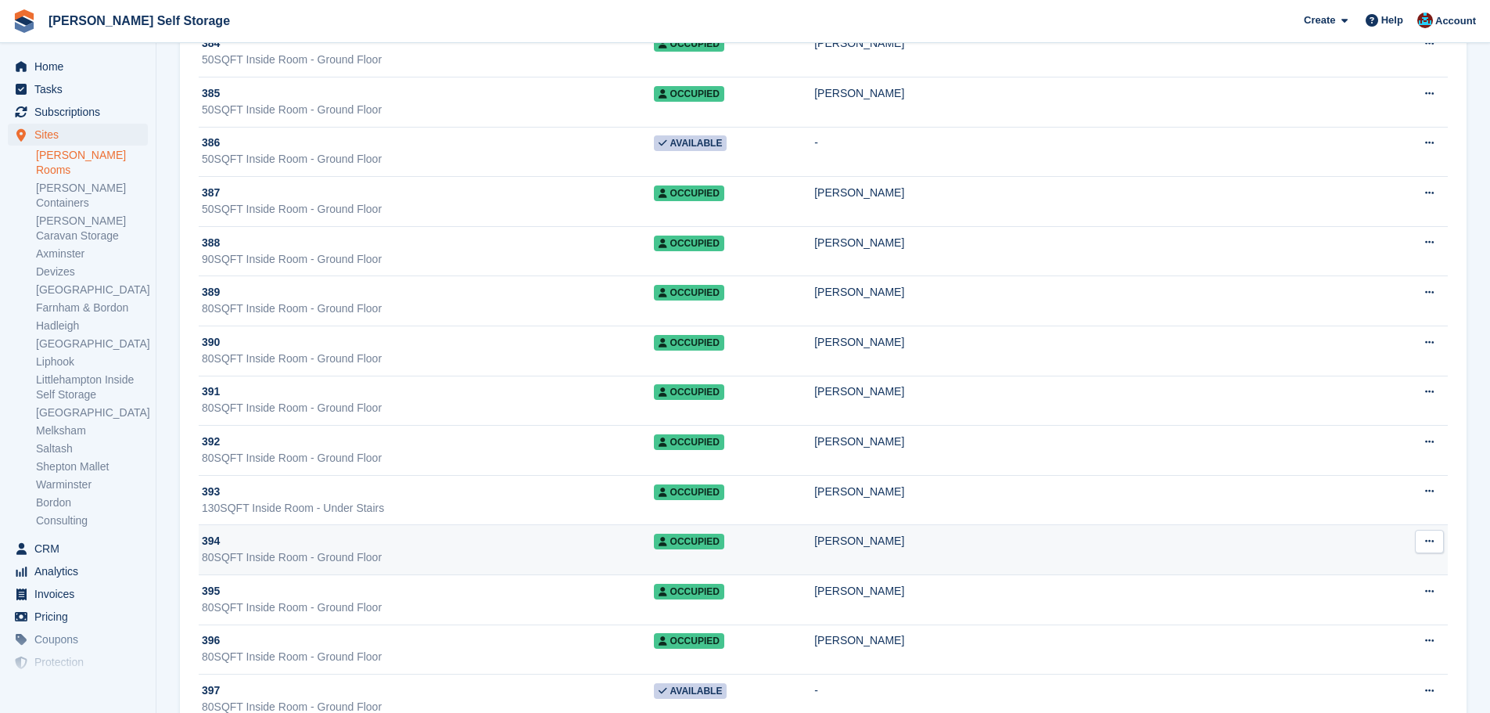
click at [612, 551] on div "80SQFT Inside Room - Ground Floor" at bounding box center [428, 557] width 452 height 16
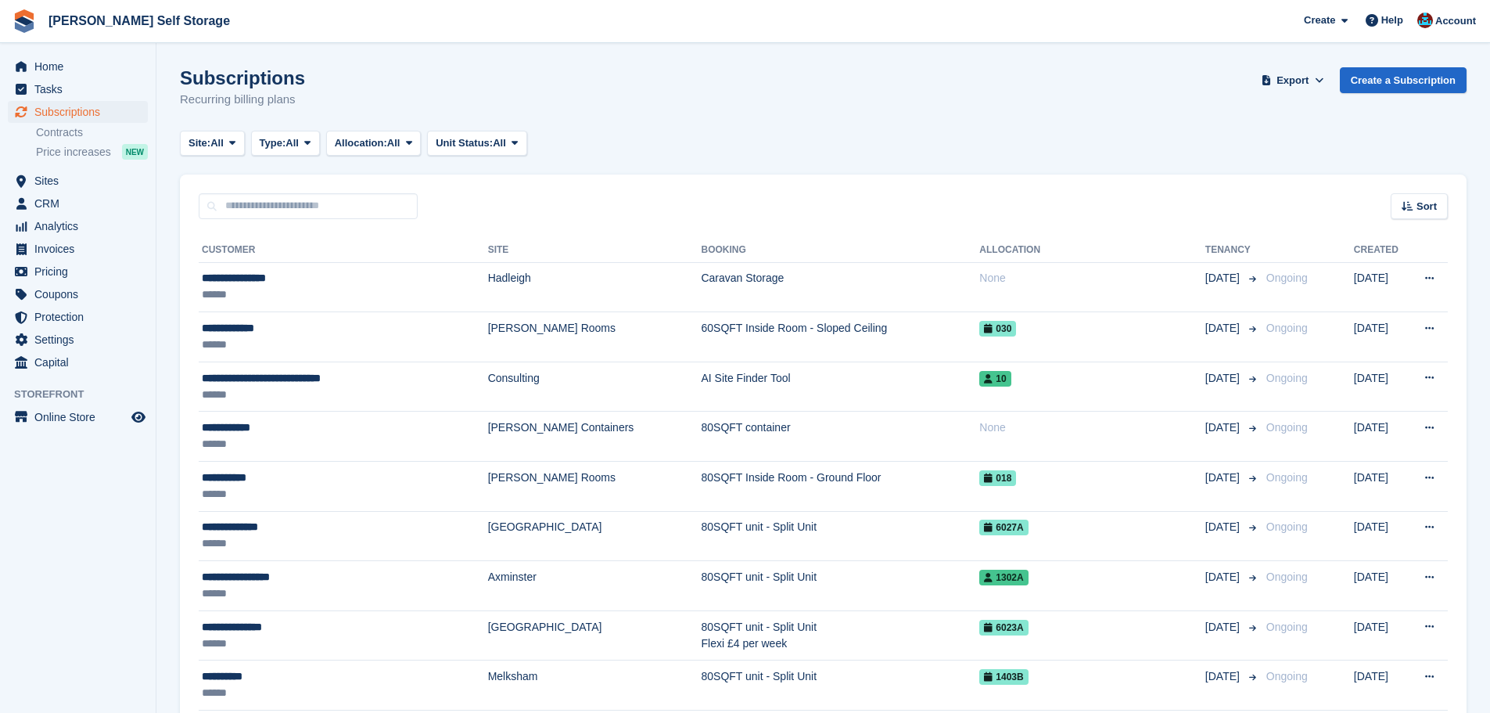
click at [422, 175] on div "Sort Sort by Customer name Date created Move in date Move out date Created (old…" at bounding box center [823, 196] width 1287 height 45
click at [433, 175] on div "Sort Sort by Customer name Date created Move in date Move out date Created (old…" at bounding box center [823, 196] width 1287 height 45
click at [430, 177] on div "Sort Sort by Customer name Date created Move in date Move out date Created (old…" at bounding box center [823, 196] width 1287 height 45
drag, startPoint x: 668, startPoint y: 246, endPoint x: 687, endPoint y: 197, distance: 52.7
click at [716, 238] on tr "Customer Site Booking Allocation Tenancy Created" at bounding box center [823, 250] width 1249 height 25
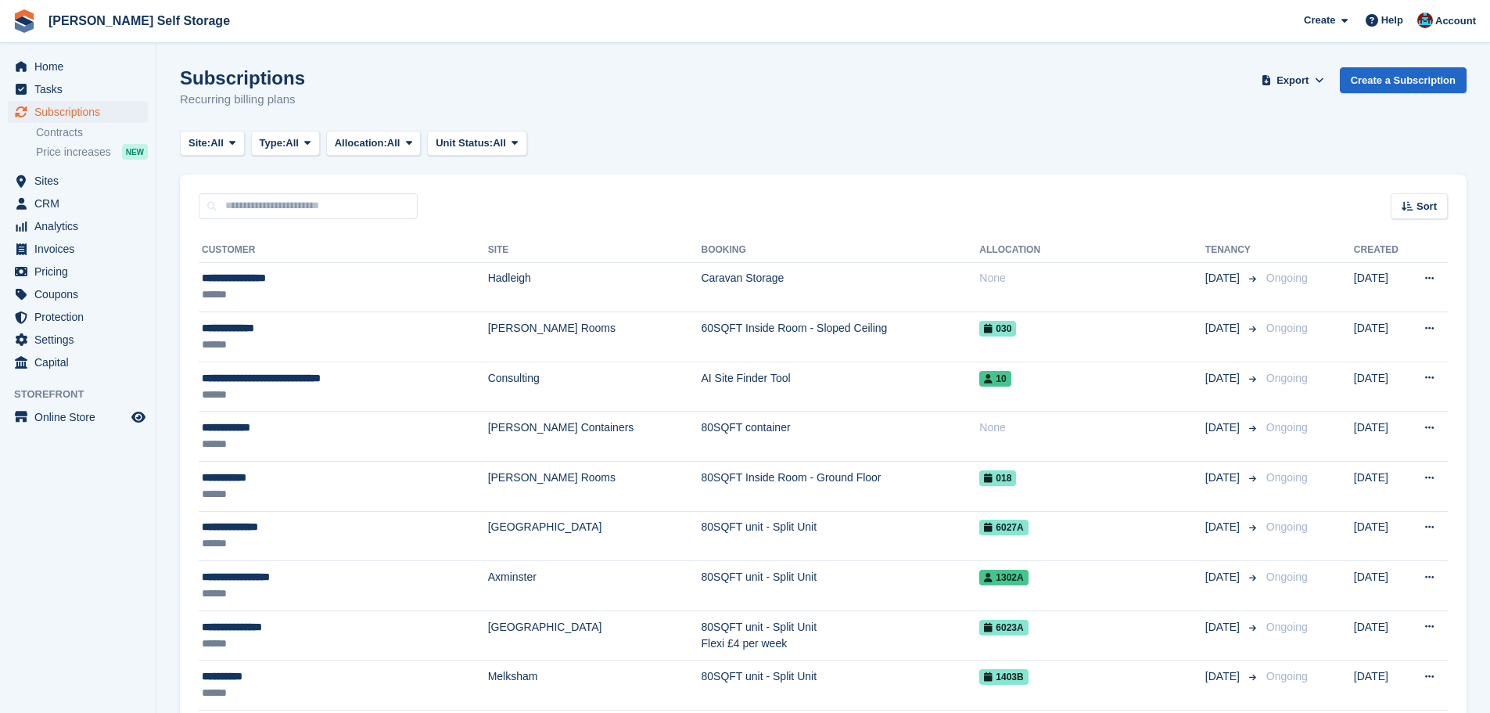
click at [681, 192] on div "Sort Sort by Customer name Date created Move in date Move out date Created (old…" at bounding box center [823, 196] width 1287 height 45
drag, startPoint x: 436, startPoint y: 242, endPoint x: 502, endPoint y: 225, distance: 67.9
click at [470, 214] on div "Sort Sort by Customer name Date created Move in date Move out date Created (old…" at bounding box center [823, 196] width 1287 height 45
drag, startPoint x: 203, startPoint y: 246, endPoint x: 1423, endPoint y: 256, distance: 1220.1
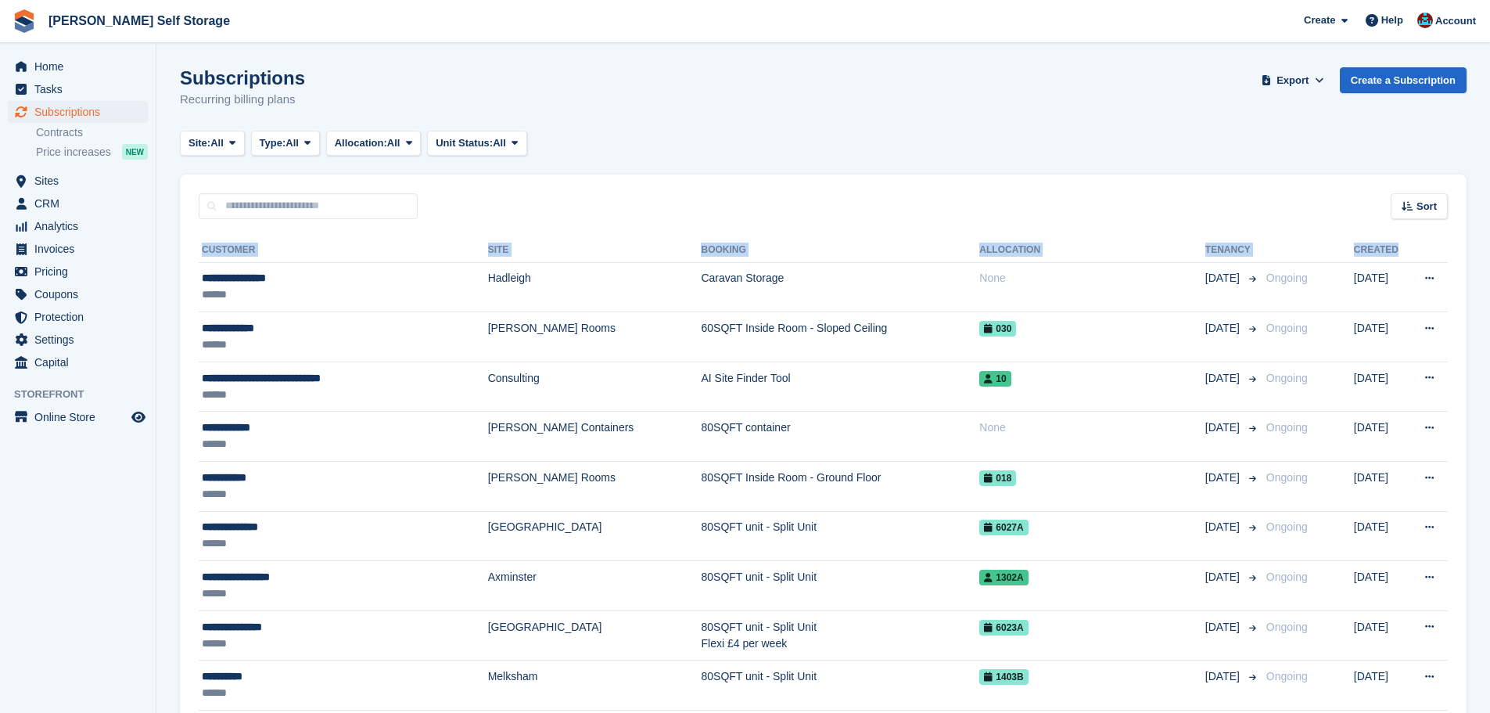
click at [1423, 256] on tr "Customer Site Booking Allocation Tenancy Created" at bounding box center [823, 250] width 1249 height 25
drag, startPoint x: 202, startPoint y: 245, endPoint x: 1061, endPoint y: 250, distance: 858.8
click at [1061, 251] on tr "Customer Site Booking Allocation Tenancy Created" at bounding box center [823, 250] width 1249 height 25
click at [942, 212] on div "Sort Sort by Customer name Date created Move in date Move out date Created (old…" at bounding box center [823, 196] width 1287 height 45
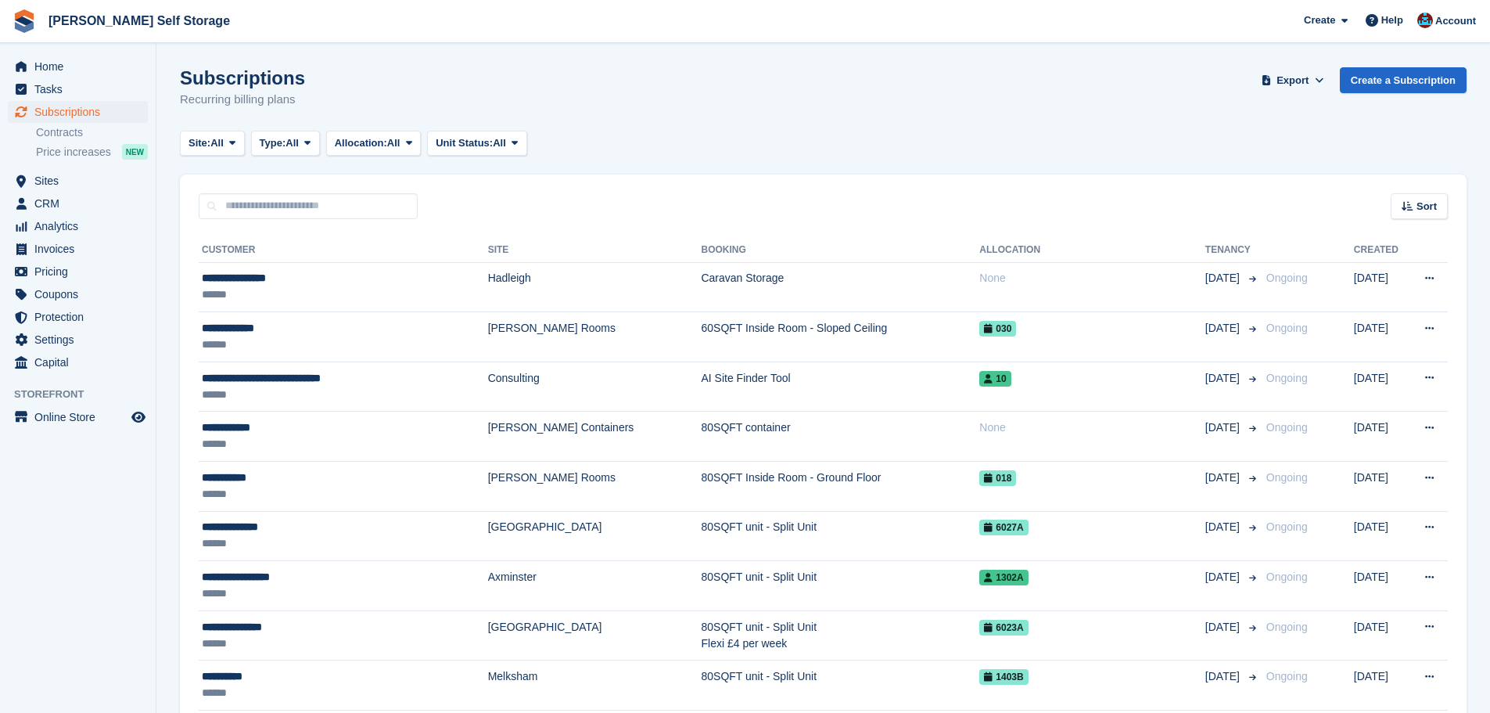
click at [891, 197] on div "Sort Sort by Customer name Date created Move in date Move out date Created (old…" at bounding box center [823, 196] width 1287 height 45
drag, startPoint x: 439, startPoint y: 245, endPoint x: 574, endPoint y: 239, distance: 135.5
click at [558, 246] on tr "Customer Site Booking Allocation Tenancy Created" at bounding box center [823, 250] width 1249 height 25
drag, startPoint x: 735, startPoint y: 242, endPoint x: 791, endPoint y: 232, distance: 56.5
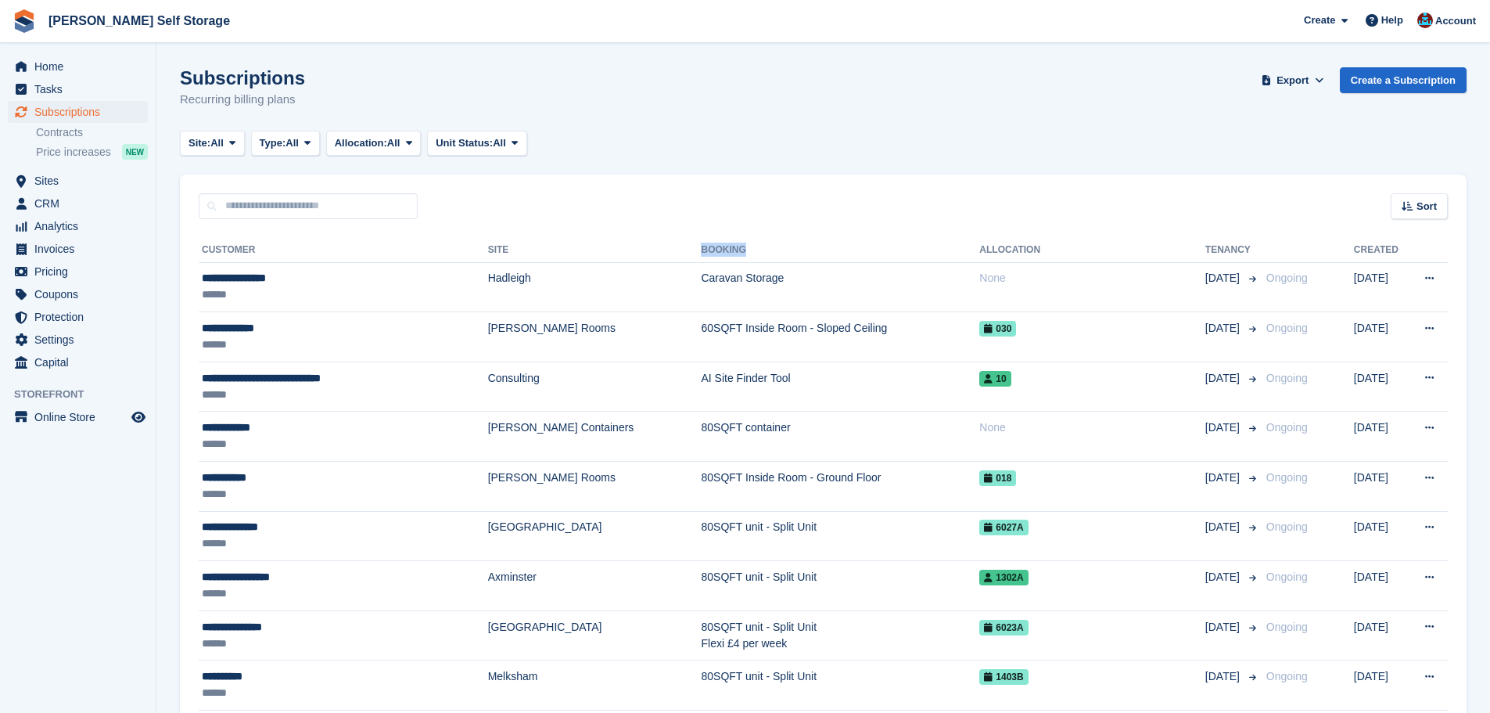
click at [789, 240] on tr "Customer Site Booking Allocation Tenancy Created" at bounding box center [823, 250] width 1249 height 25
drag, startPoint x: 661, startPoint y: 251, endPoint x: 800, endPoint y: 214, distance: 144.0
click at [787, 241] on tr "Customer Site Booking Allocation Tenancy Created" at bounding box center [823, 250] width 1249 height 25
click at [783, 205] on div "Sort Sort by Customer name Date created Move in date Move out date Created (old…" at bounding box center [823, 196] width 1287 height 45
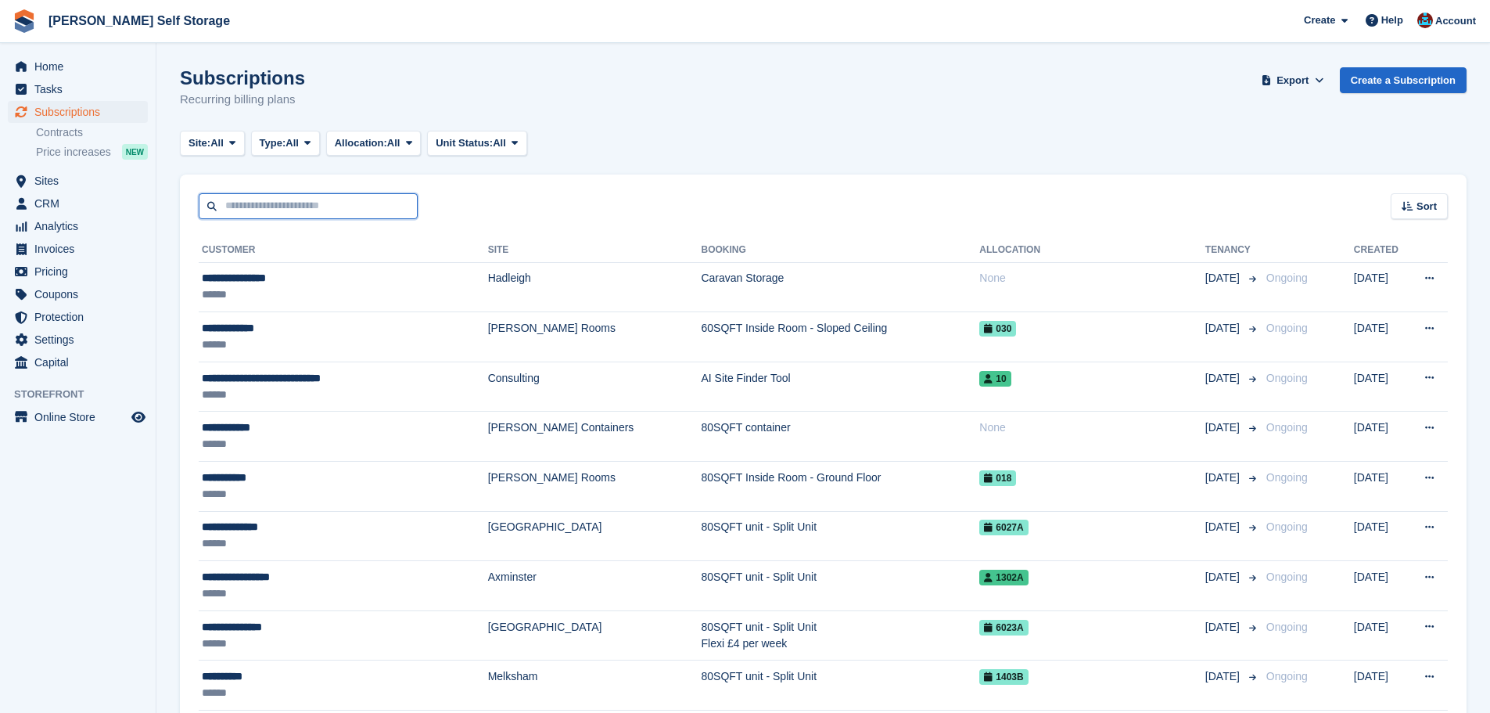
click at [328, 207] on input "text" at bounding box center [308, 206] width 219 height 26
type input "*******"
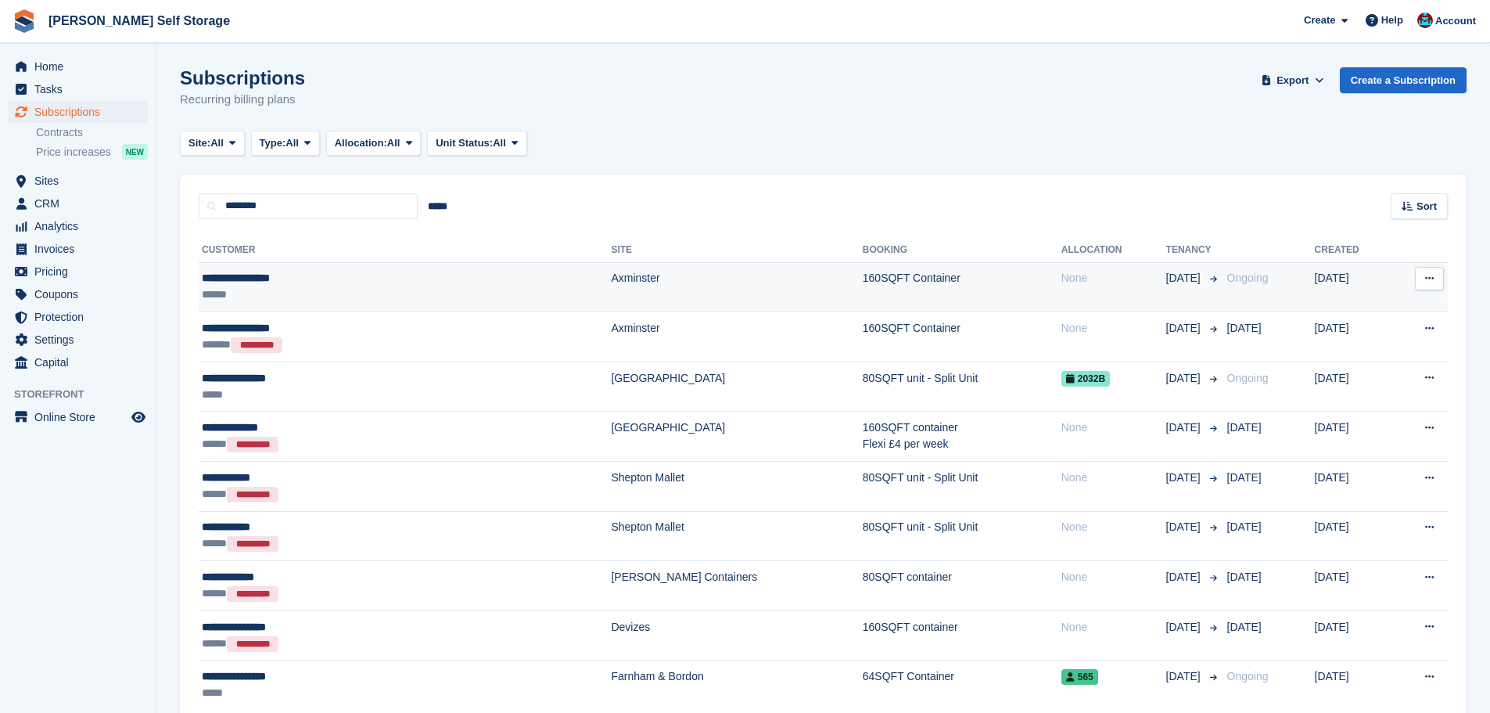
click at [611, 275] on td "Axminster" at bounding box center [736, 287] width 251 height 50
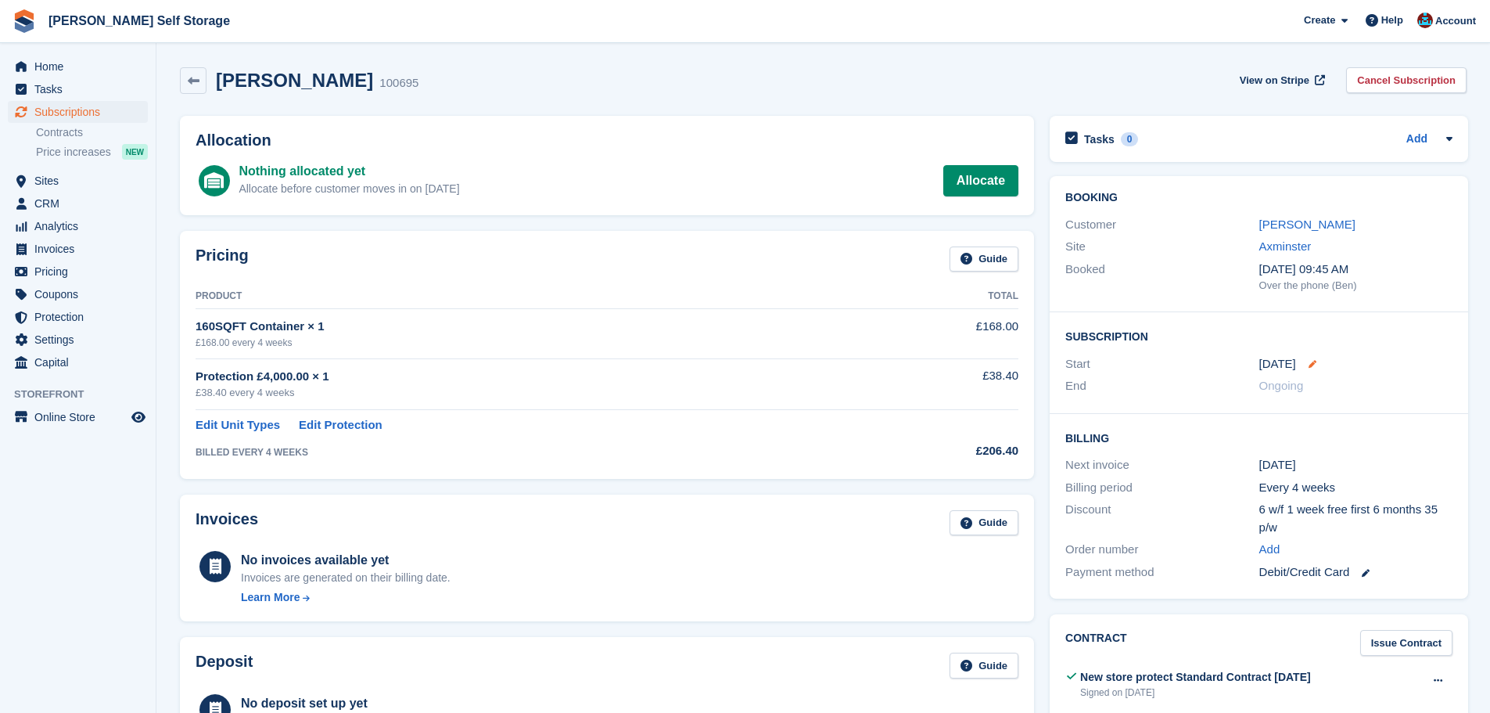
click at [1308, 361] on icon at bounding box center [1312, 364] width 8 height 8
select select "*"
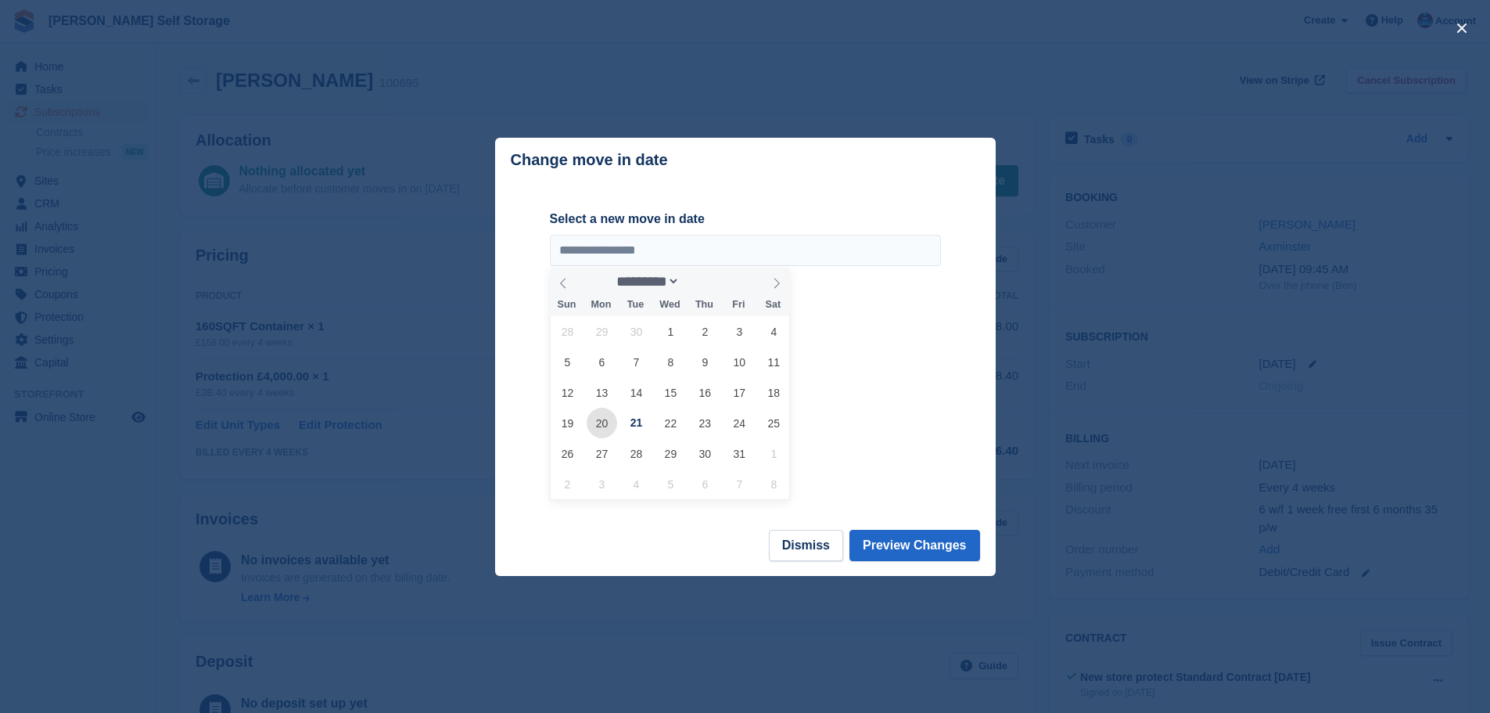
click at [596, 430] on span "20" at bounding box center [602, 422] width 31 height 31
type input "**********"
click at [917, 542] on button "Preview Changes" at bounding box center [914, 544] width 131 height 31
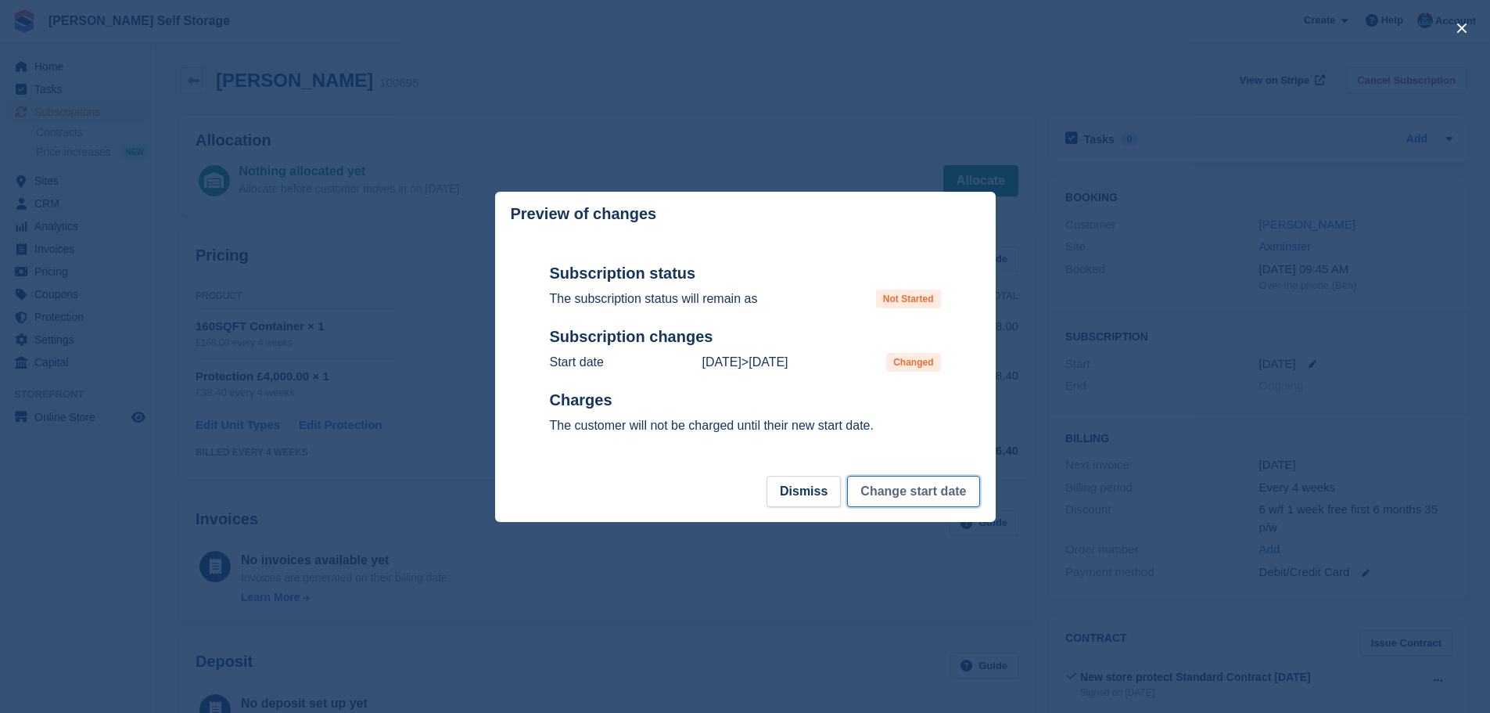
click at [910, 497] on button "Change start date" at bounding box center [913, 491] width 132 height 31
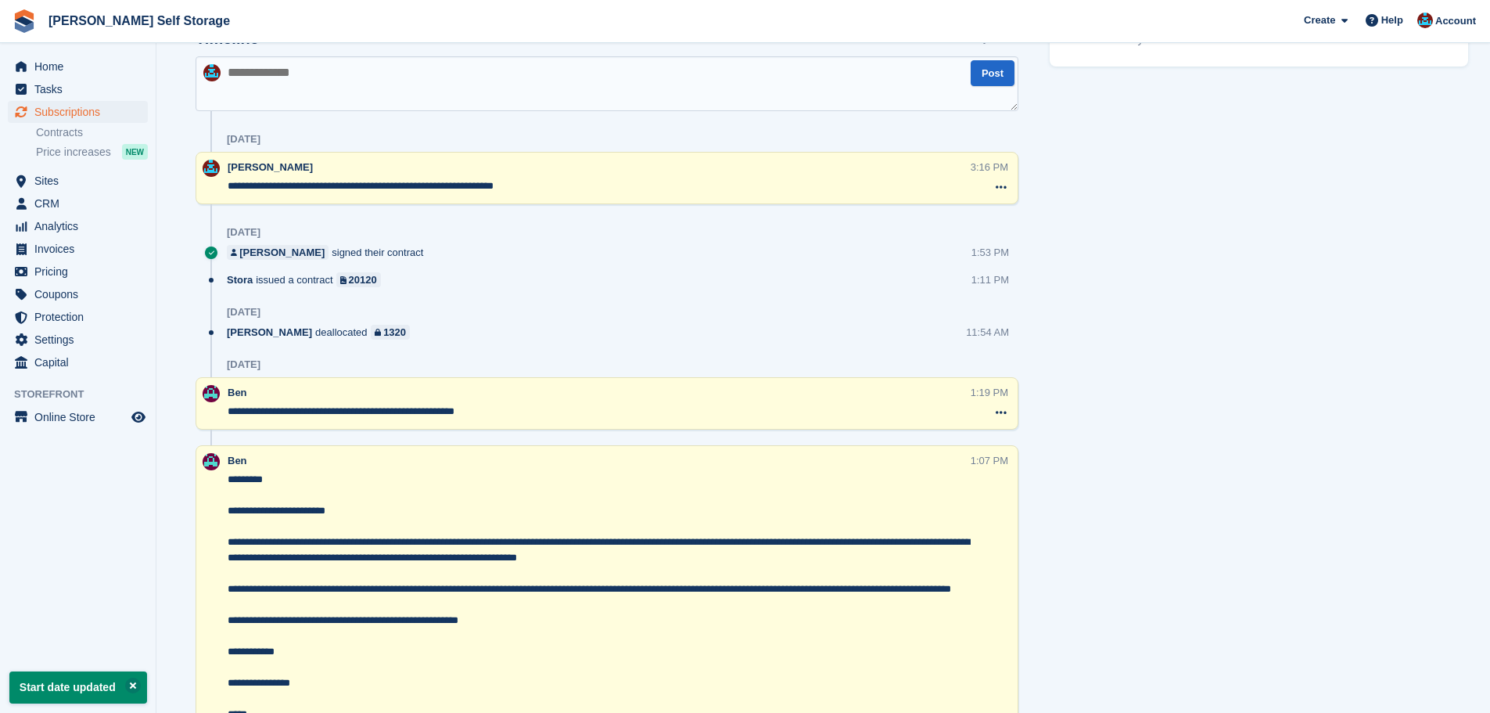
scroll to position [626, 0]
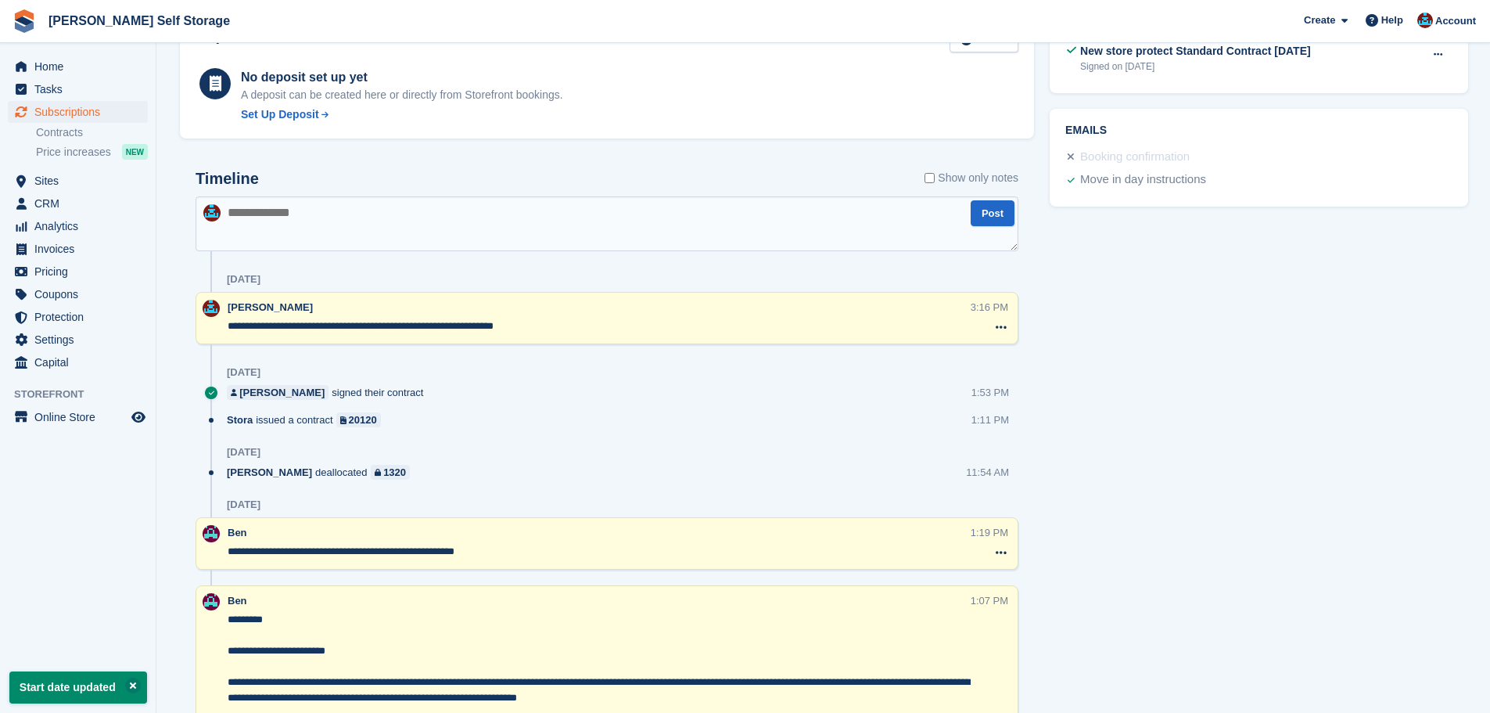
click at [321, 230] on textarea at bounding box center [607, 223] width 823 height 55
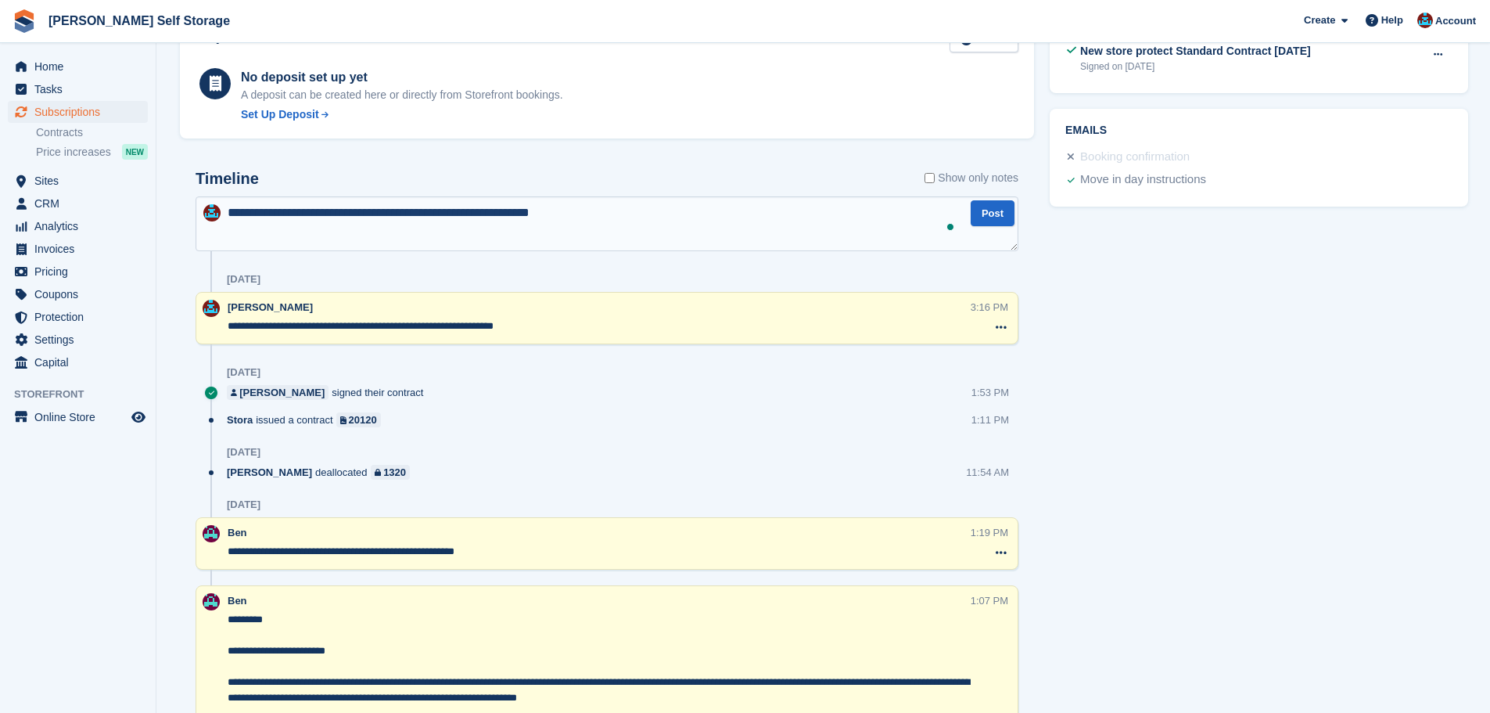
type textarea "**********"
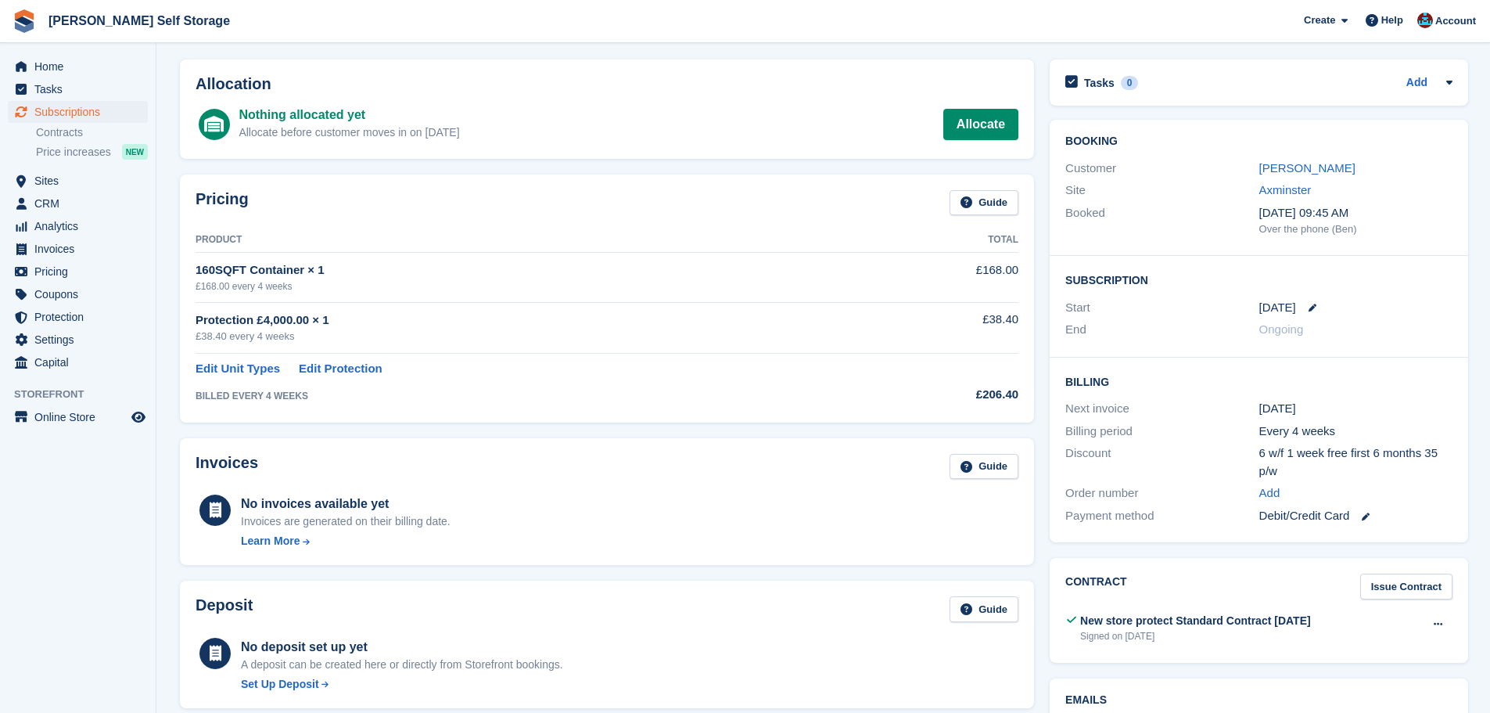
scroll to position [0, 0]
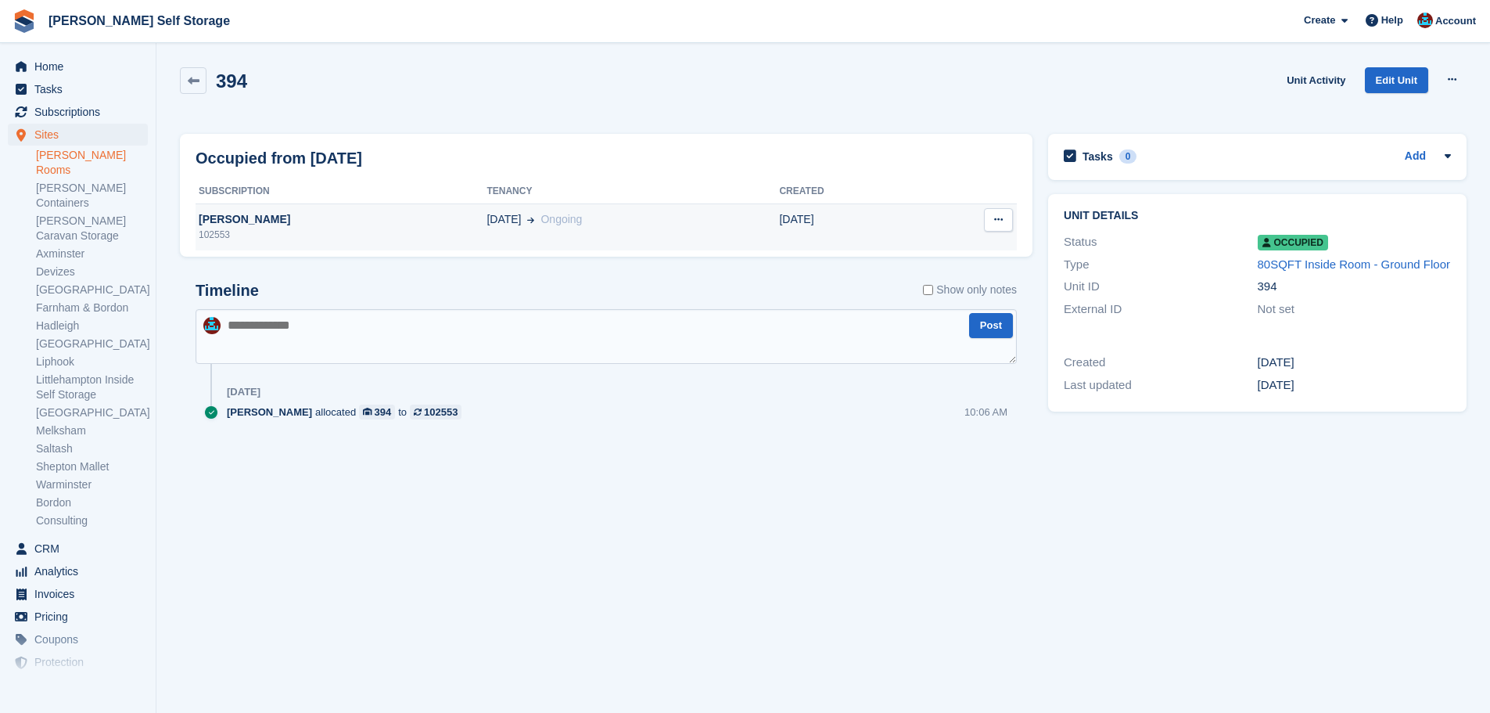
click at [573, 239] on td "[DATE] Ongoing" at bounding box center [632, 226] width 293 height 47
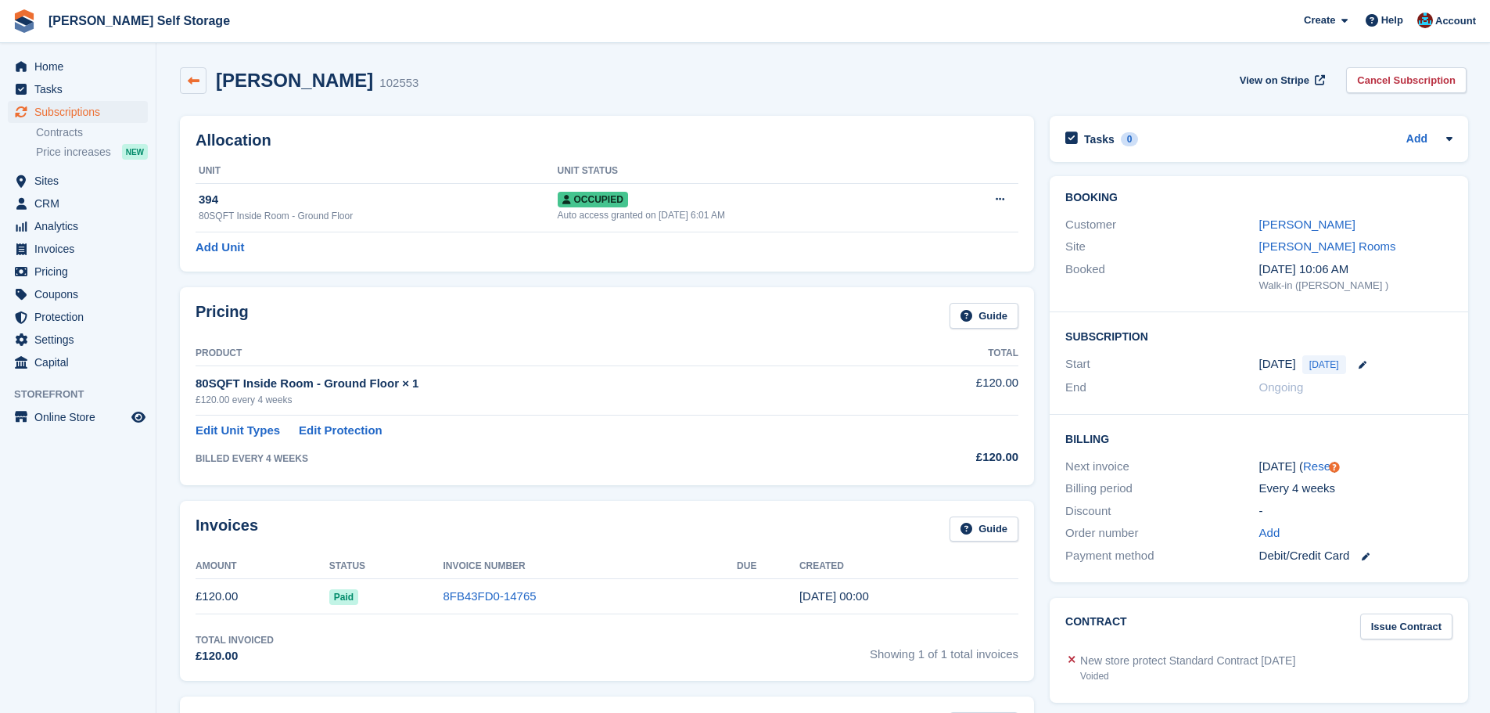
click at [200, 81] on link at bounding box center [193, 80] width 27 height 27
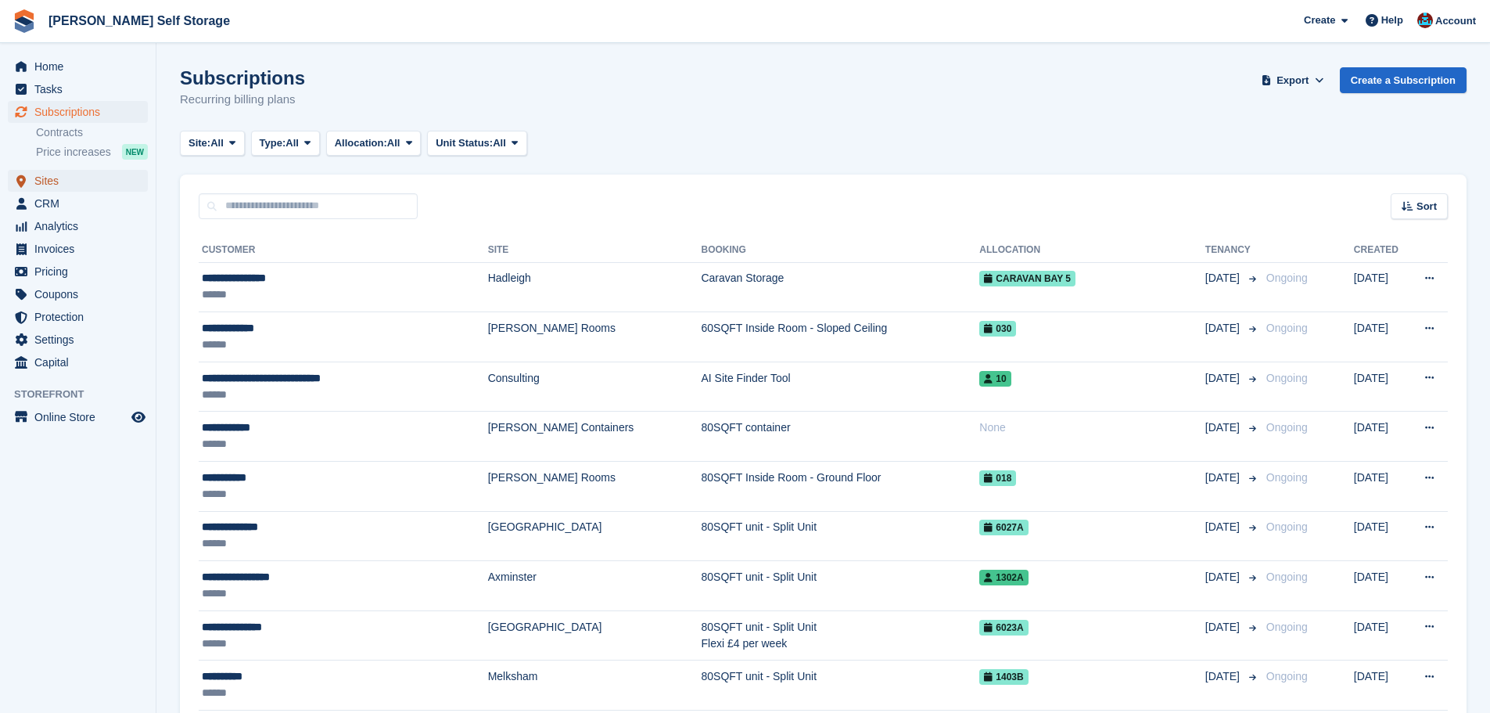
click at [64, 178] on span "Sites" at bounding box center [81, 181] width 94 height 22
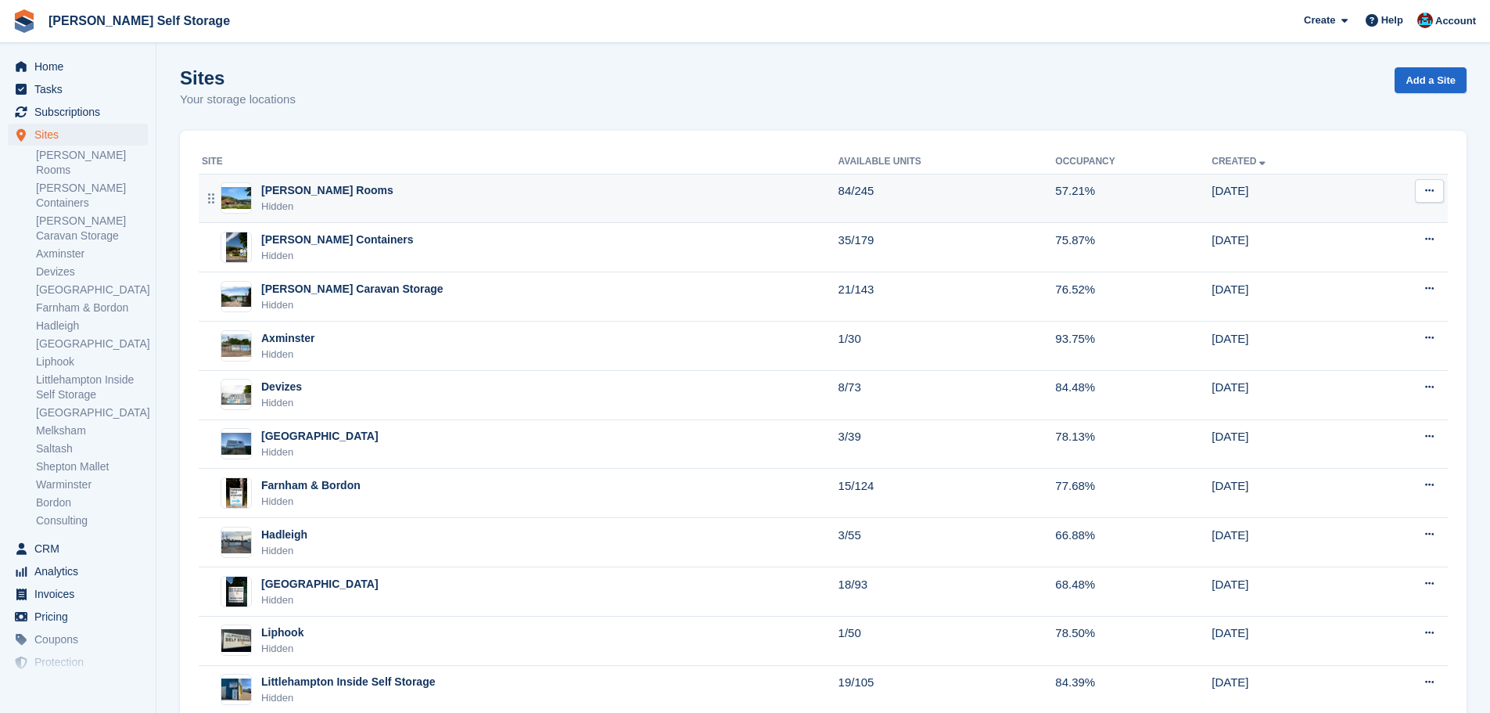
click at [274, 204] on div "Hidden" at bounding box center [327, 207] width 132 height 16
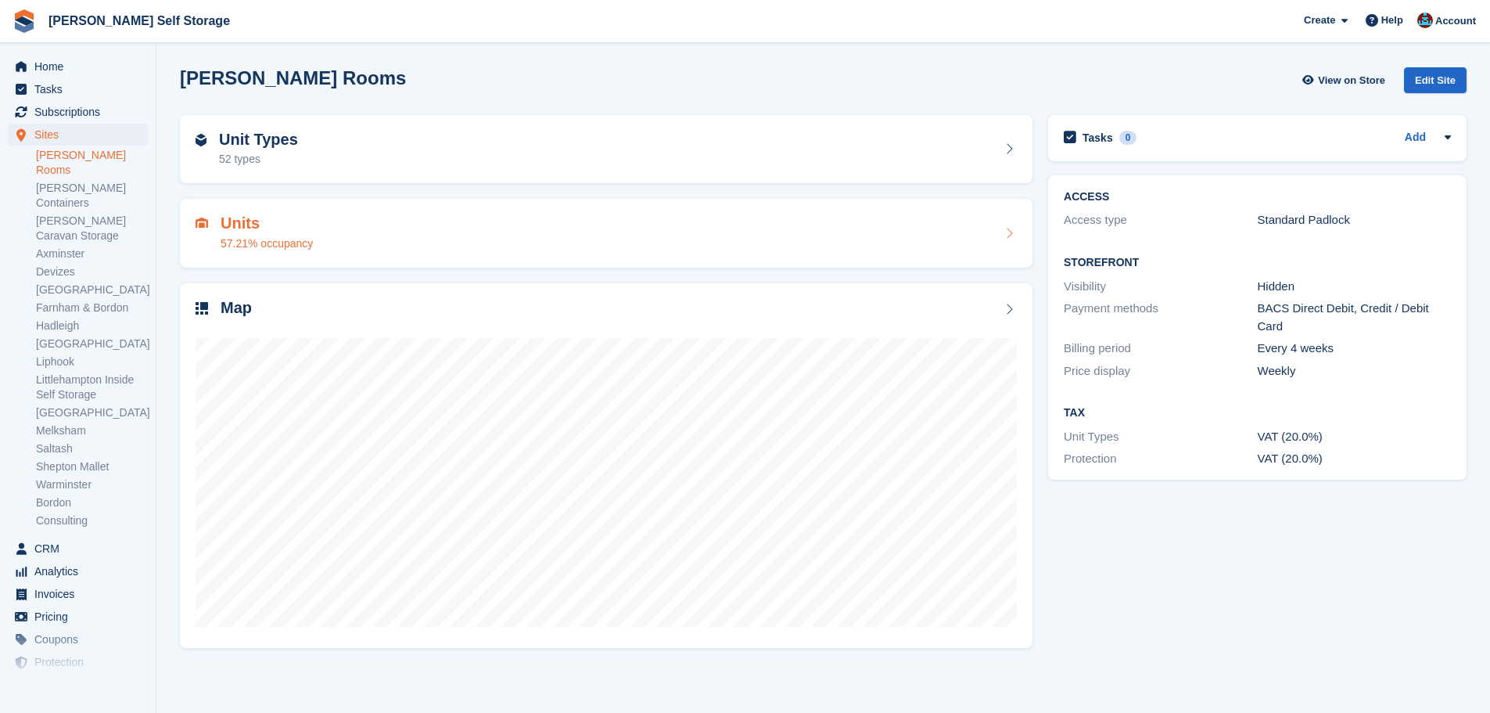
click at [434, 244] on div "Units 57.21% occupancy" at bounding box center [606, 233] width 821 height 38
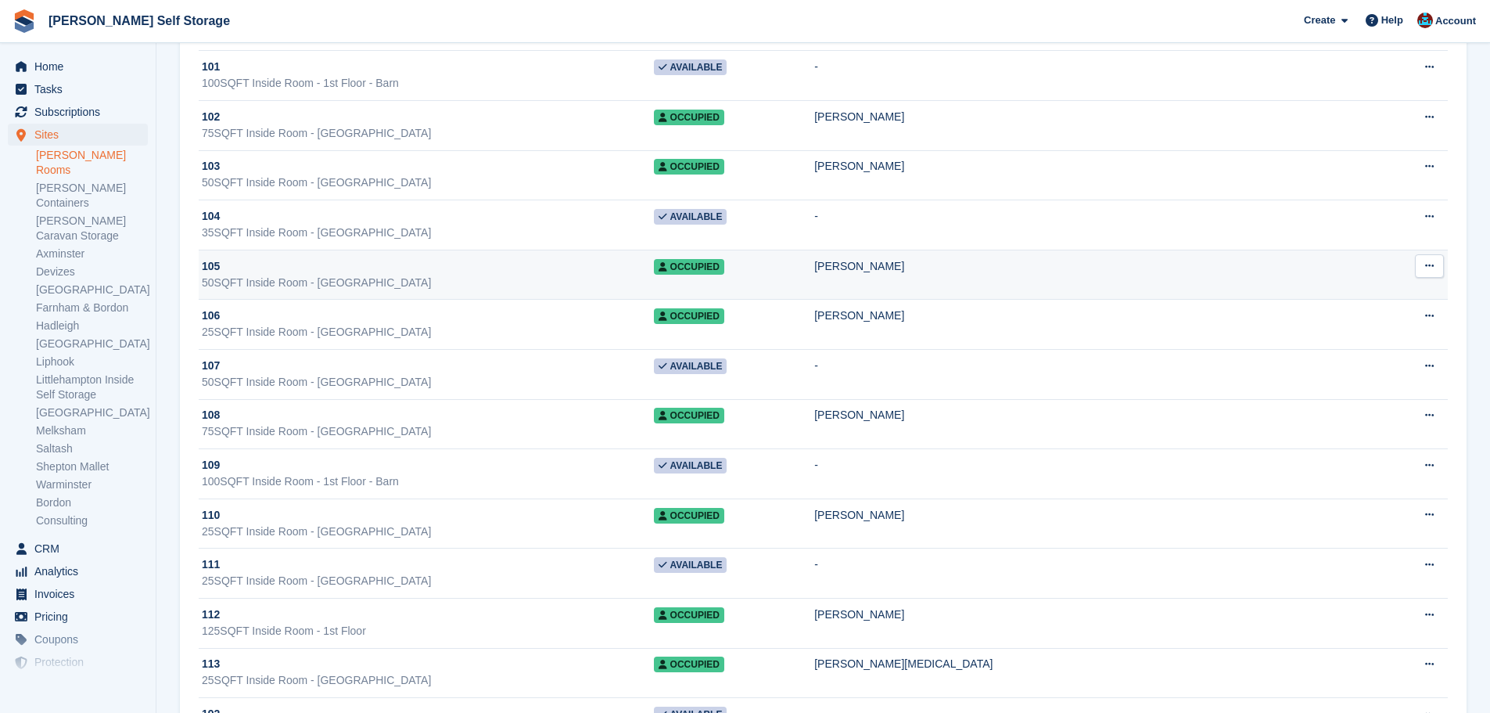
scroll to position [4002, 0]
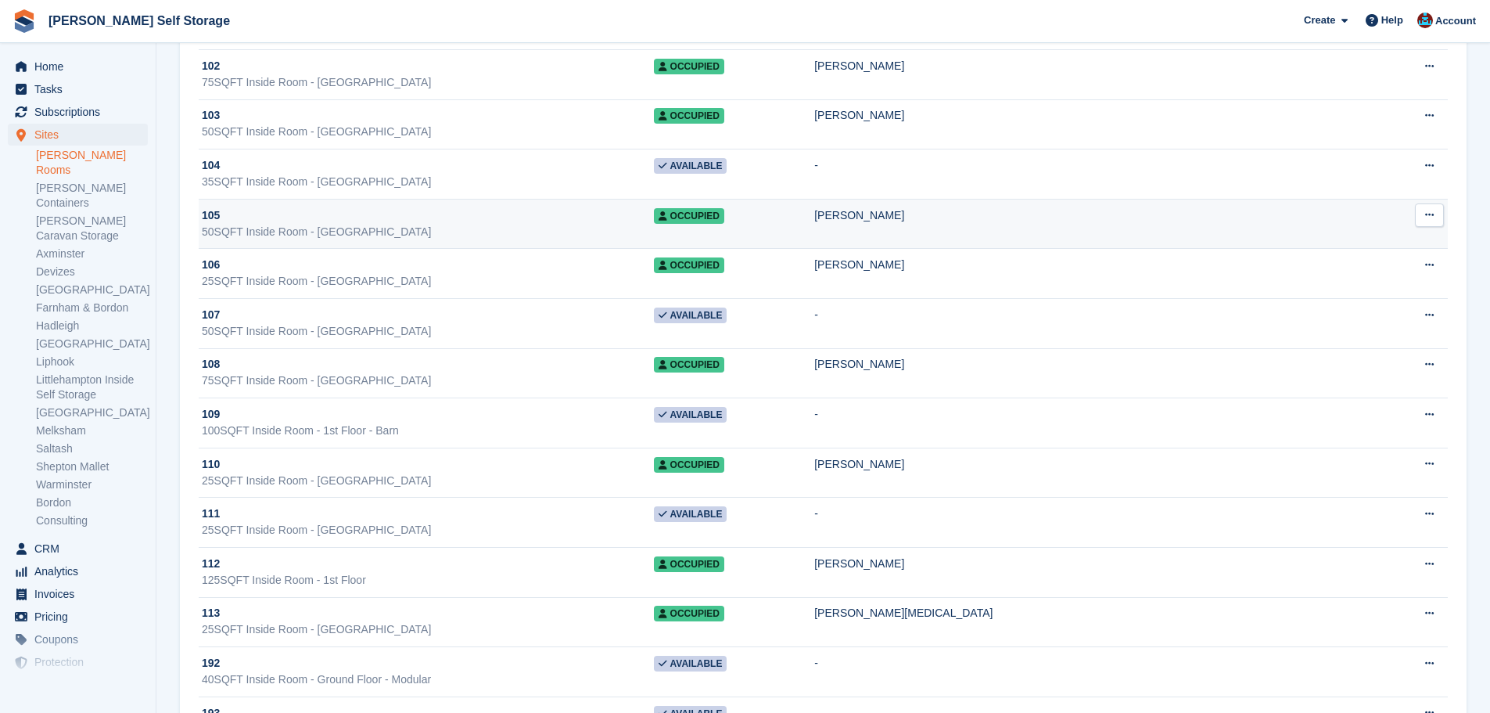
drag, startPoint x: 476, startPoint y: 210, endPoint x: 467, endPoint y: 302, distance: 91.9
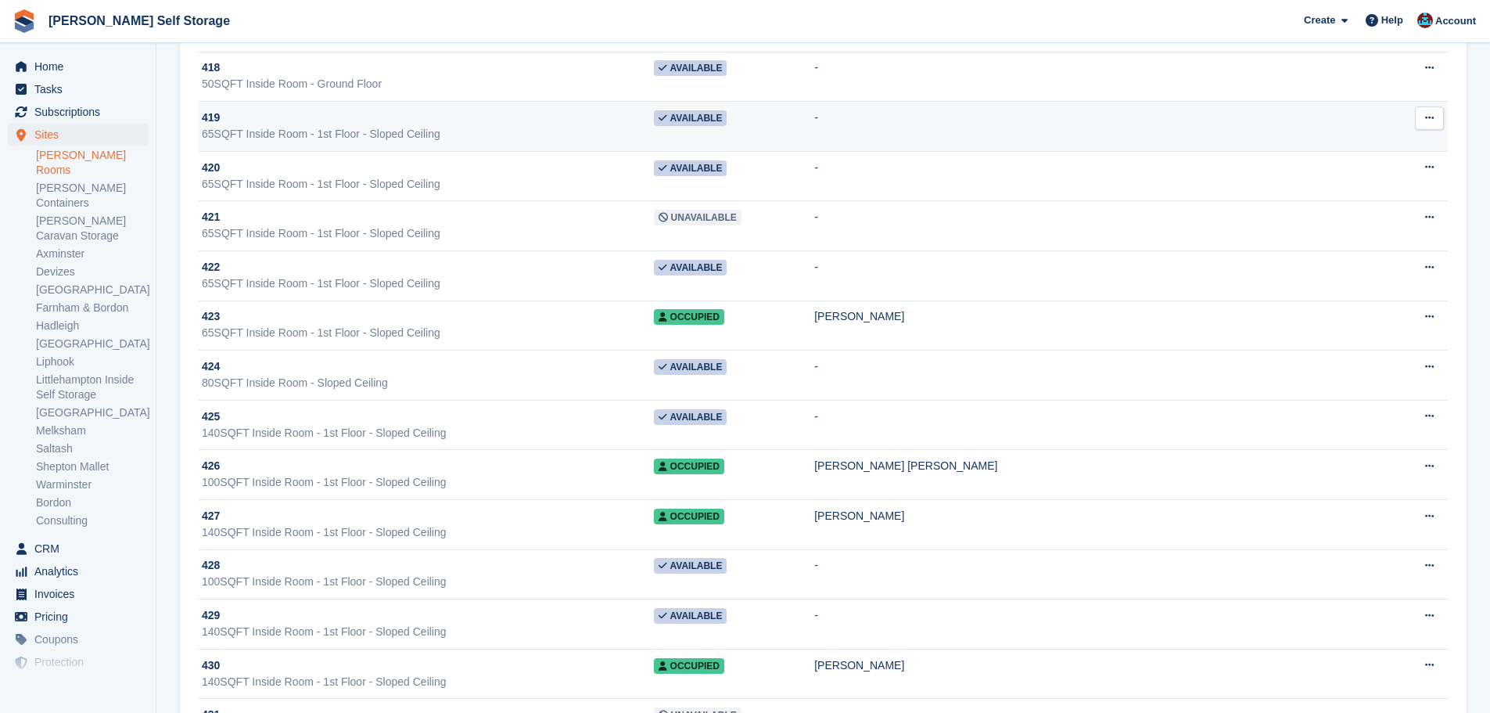
scroll to position [11315, 0]
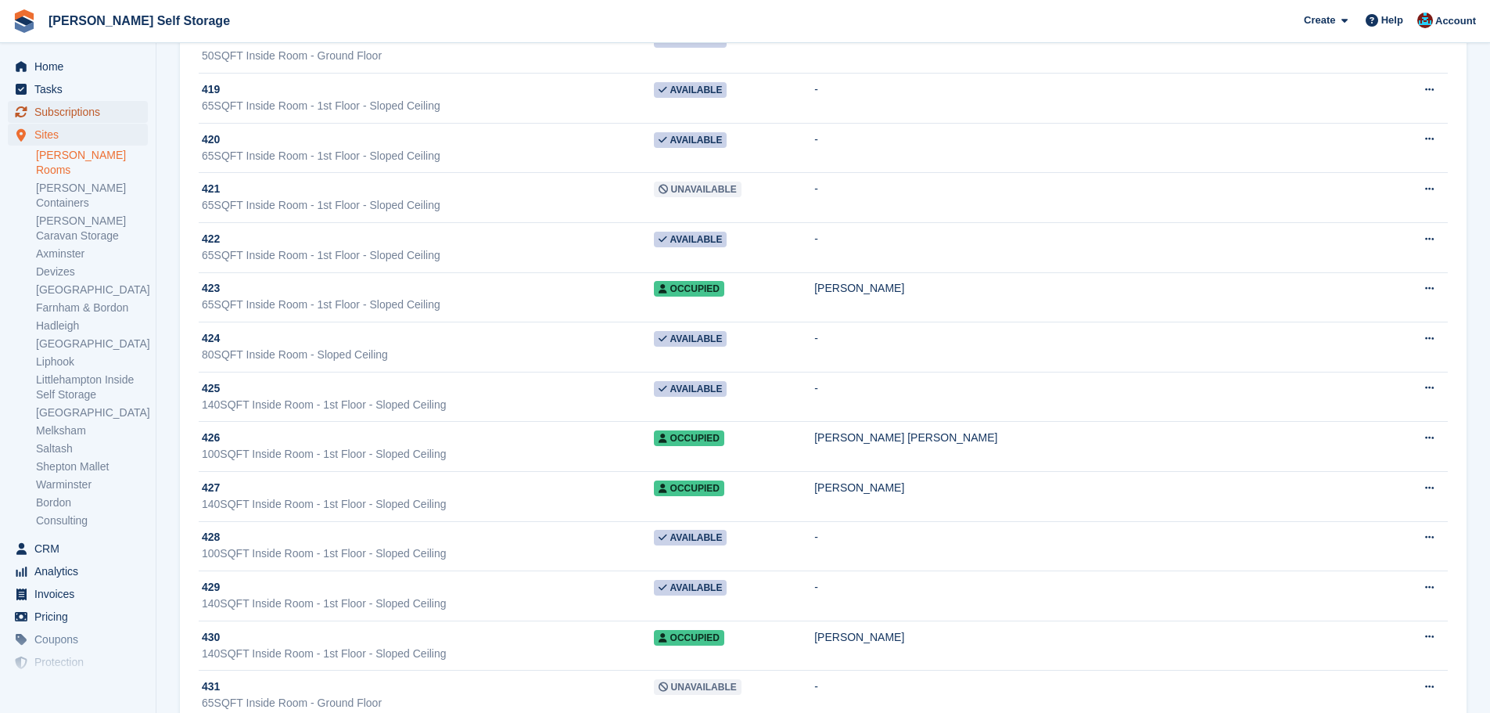
click at [102, 113] on span "Subscriptions" at bounding box center [81, 112] width 94 height 22
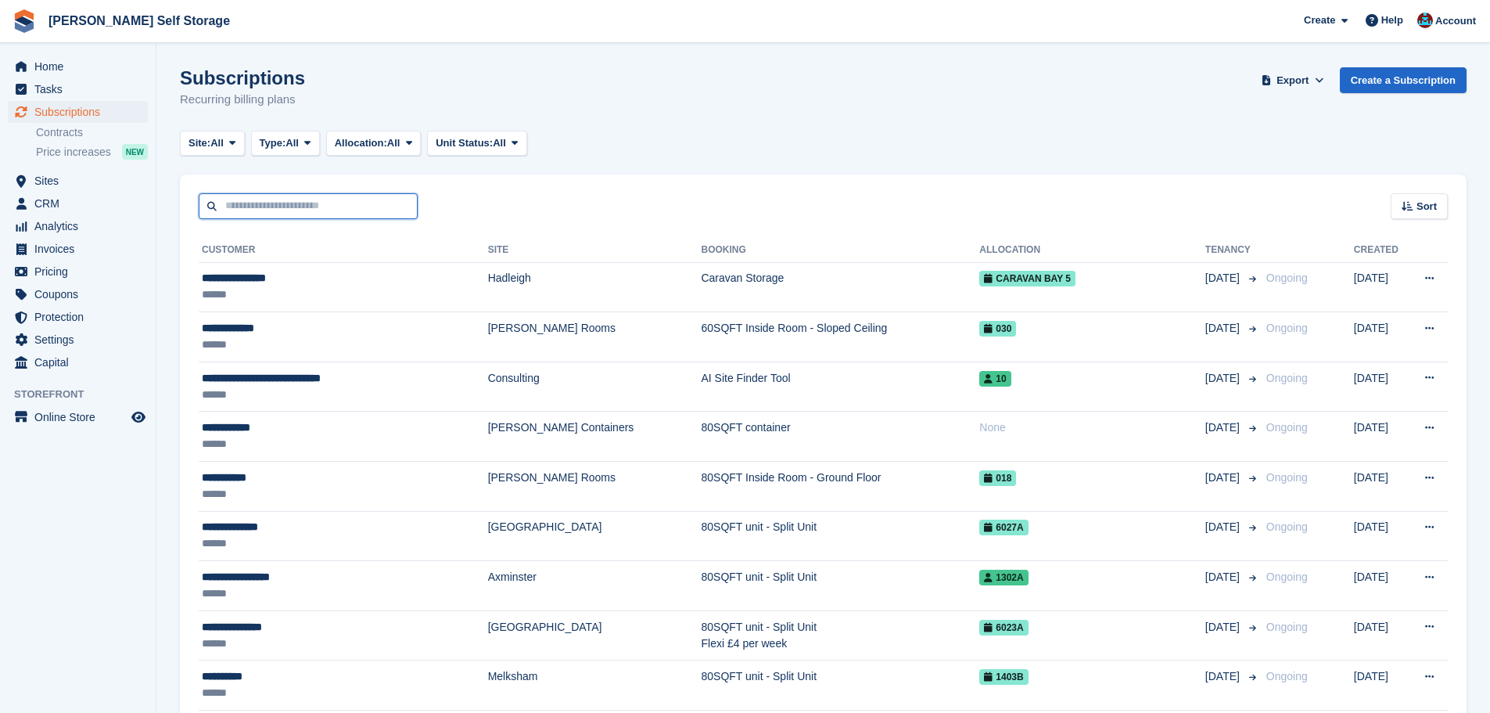
click at [322, 209] on input "text" at bounding box center [308, 206] width 219 height 26
type input "******"
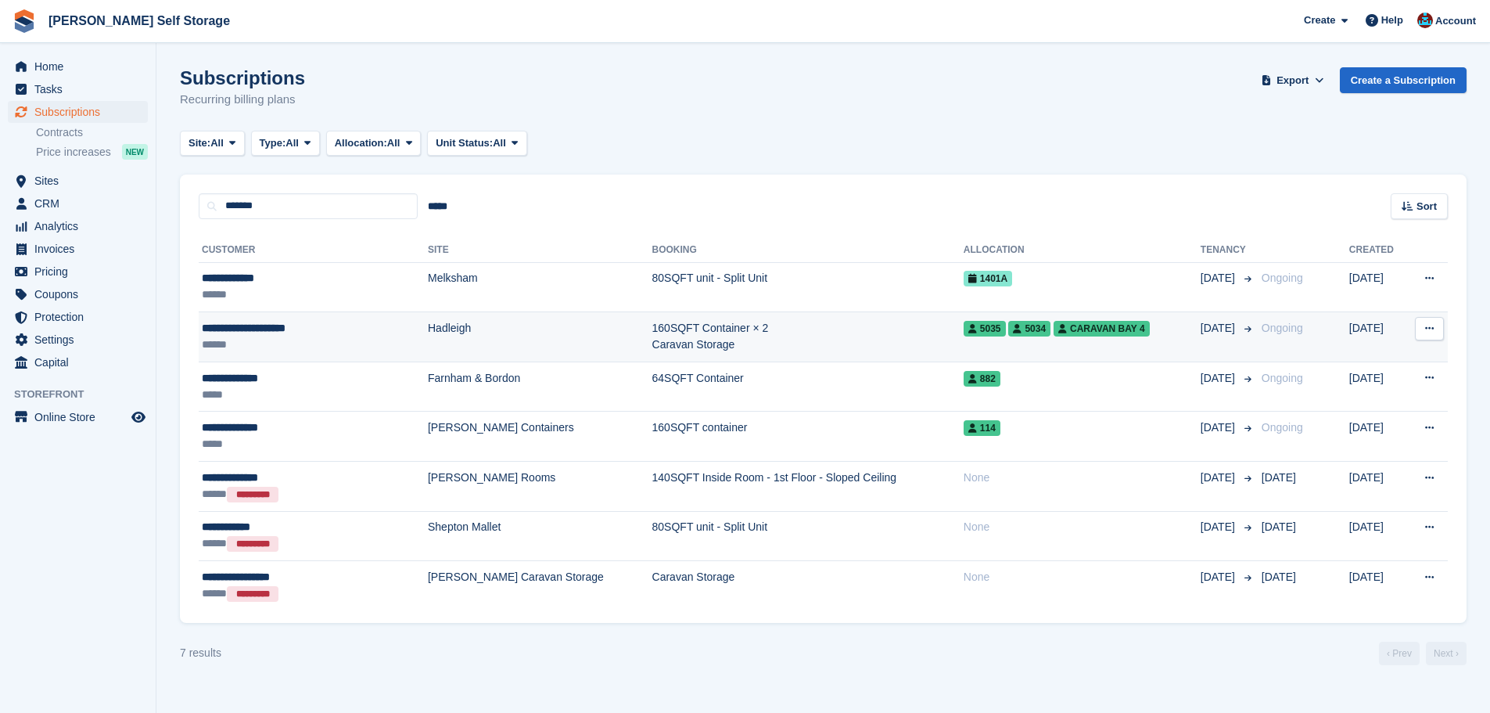
click at [347, 337] on div "******" at bounding box center [290, 344] width 177 height 16
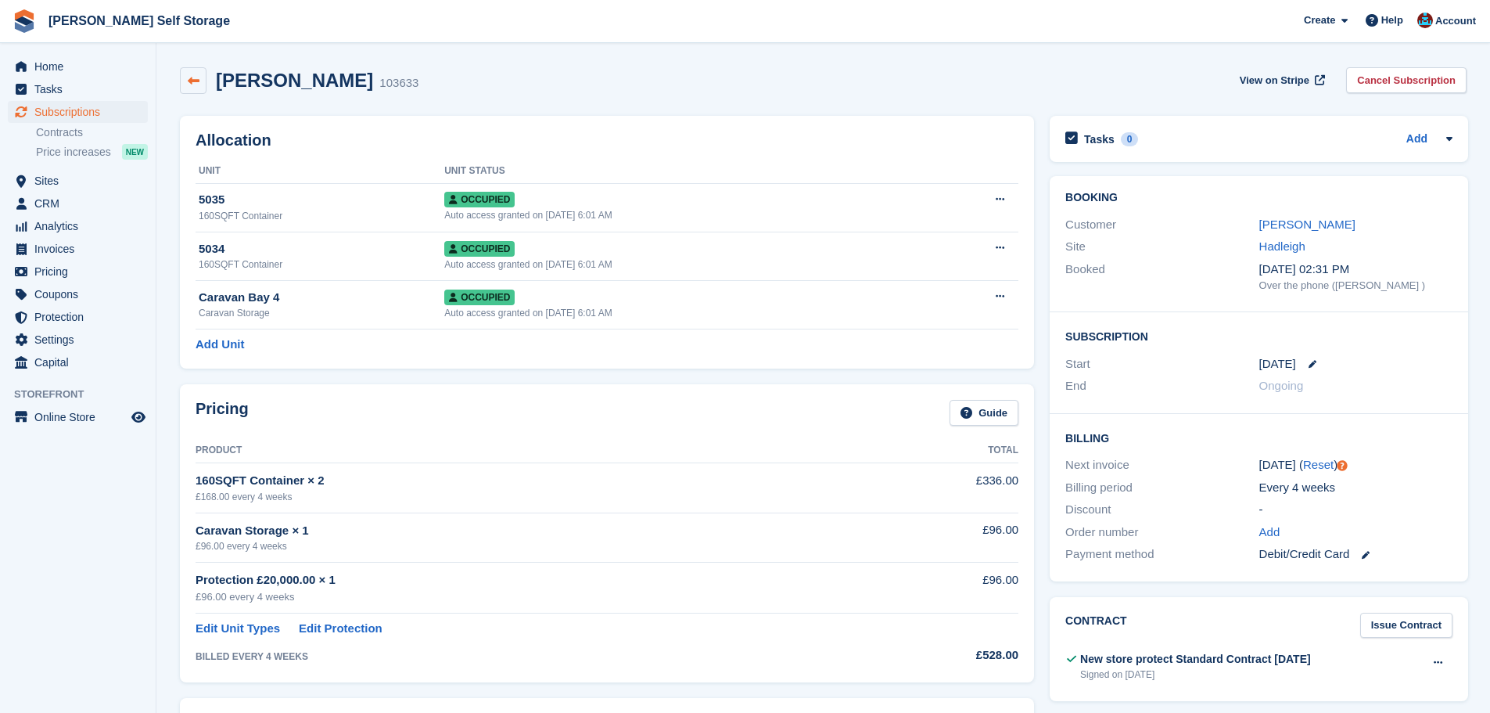
click at [200, 76] on link at bounding box center [193, 80] width 27 height 27
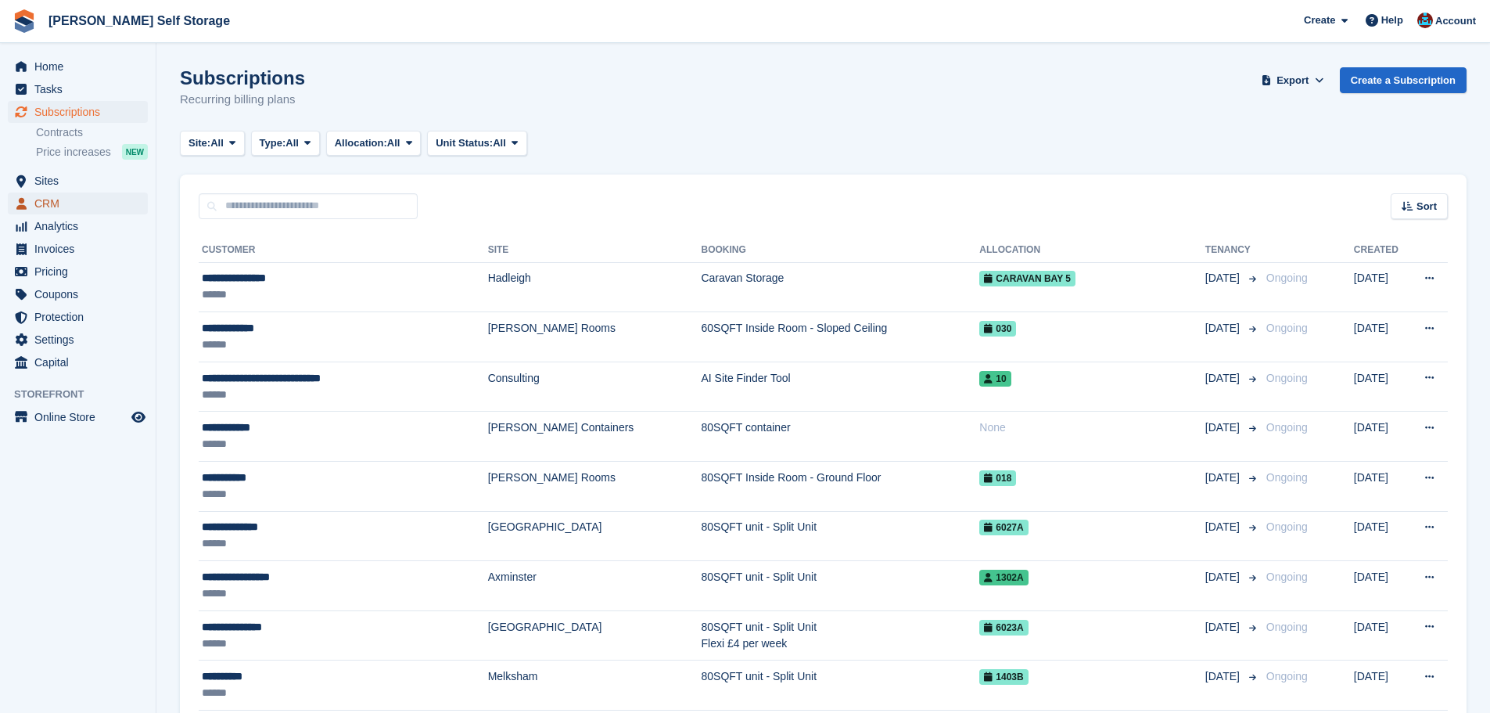
click at [52, 192] on span "CRM" at bounding box center [81, 203] width 94 height 22
click at [52, 181] on span "Sites" at bounding box center [81, 181] width 94 height 22
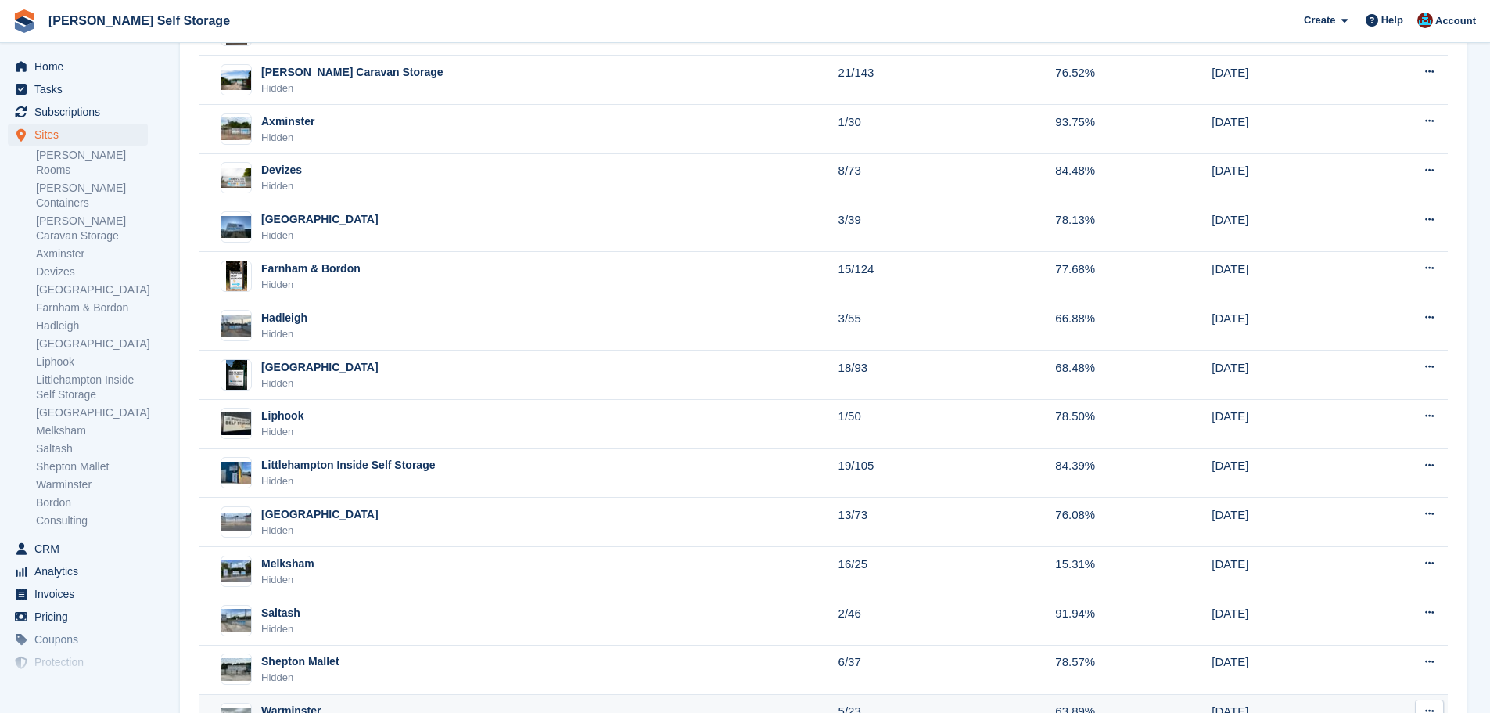
scroll to position [313, 0]
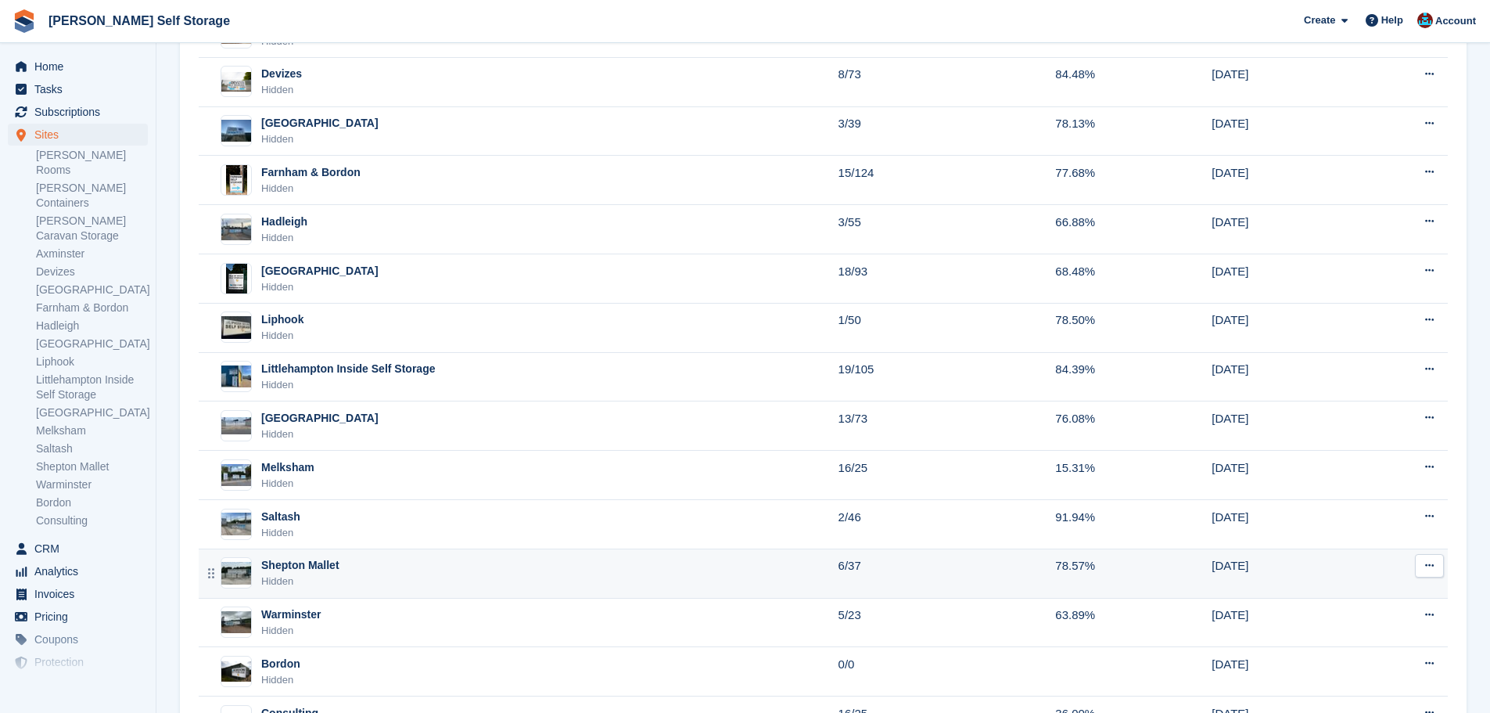
click at [321, 586] on div "Hidden" at bounding box center [300, 581] width 78 height 16
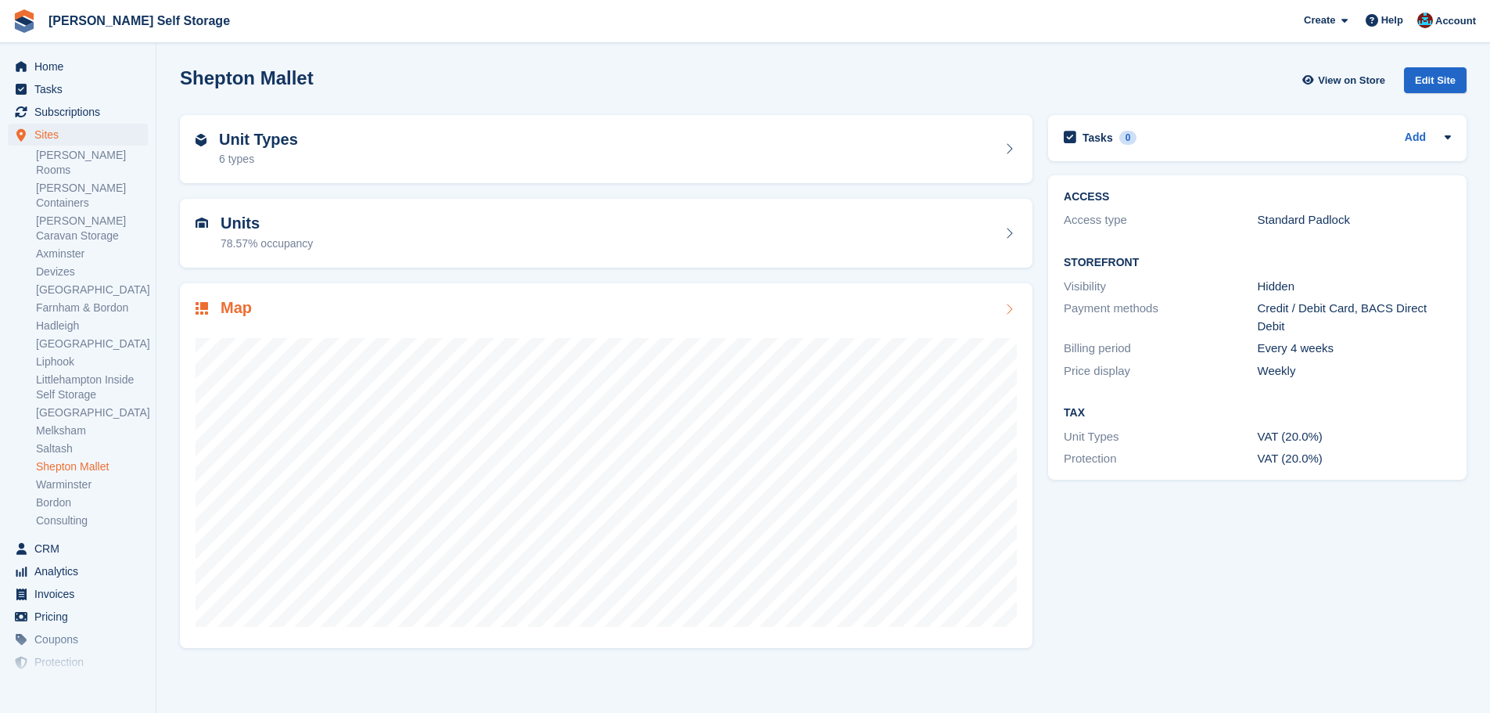
click at [233, 308] on h2 "Map" at bounding box center [236, 308] width 31 height 18
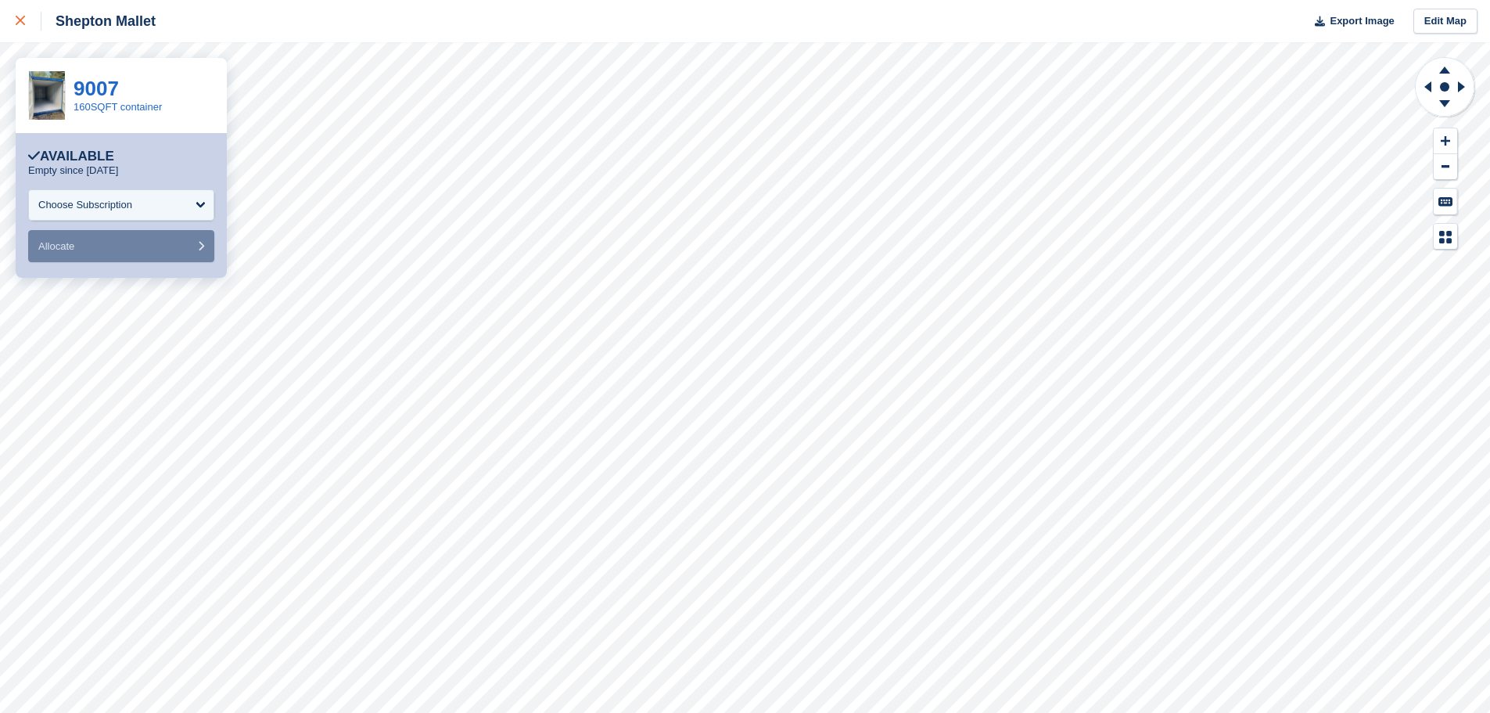
click at [28, 25] on div at bounding box center [29, 21] width 26 height 19
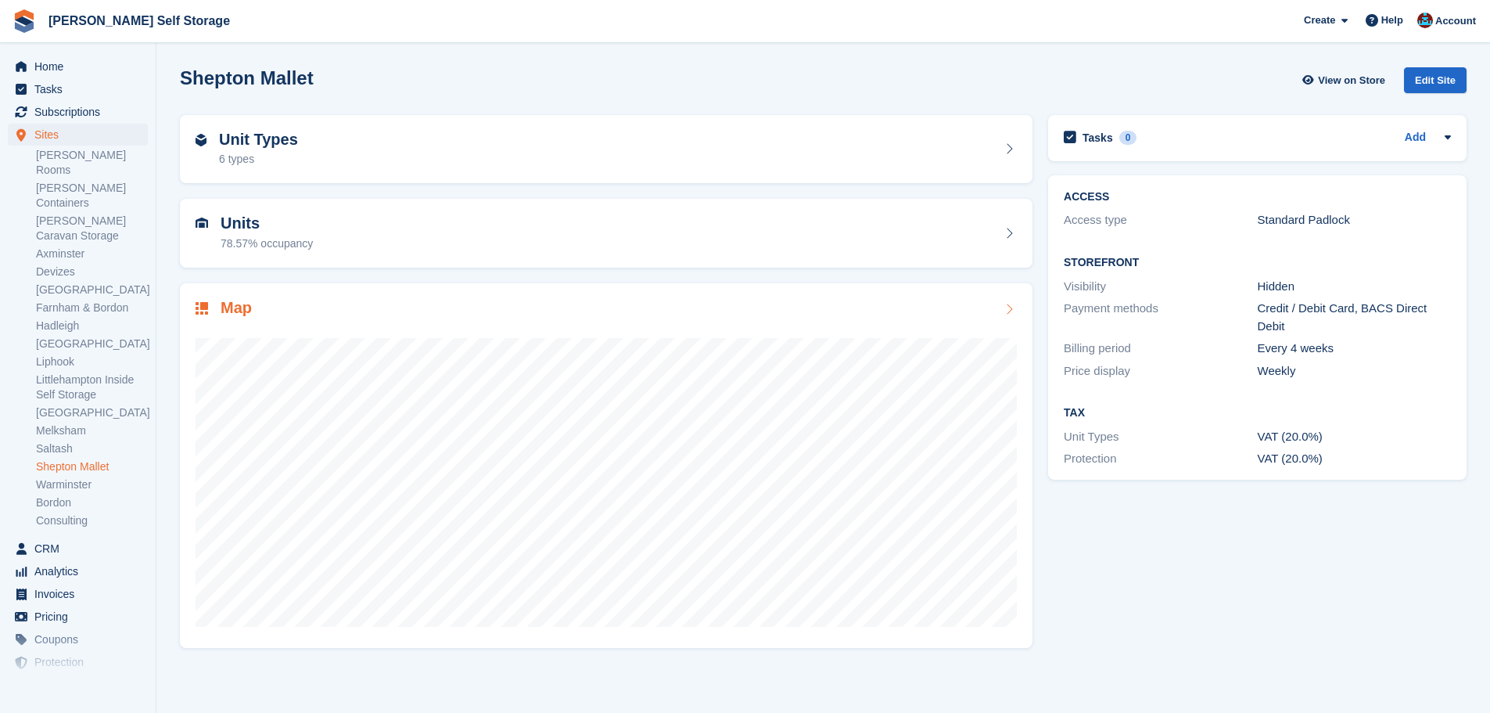
click at [222, 325] on div at bounding box center [606, 475] width 821 height 313
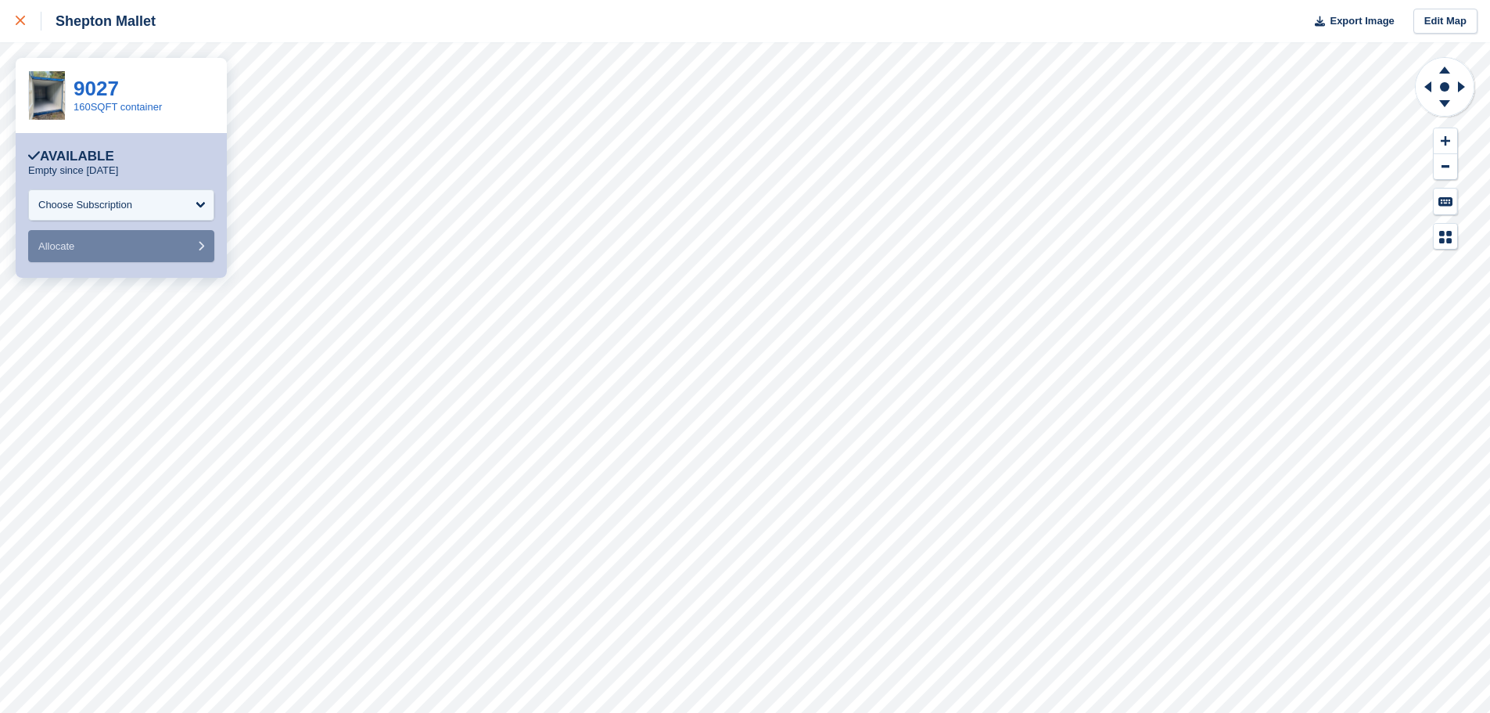
click at [13, 21] on link at bounding box center [20, 21] width 41 height 42
